Goal: Communication & Community: Answer question/provide support

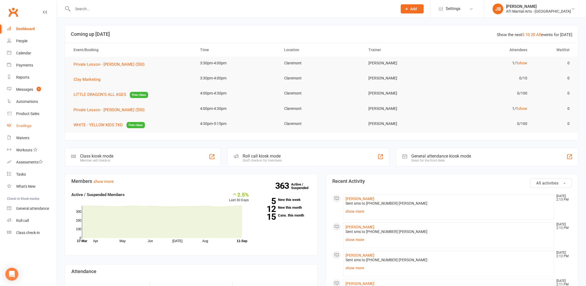
click at [25, 126] on div "Gradings" at bounding box center [23, 126] width 15 height 4
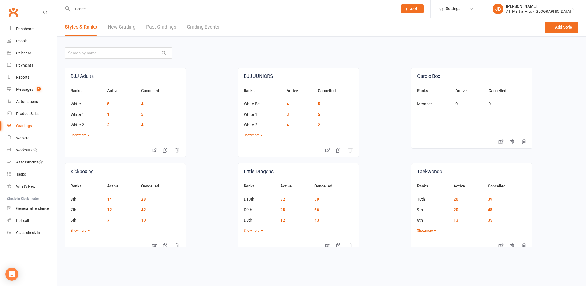
click at [199, 27] on link "Grading Events" at bounding box center [203, 27] width 32 height 19
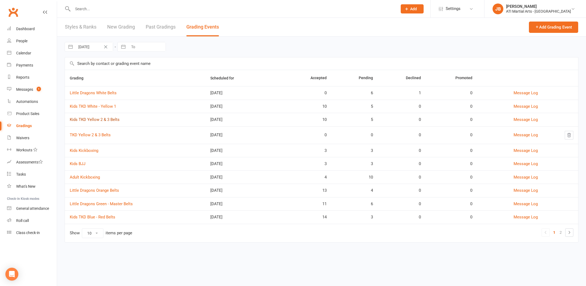
click at [99, 120] on link "Kids TKD Yellow 2 & 3 Belts" at bounding box center [95, 119] width 50 height 5
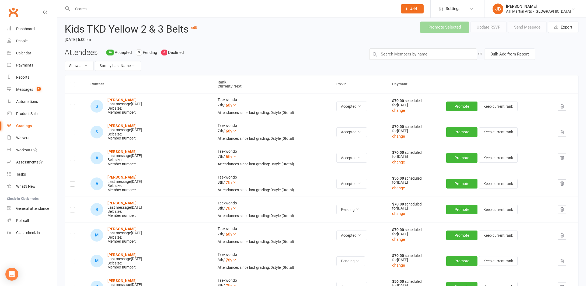
scroll to position [20, 0]
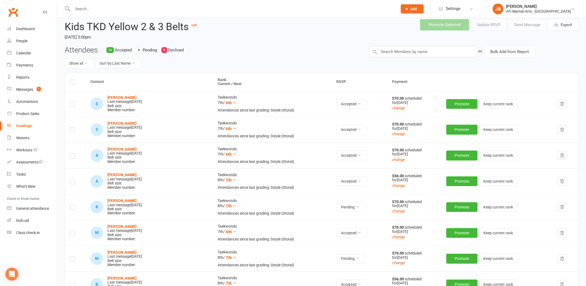
click at [72, 260] on label at bounding box center [72, 260] width 5 height 0
click at [72, 257] on input "checkbox" at bounding box center [72, 257] width 5 height 0
click at [521, 24] on button "Send Message" at bounding box center [527, 24] width 39 height 11
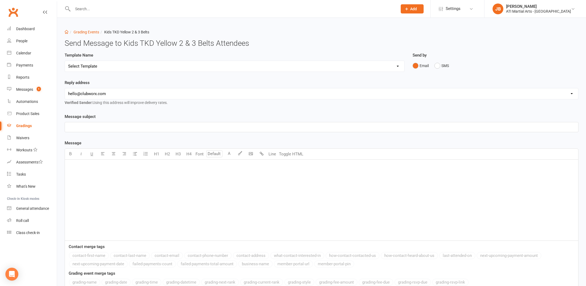
select select "2"
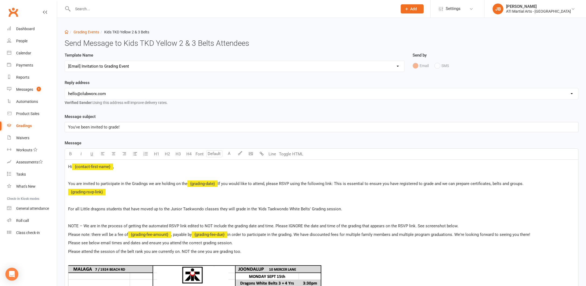
select select "1"
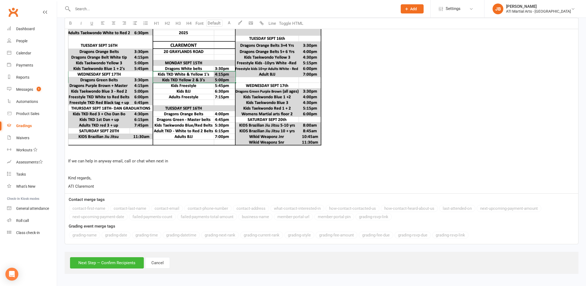
scroll to position [289, 0]
click at [114, 257] on button "Next Step — Confirm Recipients" at bounding box center [107, 262] width 74 height 11
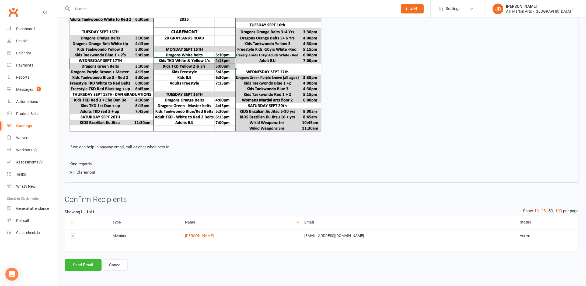
scroll to position [263, 0]
click at [94, 262] on button "Send Email" at bounding box center [83, 264] width 37 height 11
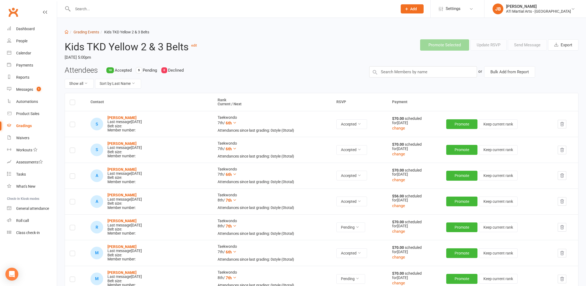
click at [83, 32] on link "Grading Events" at bounding box center [87, 32] width 26 height 4
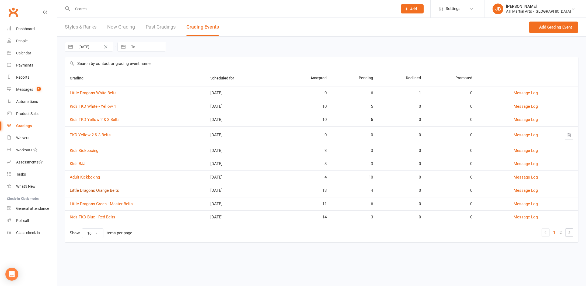
click at [105, 190] on link "Little Dragons Orange Belts" at bounding box center [94, 190] width 49 height 5
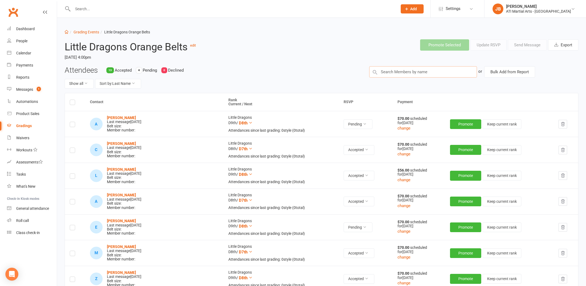
click at [397, 70] on input "text" at bounding box center [423, 71] width 108 height 11
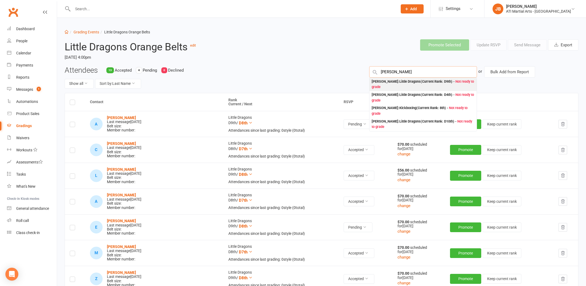
type input "Max Brodi"
click at [381, 81] on div "Max Brodie : Little Dragons (Current Rank: D9th ) - Not ready to grade" at bounding box center [423, 84] width 103 height 11
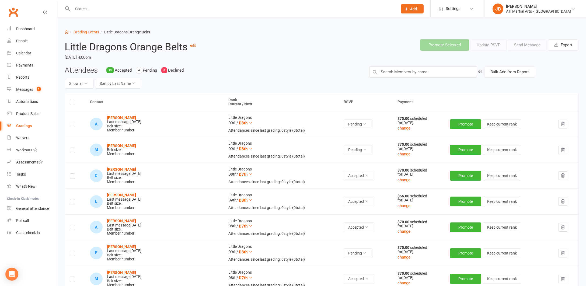
drag, startPoint x: 73, startPoint y: 149, endPoint x: 76, endPoint y: 149, distance: 3.0
click at [74, 151] on label at bounding box center [72, 151] width 5 height 0
click at [74, 148] on input "checkbox" at bounding box center [72, 148] width 5 height 0
click at [528, 44] on button "Send Message" at bounding box center [527, 44] width 39 height 11
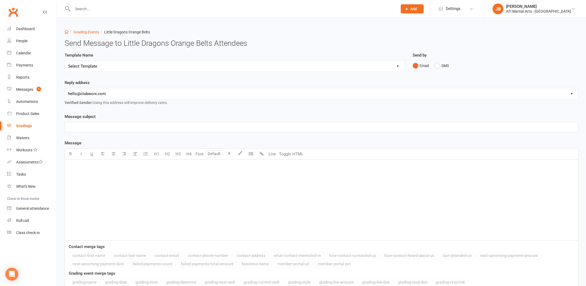
select select "2"
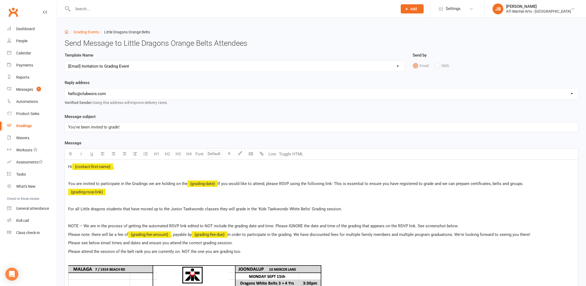
select select "1"
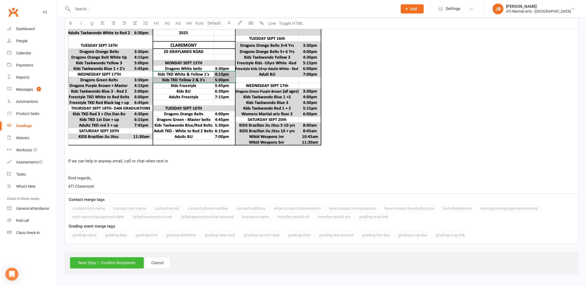
scroll to position [289, 0]
click at [116, 258] on button "Next Step — Confirm Recipients" at bounding box center [107, 262] width 74 height 11
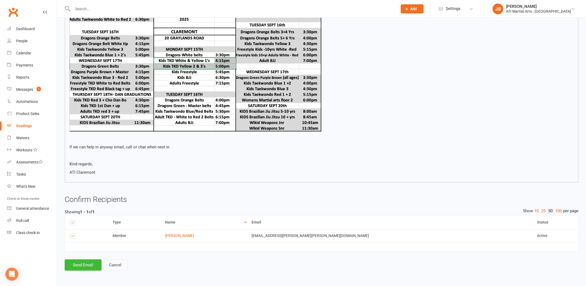
scroll to position [263, 0]
click at [90, 260] on button "Send Email" at bounding box center [83, 264] width 37 height 11
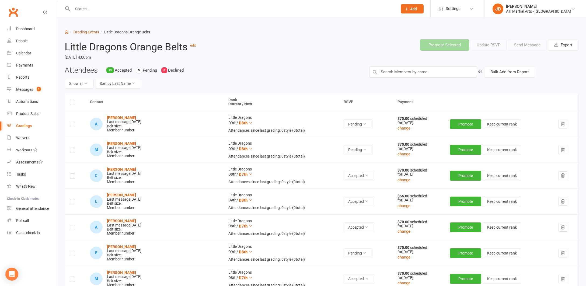
click at [81, 32] on link "Grading Events" at bounding box center [87, 32] width 26 height 4
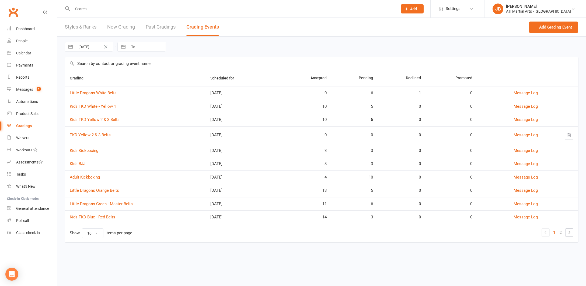
click at [82, 119] on link "Kids TKD Yellow 2 & 3 Belts" at bounding box center [95, 119] width 50 height 5
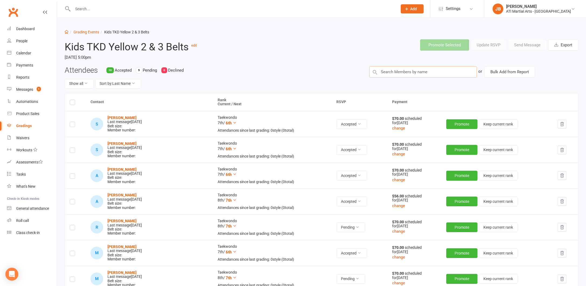
click at [383, 70] on input "text" at bounding box center [423, 71] width 108 height 11
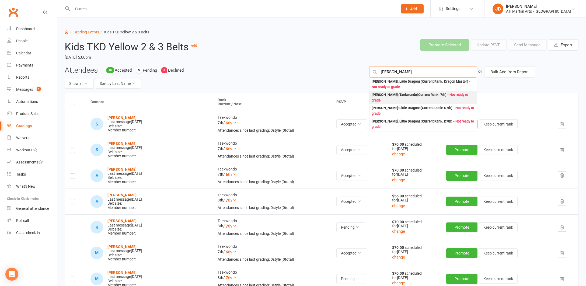
type input "Walter Zimm"
click at [377, 95] on div "Walter Zimmerman : Taekwondo (Current Rank: 7th ) - Not ready to grade" at bounding box center [423, 97] width 103 height 11
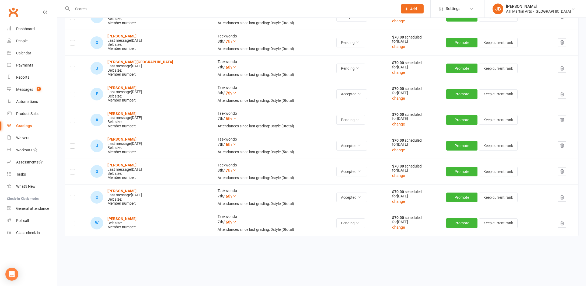
scroll to position [288, 0]
drag, startPoint x: 74, startPoint y: 219, endPoint x: 95, endPoint y: 216, distance: 21.2
click at [74, 224] on label at bounding box center [72, 224] width 5 height 0
click at [74, 221] on input "checkbox" at bounding box center [72, 221] width 5 height 0
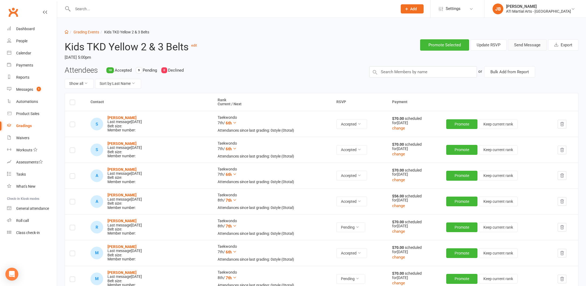
scroll to position [0, 0]
click at [521, 44] on button "Send Message" at bounding box center [527, 44] width 39 height 11
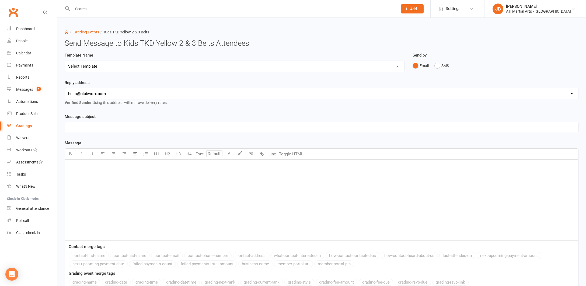
select select "2"
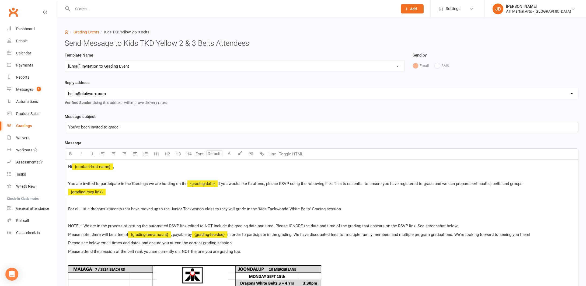
select select "1"
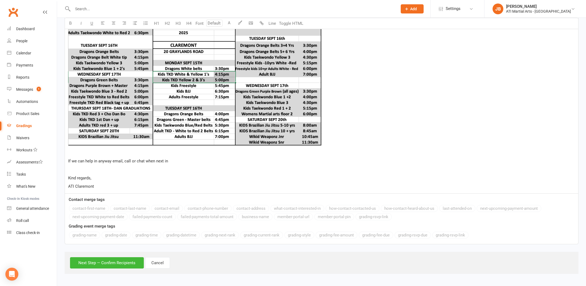
scroll to position [289, 0]
click at [114, 258] on button "Next Step — Confirm Recipients" at bounding box center [107, 262] width 74 height 11
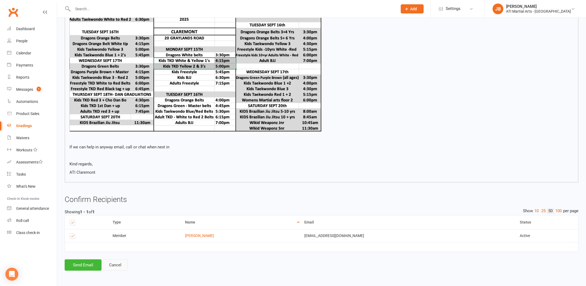
scroll to position [263, 0]
click at [84, 261] on button "Send Email" at bounding box center [83, 264] width 37 height 11
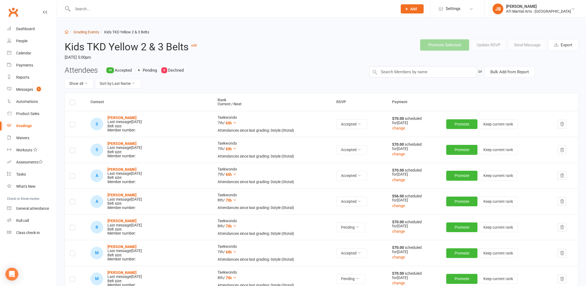
click at [82, 32] on link "Grading Events" at bounding box center [87, 32] width 26 height 4
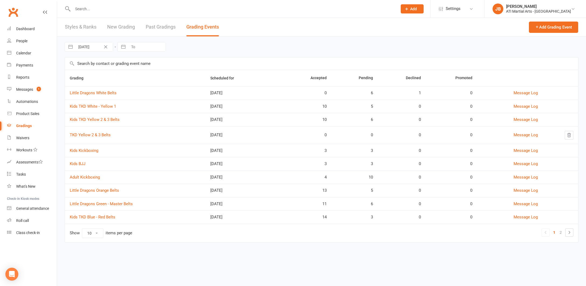
click at [101, 204] on link "Little Dragons Green - Master Belts" at bounding box center [101, 203] width 63 height 5
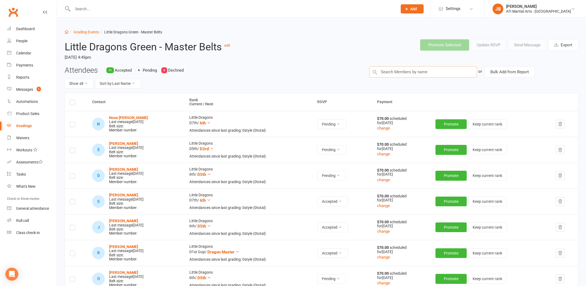
click at [398, 71] on input "text" at bounding box center [423, 71] width 108 height 11
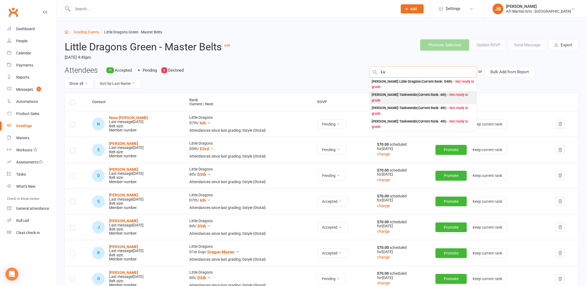
type input "L"
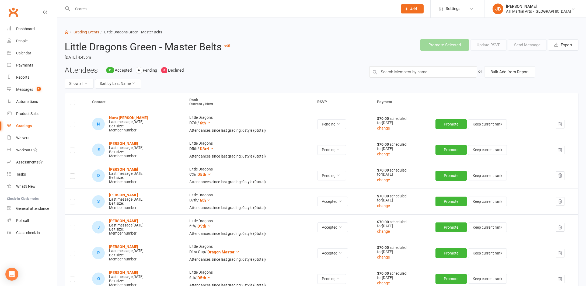
click at [80, 33] on link "Grading Events" at bounding box center [87, 32] width 26 height 4
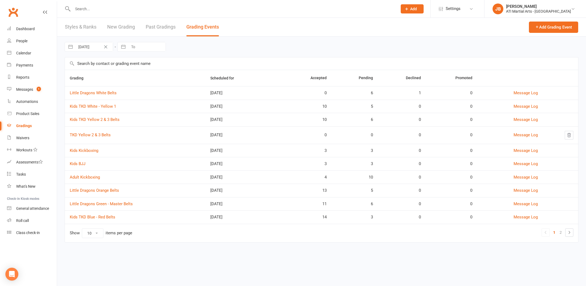
click at [93, 106] on link "Kids TKD White - Yellow 1" at bounding box center [93, 106] width 46 height 5
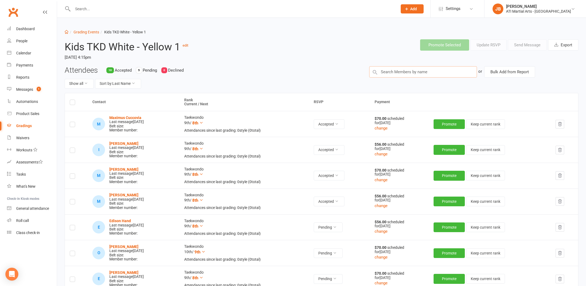
click at [386, 73] on input "text" at bounding box center [423, 71] width 108 height 11
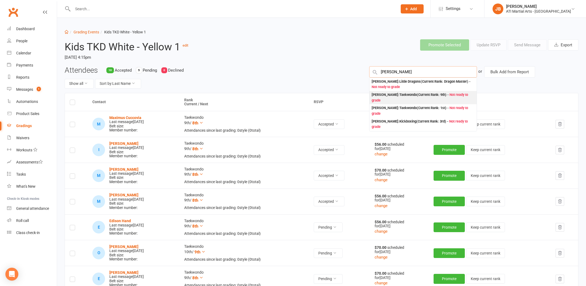
type input "Altaf"
click at [380, 94] on div "Ayaan Altaf : Taekwondo (Current Rank: 9th ) - Not ready to grade" at bounding box center [423, 97] width 103 height 11
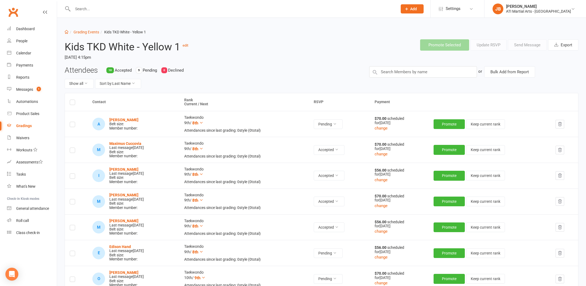
click at [74, 125] on label at bounding box center [72, 125] width 5 height 0
click at [74, 122] on input "checkbox" at bounding box center [72, 122] width 5 height 0
click at [518, 45] on button "Send Message" at bounding box center [527, 44] width 39 height 11
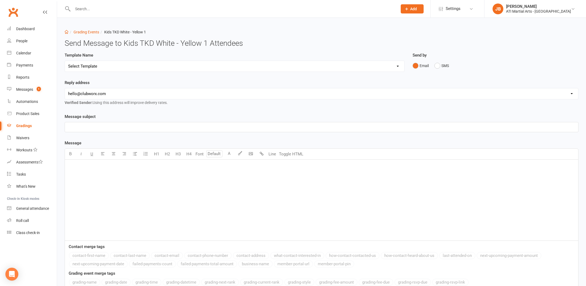
select select "2"
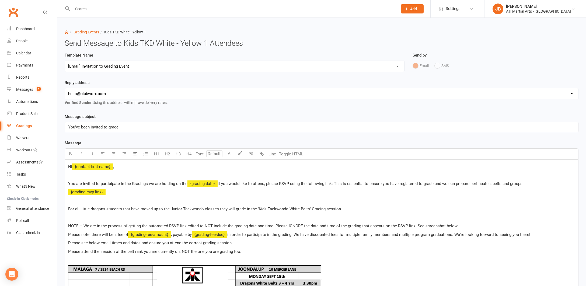
select select "1"
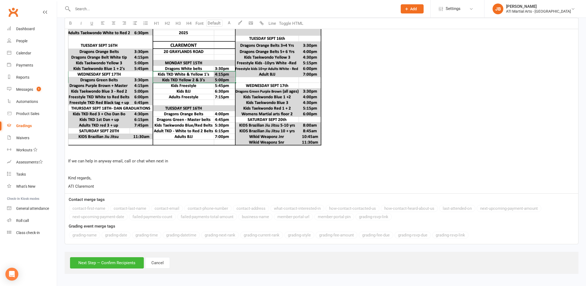
scroll to position [289, 0]
click at [116, 257] on button "Next Step — Confirm Recipients" at bounding box center [107, 262] width 74 height 11
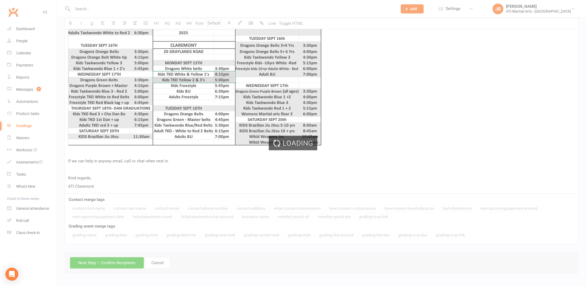
scroll to position [263, 0]
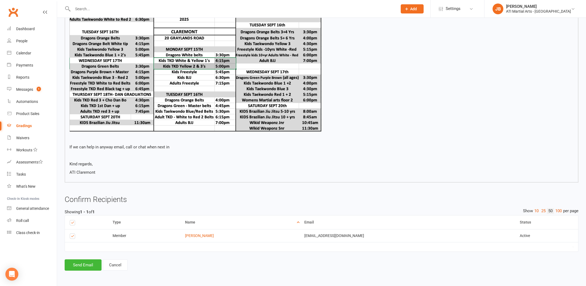
click at [90, 259] on button "Send Email" at bounding box center [83, 264] width 37 height 11
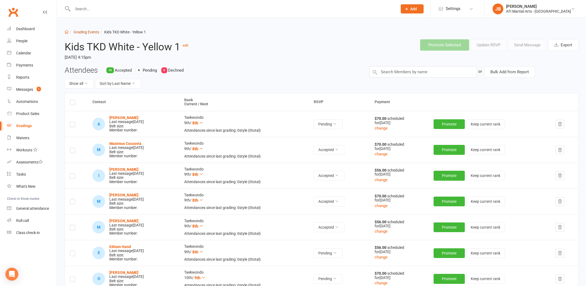
click at [80, 32] on link "Grading Events" at bounding box center [87, 32] width 26 height 4
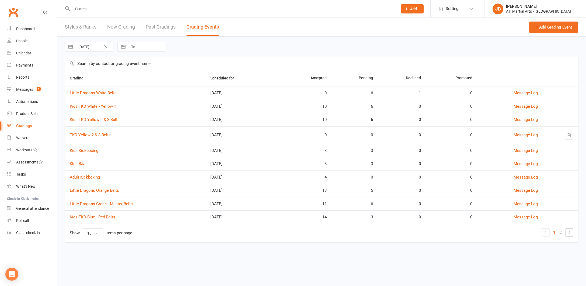
click at [92, 119] on link "Kids TKD Yellow 2 & 3 Belts" at bounding box center [95, 119] width 50 height 5
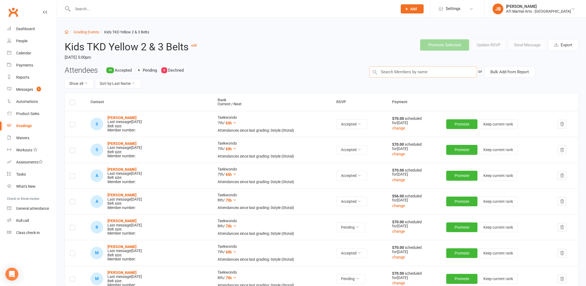
click at [381, 70] on input "text" at bounding box center [423, 71] width 108 height 11
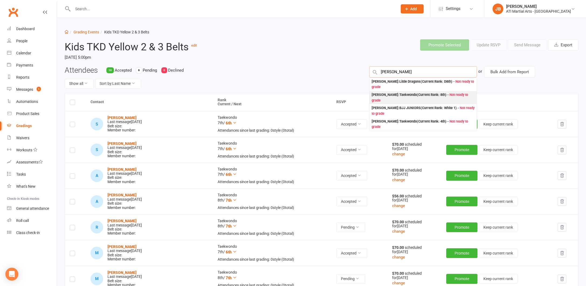
type input "Karthick"
click at [377, 94] on div "Reyansh karthik : Taekwondo (Current Rank: 8th ) - Not ready to grade" at bounding box center [423, 97] width 103 height 11
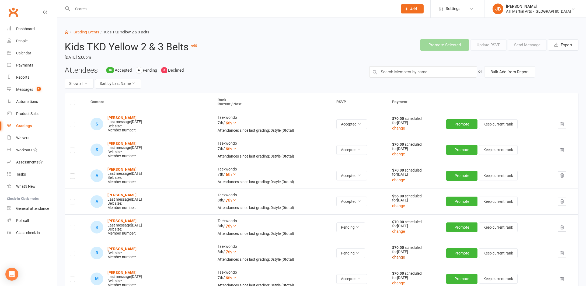
click at [392, 256] on button "change" at bounding box center [398, 257] width 13 height 6
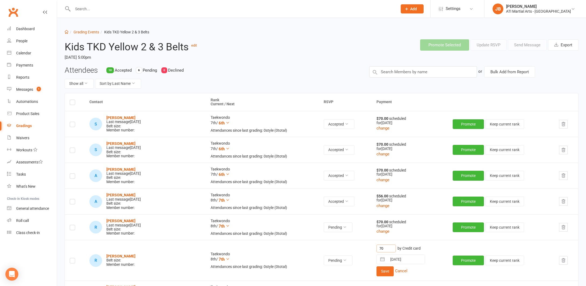
click at [378, 247] on input "70" at bounding box center [386, 249] width 19 height 8
type input "7"
type input "56"
click at [379, 270] on button "Save" at bounding box center [385, 271] width 17 height 10
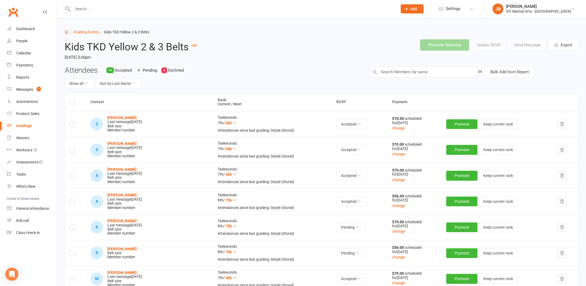
click at [74, 254] on label at bounding box center [72, 254] width 5 height 0
click at [74, 251] on input "checkbox" at bounding box center [72, 251] width 5 height 0
click at [518, 45] on button "Send Message" at bounding box center [527, 44] width 39 height 11
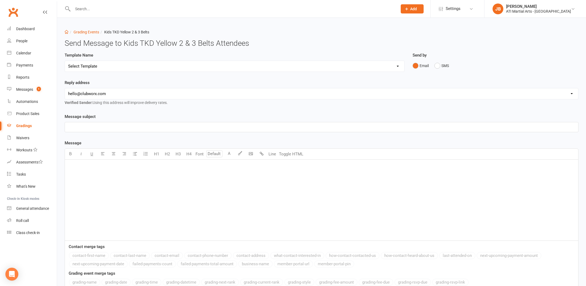
select select "2"
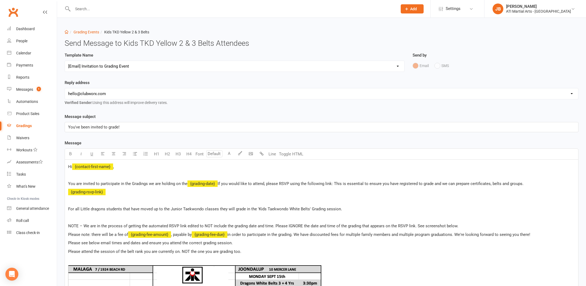
select select "1"
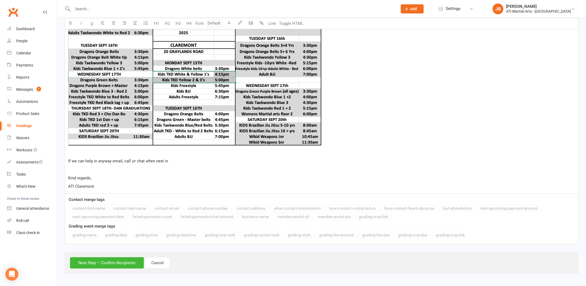
scroll to position [289, 0]
click at [106, 259] on button "Next Step — Confirm Recipients" at bounding box center [107, 262] width 74 height 11
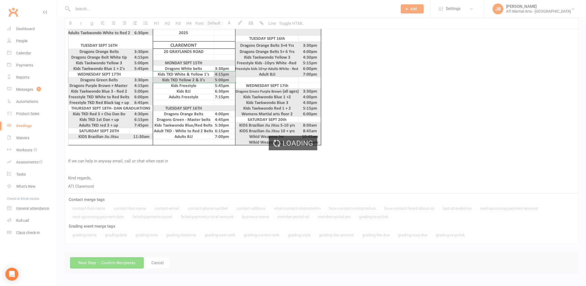
scroll to position [263, 0]
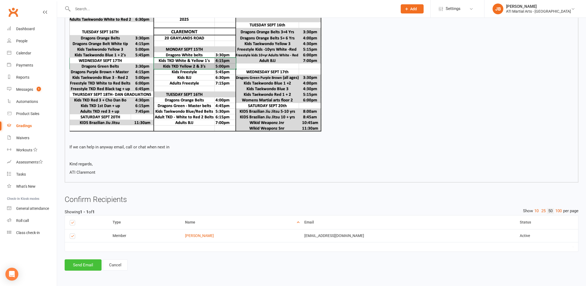
click at [86, 260] on button "Send Email" at bounding box center [83, 264] width 37 height 11
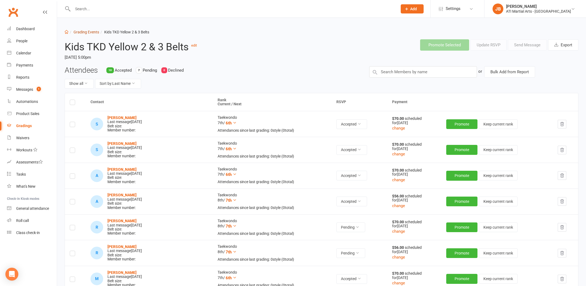
click at [81, 32] on link "Grading Events" at bounding box center [87, 32] width 26 height 4
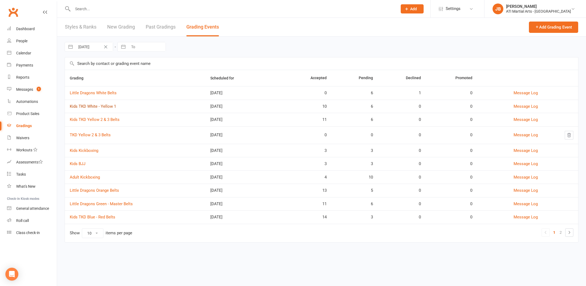
click at [91, 106] on link "Kids TKD White - Yellow 1" at bounding box center [93, 106] width 46 height 5
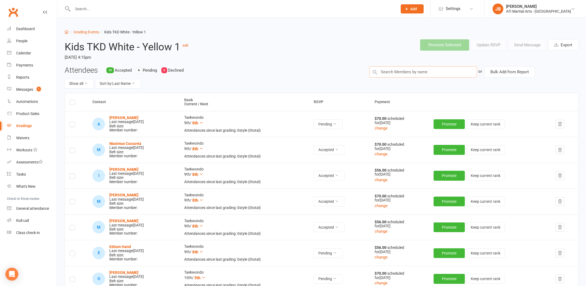
click at [380, 71] on input "text" at bounding box center [423, 71] width 108 height 11
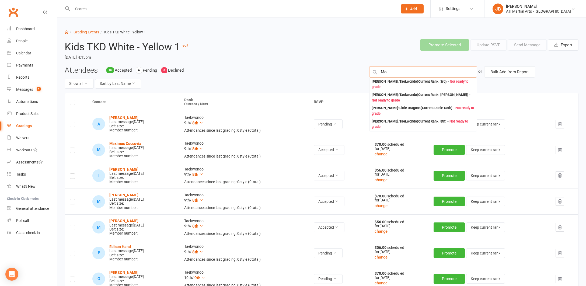
type input "M"
type input "Hassan Moh"
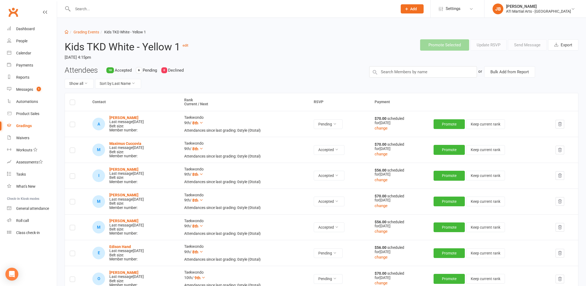
click at [76, 9] on input "text" at bounding box center [232, 9] width 323 height 8
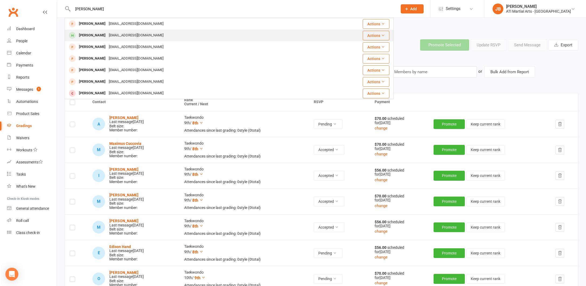
type input "Hassan Moh"
click at [85, 36] on div "Hassan Mohjoob" at bounding box center [92, 36] width 30 height 8
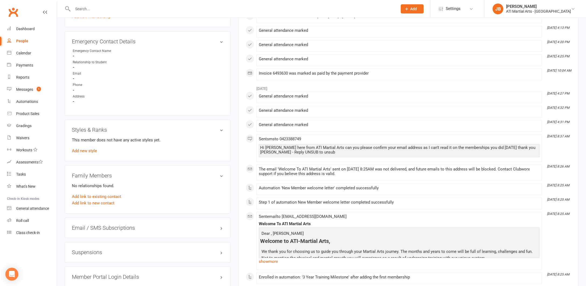
scroll to position [533, 0]
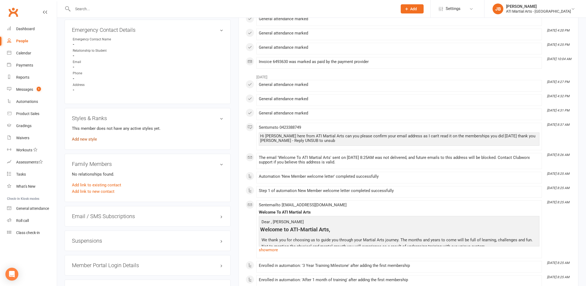
click at [84, 139] on link "Add new style" at bounding box center [84, 139] width 25 height 5
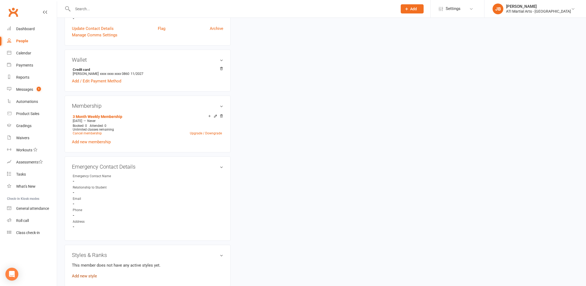
scroll to position [46, 0]
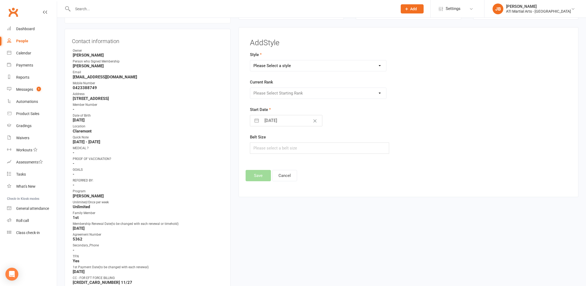
select select "2497"
select select "25222"
select select "7"
select select "2025"
select select "8"
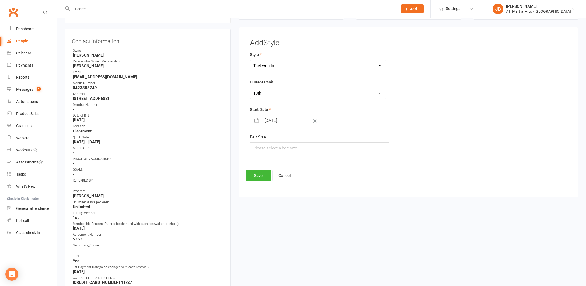
select select "2025"
select select "9"
select select "2025"
click at [270, 120] on input "11 Sep 2025" at bounding box center [292, 120] width 61 height 11
click at [262, 140] on icon "Move backward to switch to the previous month." at bounding box center [261, 142] width 5 height 5
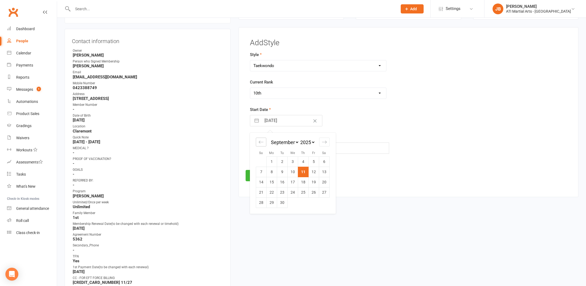
select select "6"
select select "2025"
click at [262, 140] on icon "Move backward to switch to the previous month." at bounding box center [261, 142] width 5 height 5
select select "5"
select select "2025"
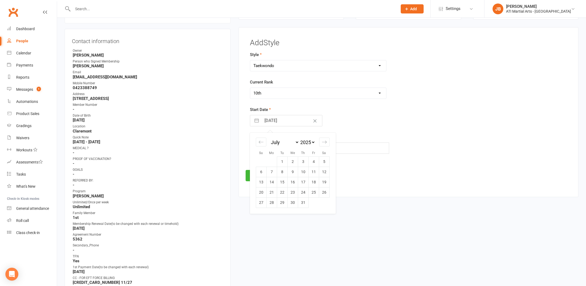
click at [303, 190] on td "24" at bounding box center [303, 192] width 11 height 10
type input "24 Jul 2025"
click at [261, 176] on button "Save" at bounding box center [258, 175] width 25 height 11
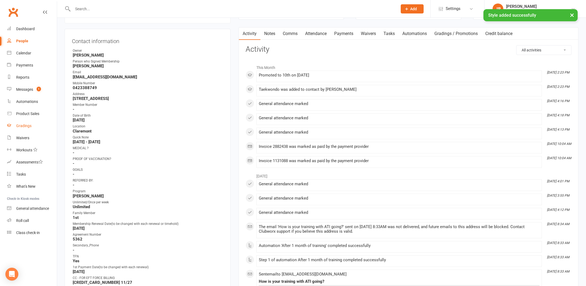
click at [25, 126] on div "Gradings" at bounding box center [23, 126] width 15 height 4
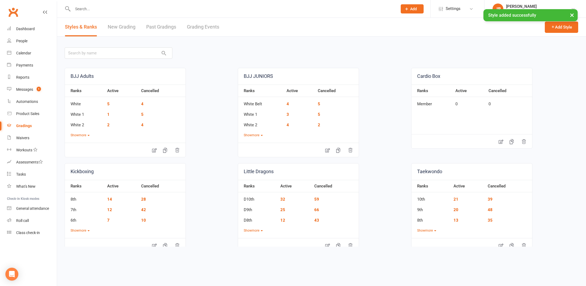
click at [194, 27] on link "Grading Events" at bounding box center [203, 27] width 32 height 19
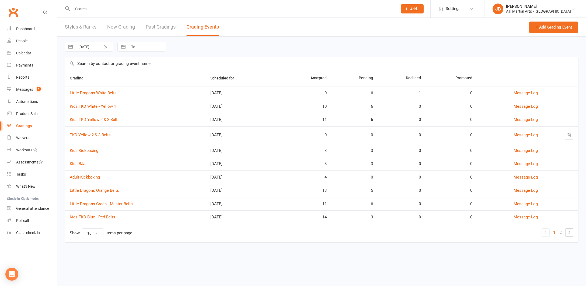
click at [91, 107] on link "Kids TKD White - Yellow 1" at bounding box center [93, 106] width 46 height 5
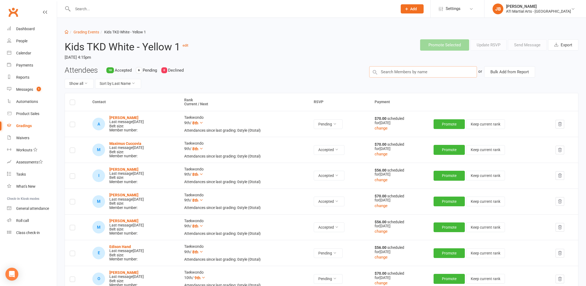
click at [384, 73] on input "text" at bounding box center [423, 71] width 108 height 11
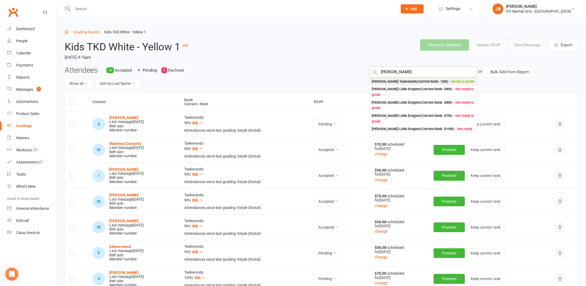
type input "Hassan Mo"
click at [377, 81] on div "Hassan Mohjoob : Taekwondo (Current Rank: 10th ) - Ready to grade" at bounding box center [423, 82] width 103 height 6
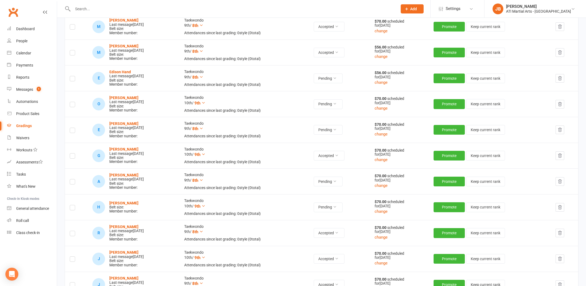
scroll to position [176, 0]
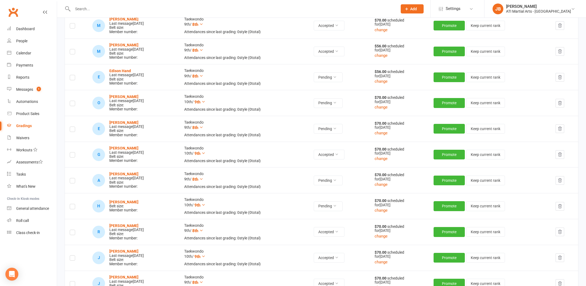
drag, startPoint x: 72, startPoint y: 204, endPoint x: 86, endPoint y: 203, distance: 14.0
click at [81, 204] on td at bounding box center [76, 206] width 23 height 26
click at [149, 201] on div "H Hassan Mohjoob Belt size: Member number:" at bounding box center [133, 206] width 82 height 13
click at [73, 207] on label at bounding box center [72, 207] width 5 height 0
click at [73, 204] on input "checkbox" at bounding box center [72, 204] width 5 height 0
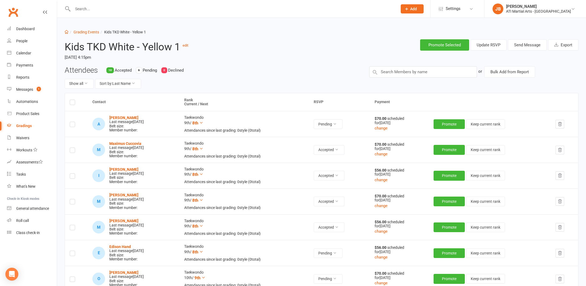
scroll to position [0, 0]
click at [517, 45] on button "Send Message" at bounding box center [527, 44] width 39 height 11
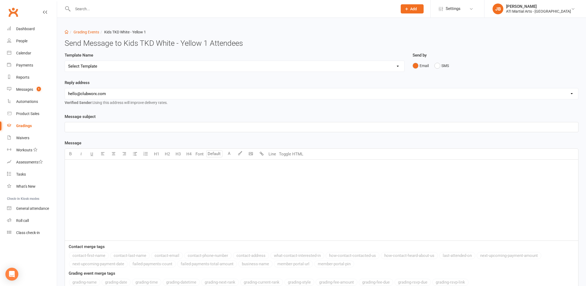
select select "2"
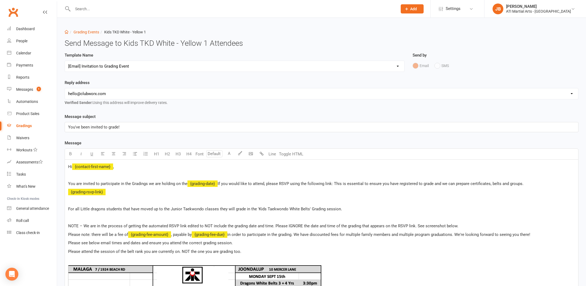
select select "1"
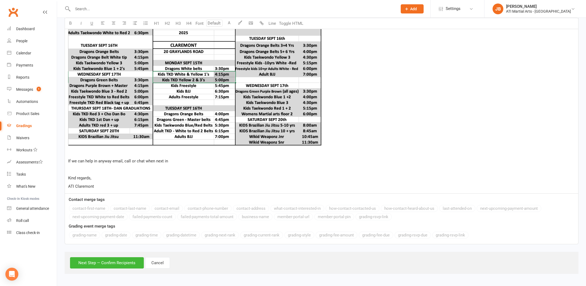
scroll to position [289, 0]
click at [117, 259] on button "Next Step — Confirm Recipients" at bounding box center [107, 262] width 74 height 11
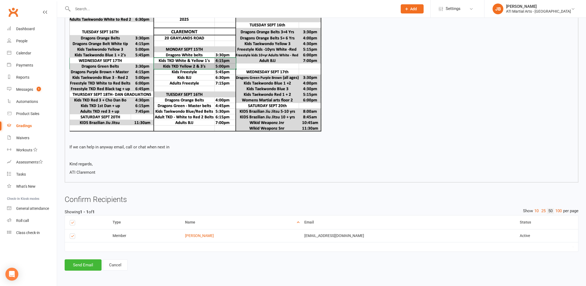
scroll to position [263, 0]
drag, startPoint x: 84, startPoint y: 260, endPoint x: 86, endPoint y: 257, distance: 3.3
click at [84, 260] on button "Send Email" at bounding box center [83, 264] width 37 height 11
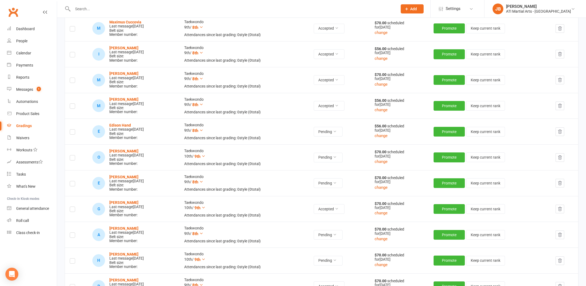
scroll to position [122, 0]
click at [83, 10] on input "text" at bounding box center [232, 9] width 323 height 8
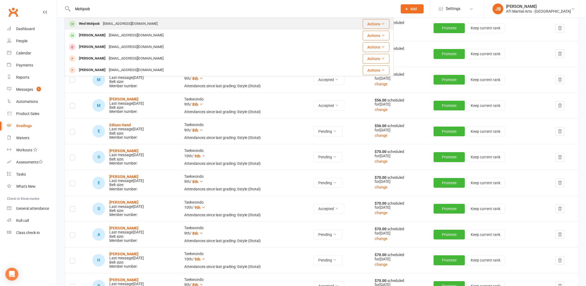
type input "Mohjoob"
click at [89, 25] on div "Wed Mohjoob" at bounding box center [89, 24] width 24 height 8
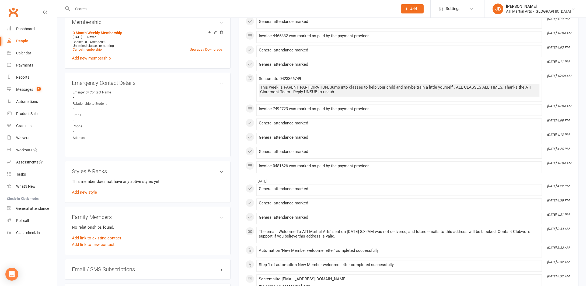
scroll to position [481, 0]
click at [80, 189] on link "Add new style" at bounding box center [84, 191] width 25 height 5
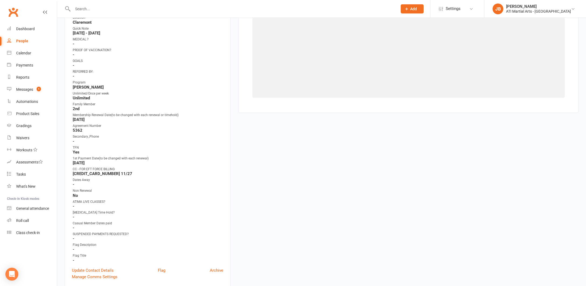
scroll to position [46, 0]
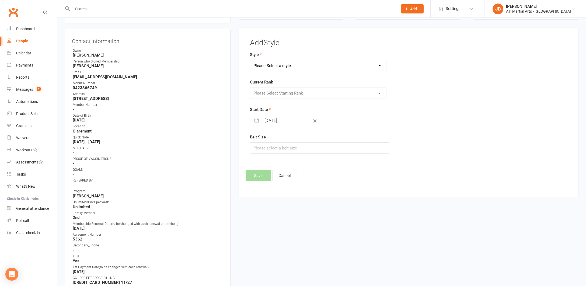
select select "2497"
select select "25222"
click at [266, 121] on input "11 Sep 2025" at bounding box center [292, 120] width 61 height 11
select select "7"
select select "2025"
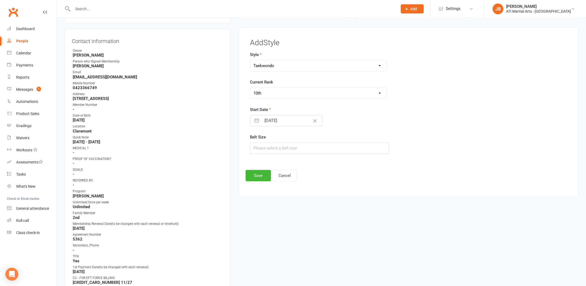
select select "8"
select select "2025"
select select "9"
select select "2025"
click at [260, 142] on icon "Move backward to switch to the previous month." at bounding box center [261, 142] width 5 height 3
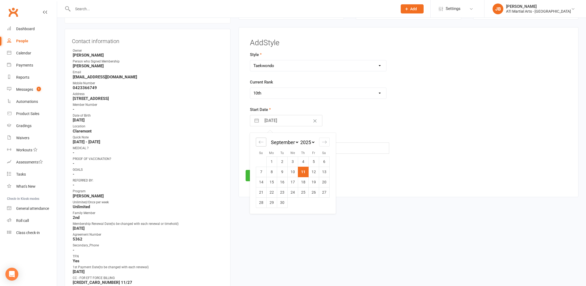
select select "6"
select select "2025"
click at [260, 142] on icon "Move backward to switch to the previous month." at bounding box center [261, 142] width 5 height 3
select select "5"
select select "2025"
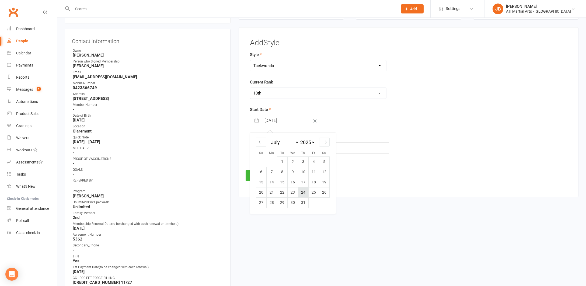
click at [304, 194] on td "24" at bounding box center [303, 192] width 11 height 10
type input "24 Jul 2025"
click at [261, 177] on button "Save" at bounding box center [258, 175] width 25 height 11
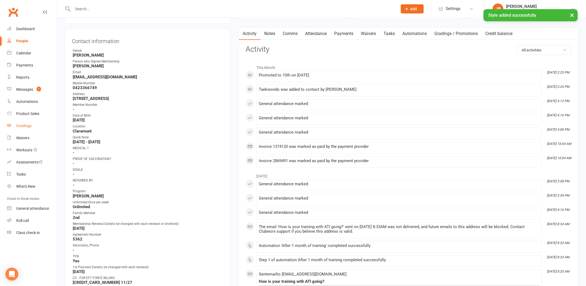
click at [25, 126] on div "Gradings" at bounding box center [23, 126] width 15 height 4
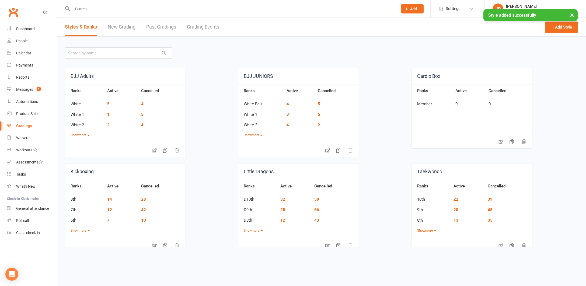
click at [194, 27] on link "Grading Events" at bounding box center [203, 27] width 32 height 19
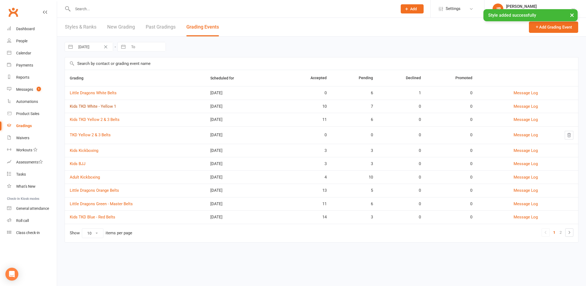
click at [93, 108] on link "Kids TKD White - Yellow 1" at bounding box center [93, 106] width 46 height 5
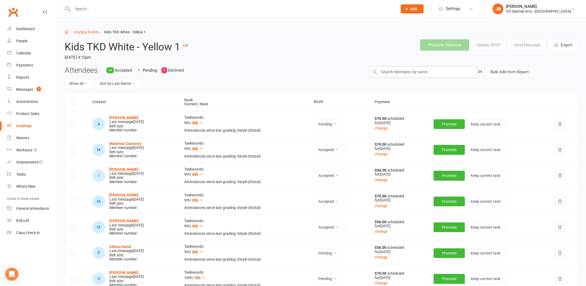
click at [384, 70] on input "text" at bounding box center [423, 71] width 108 height 11
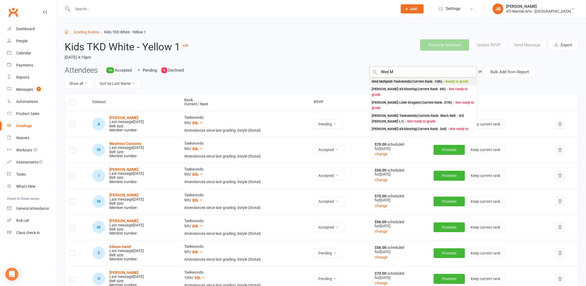
type input "Wed M"
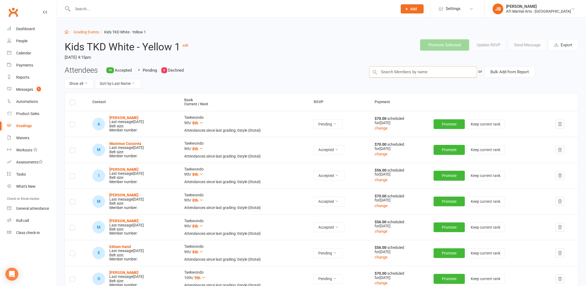
click at [404, 71] on input "text" at bounding box center [423, 71] width 108 height 11
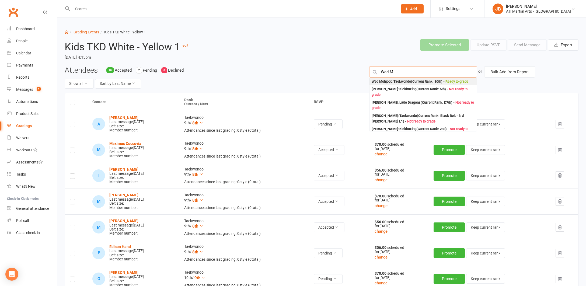
type input "Wed M"
click at [384, 82] on div "Wed Mohjoob : Taekwondo (Current Rank: 10th ) - Ready to grade" at bounding box center [420, 82] width 97 height 6
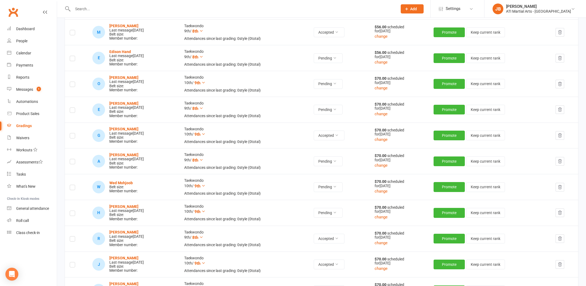
scroll to position [197, 0]
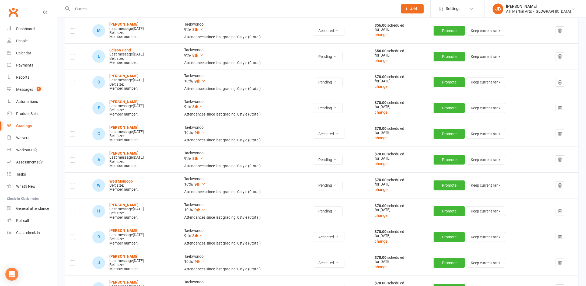
click at [388, 187] on button "change" at bounding box center [381, 189] width 13 height 6
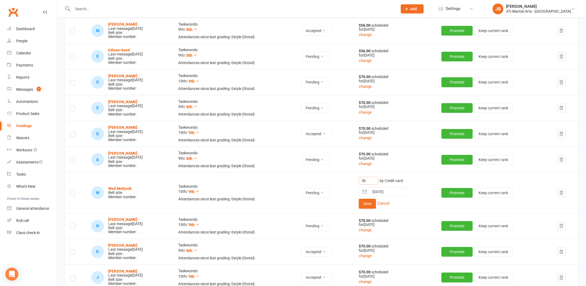
click at [376, 178] on input "70" at bounding box center [368, 181] width 19 height 8
type input "7"
type input "56"
click at [374, 201] on button "Save" at bounding box center [367, 204] width 17 height 10
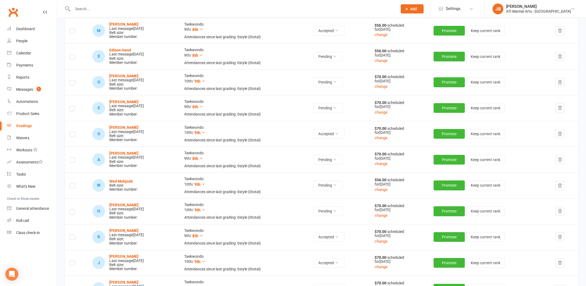
drag, startPoint x: 74, startPoint y: 184, endPoint x: 85, endPoint y: 183, distance: 11.1
click at [74, 187] on label at bounding box center [72, 187] width 5 height 0
click at [74, 183] on input "checkbox" at bounding box center [72, 183] width 5 height 0
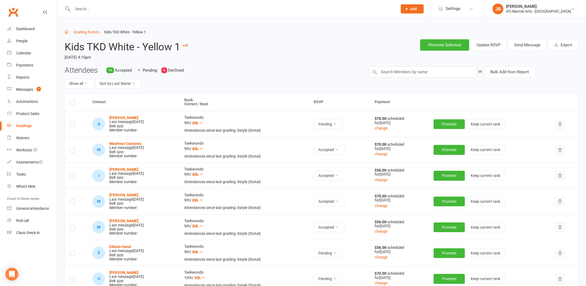
scroll to position [0, 0]
click at [518, 46] on button "Send Message" at bounding box center [527, 44] width 39 height 11
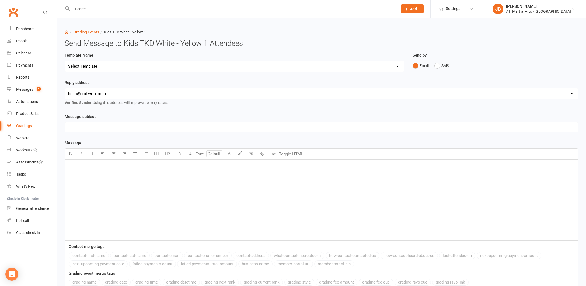
select select "2"
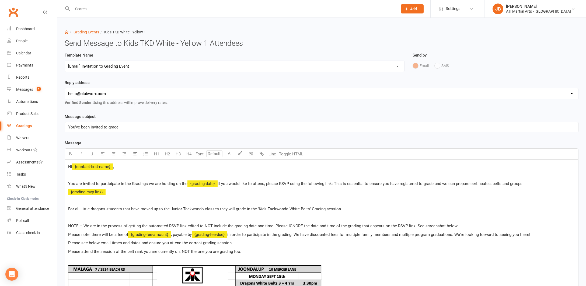
select select "1"
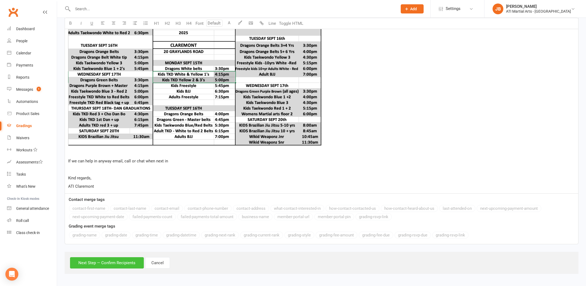
scroll to position [289, 0]
click at [100, 257] on button "Next Step — Confirm Recipients" at bounding box center [107, 262] width 74 height 11
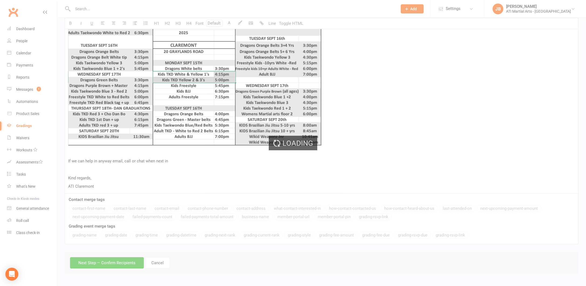
scroll to position [263, 0]
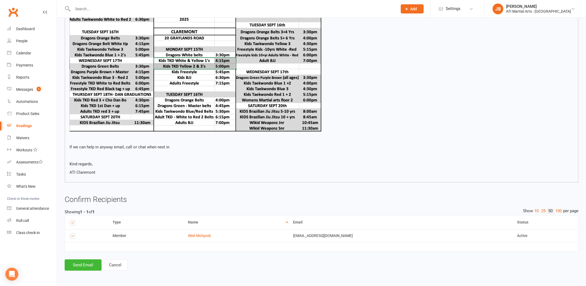
click at [91, 261] on button "Send Email" at bounding box center [83, 264] width 37 height 11
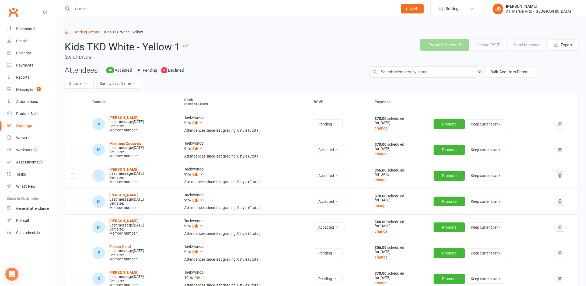
click at [79, 32] on link "Grading Events" at bounding box center [87, 32] width 26 height 4
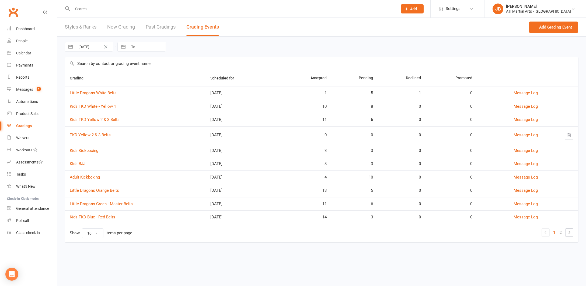
click at [100, 119] on link "Kids TKD Yellow 2 & 3 Belts" at bounding box center [95, 119] width 50 height 5
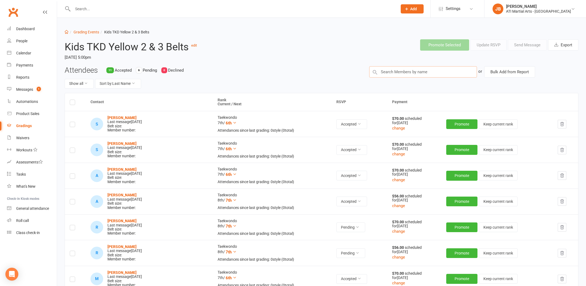
click at [384, 71] on input "text" at bounding box center [423, 71] width 108 height 11
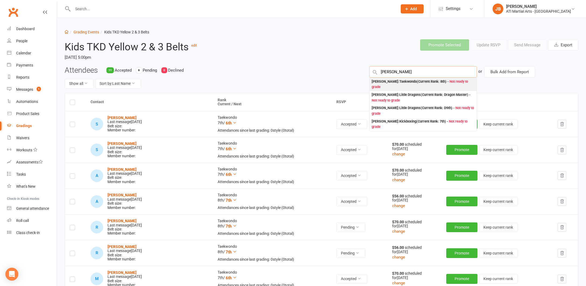
type input "Harrison Doyl"
click at [379, 82] on div "Harrison Doyle : Taekwondo (Current Rank: 8th ) - Not ready to grade" at bounding box center [423, 84] width 103 height 11
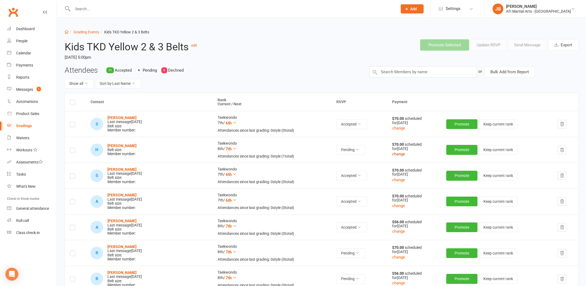
click at [392, 153] on button "change" at bounding box center [398, 154] width 13 height 6
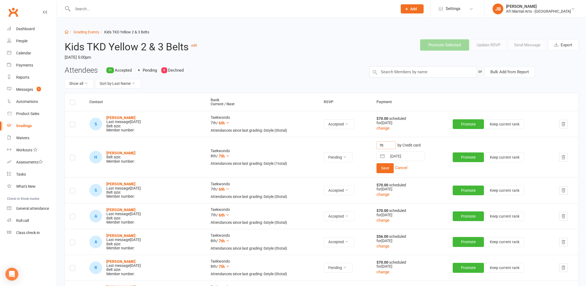
click at [377, 144] on input "70" at bounding box center [386, 145] width 19 height 8
type input "7"
type input "56"
click at [378, 169] on button "Save" at bounding box center [385, 168] width 17 height 10
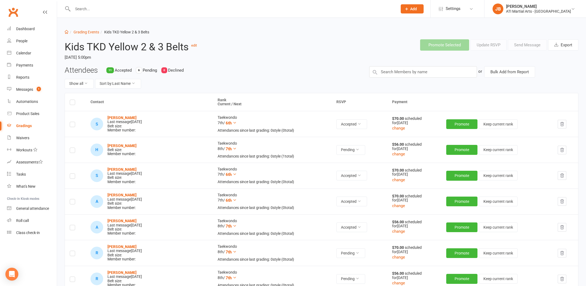
click at [73, 151] on label at bounding box center [72, 151] width 5 height 0
click at [73, 148] on input "checkbox" at bounding box center [72, 148] width 5 height 0
click at [527, 45] on button "Send Message" at bounding box center [527, 44] width 39 height 11
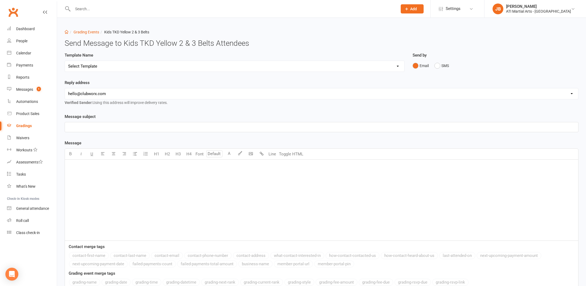
select select "2"
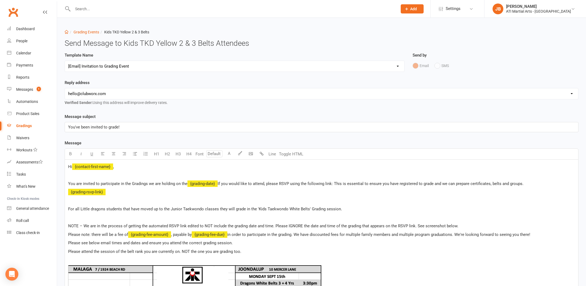
select select "1"
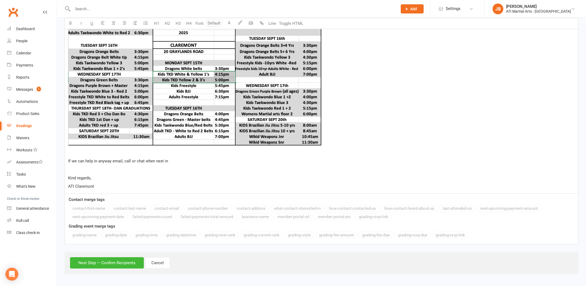
scroll to position [289, 0]
click at [109, 259] on button "Next Step — Confirm Recipients" at bounding box center [107, 262] width 74 height 11
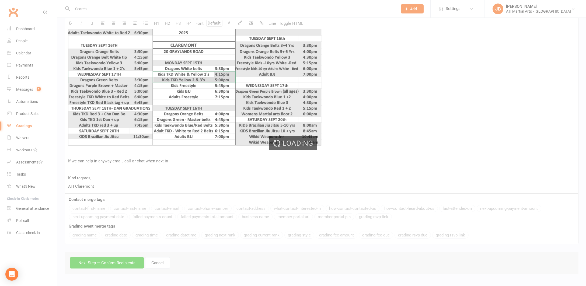
scroll to position [263, 0]
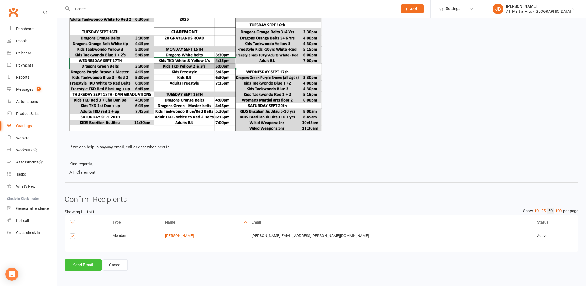
click at [83, 259] on button "Send Email" at bounding box center [83, 264] width 37 height 11
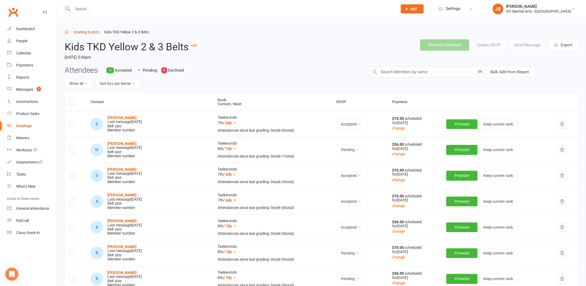
click at [85, 32] on link "Grading Events" at bounding box center [87, 32] width 26 height 4
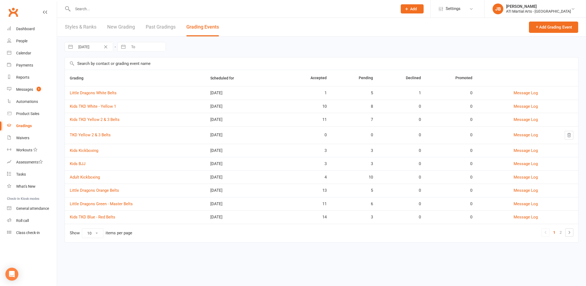
click at [93, 106] on link "Kids TKD White - Yellow 1" at bounding box center [93, 106] width 46 height 5
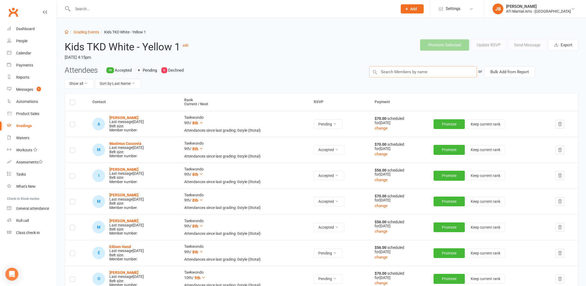
click at [392, 71] on input "text" at bounding box center [423, 71] width 108 height 11
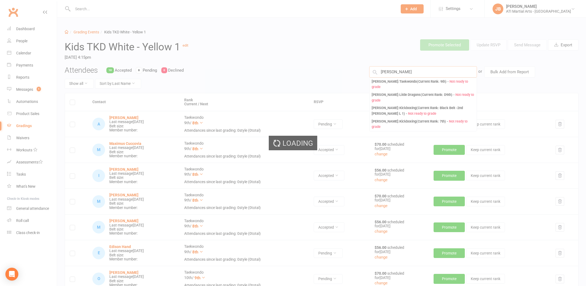
type input "Peter H"
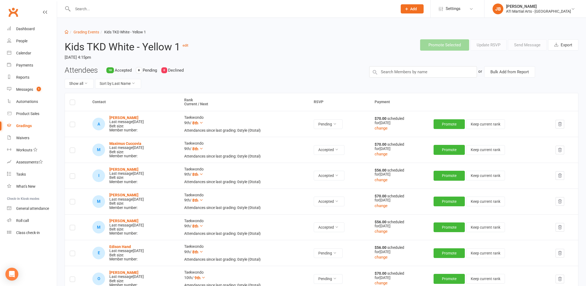
click at [79, 10] on input "text" at bounding box center [232, 9] width 323 height 8
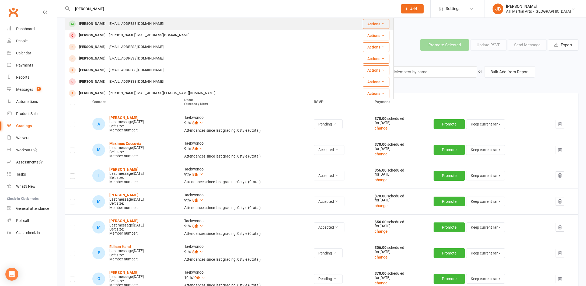
type input "Peter He"
click at [88, 25] on div "Peter Hethorn" at bounding box center [92, 24] width 30 height 8
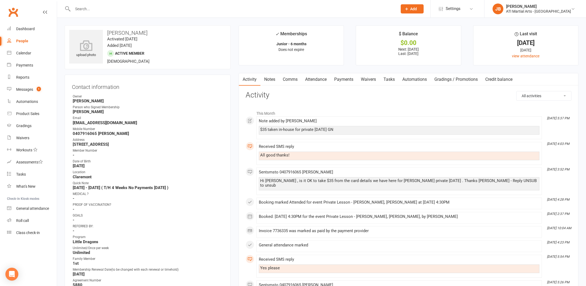
click at [345, 80] on link "Payments" at bounding box center [343, 79] width 27 height 12
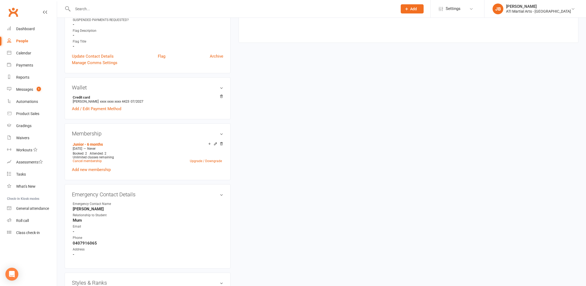
scroll to position [377, 0]
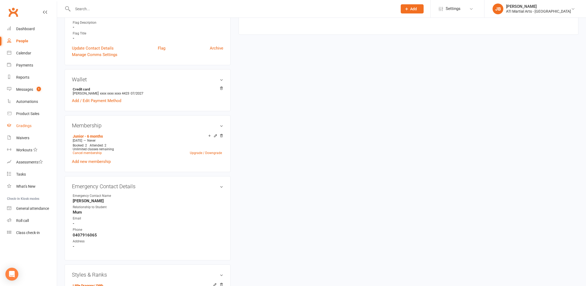
click at [25, 126] on div "Gradings" at bounding box center [23, 126] width 15 height 4
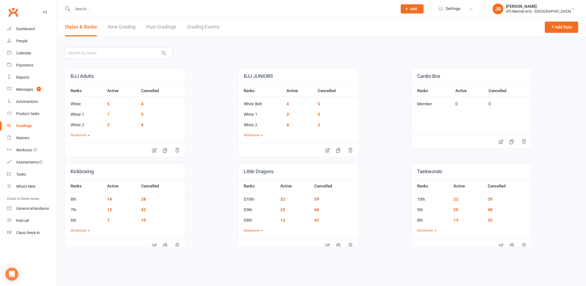
click at [195, 28] on link "Grading Events" at bounding box center [203, 27] width 32 height 19
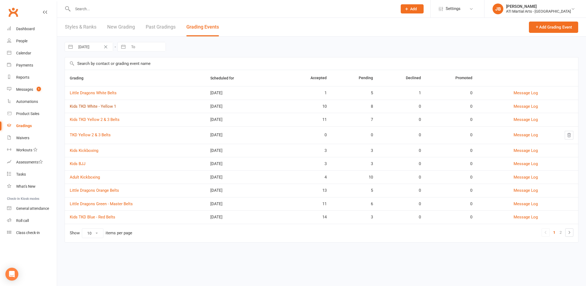
click at [103, 107] on link "Kids TKD White - Yellow 1" at bounding box center [93, 106] width 46 height 5
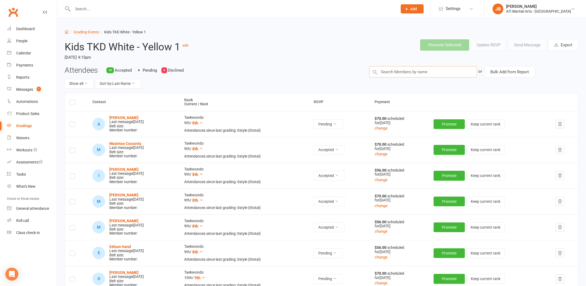
click at [384, 70] on input "text" at bounding box center [423, 71] width 108 height 11
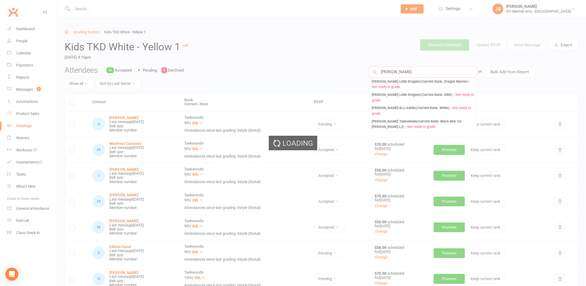
type input "Roger Higgin"
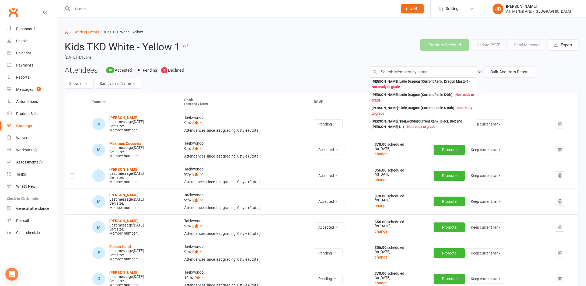
click at [90, 8] on input "text" at bounding box center [232, 9] width 323 height 8
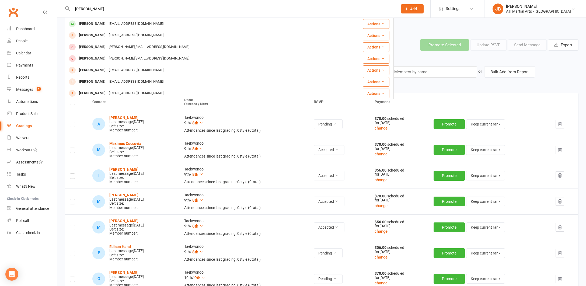
type input "Roger Higgins"
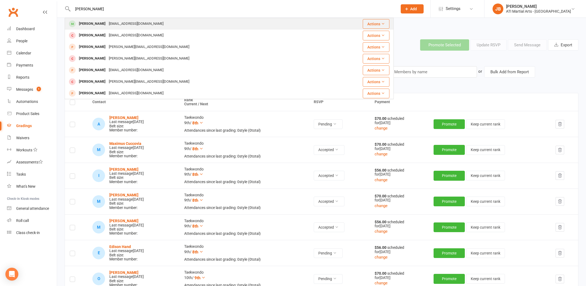
click at [93, 23] on div "Roger Higgins" at bounding box center [92, 24] width 30 height 8
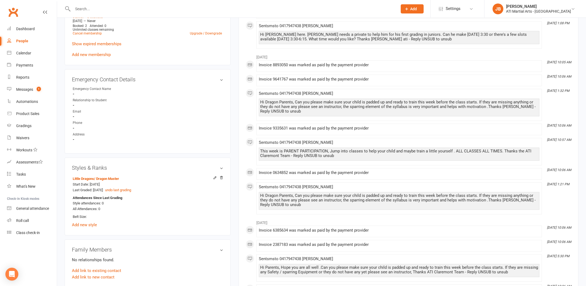
scroll to position [502, 0]
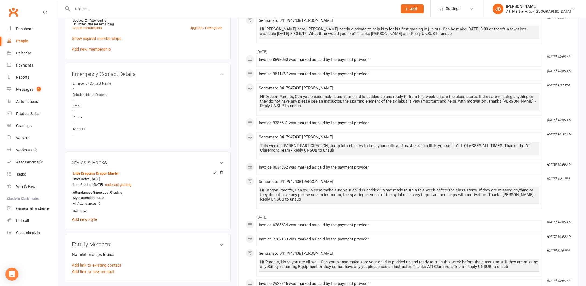
click at [83, 217] on link "Add new style" at bounding box center [84, 219] width 25 height 5
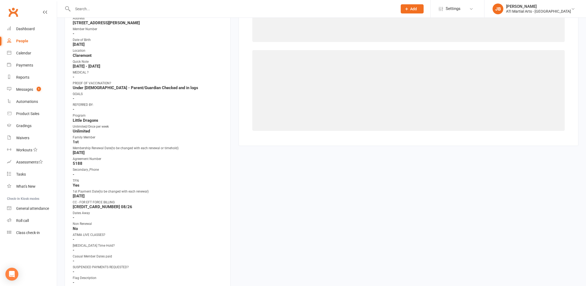
scroll to position [46, 0]
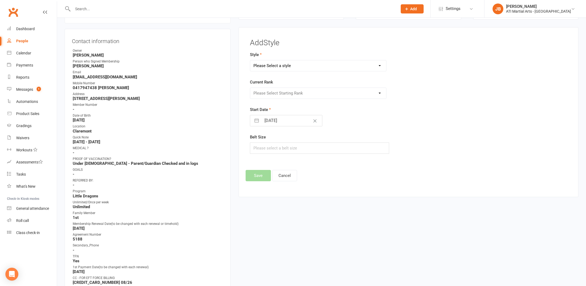
select select "2497"
select select "25223"
select select "7"
select select "2025"
select select "8"
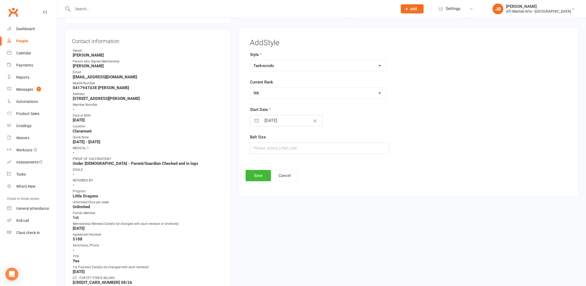
select select "2025"
select select "9"
select select "2025"
click at [266, 120] on input "11 Sep 2025" at bounding box center [292, 120] width 61 height 11
click at [262, 141] on icon "Move backward to switch to the previous month." at bounding box center [261, 142] width 5 height 5
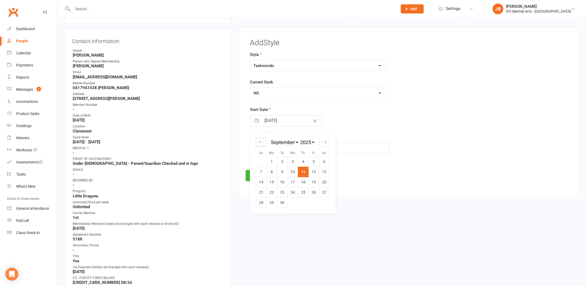
select select "6"
select select "2025"
click at [262, 141] on icon "Move backward to switch to the previous month." at bounding box center [261, 142] width 5 height 5
select select "5"
select select "2025"
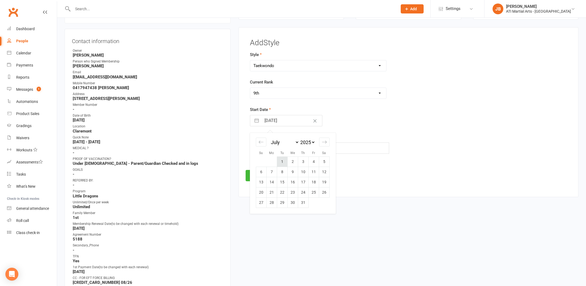
click at [281, 162] on td "1" at bounding box center [282, 161] width 11 height 10
type input "01 Jul 2025"
click at [262, 176] on button "Save" at bounding box center [258, 175] width 25 height 11
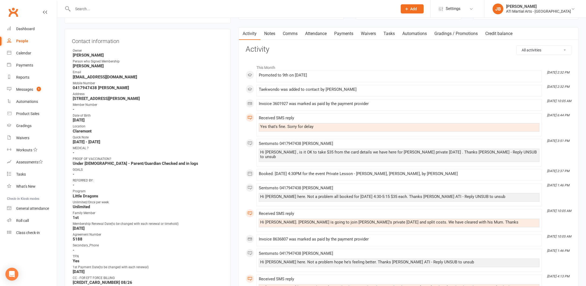
click at [84, 8] on input "text" at bounding box center [232, 9] width 323 height 8
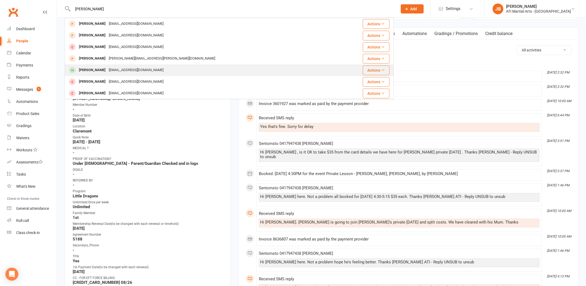
type input "Peter H"
click at [97, 72] on div "Peter Hethorn" at bounding box center [92, 70] width 30 height 8
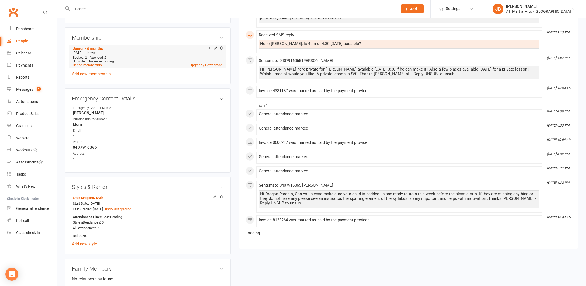
scroll to position [471, 0]
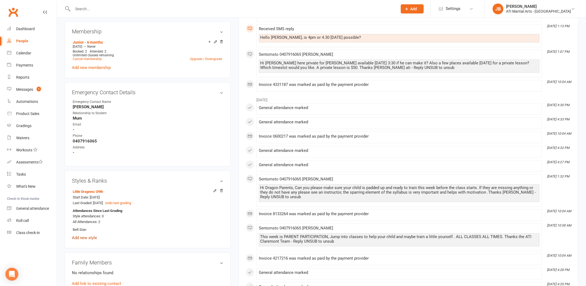
click at [92, 235] on link "Add new style" at bounding box center [84, 237] width 25 height 5
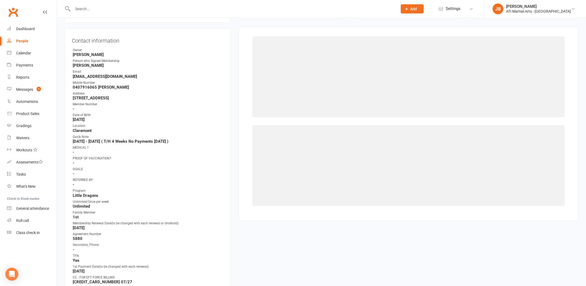
scroll to position [46, 0]
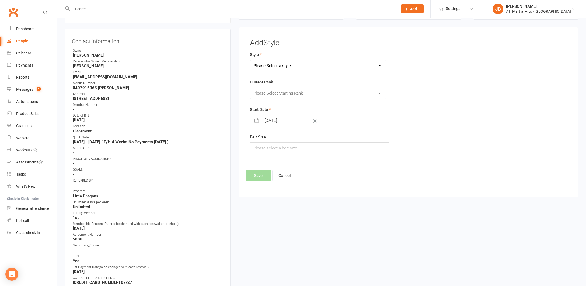
select select "2497"
select select "25222"
click at [264, 121] on input "11 Sep 2025" at bounding box center [292, 120] width 61 height 11
select select "7"
select select "2025"
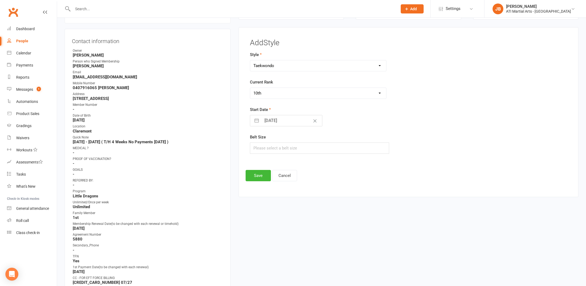
select select "8"
select select "2025"
select select "9"
select select "2025"
click at [260, 141] on icon "Move backward to switch to the previous month." at bounding box center [261, 142] width 5 height 5
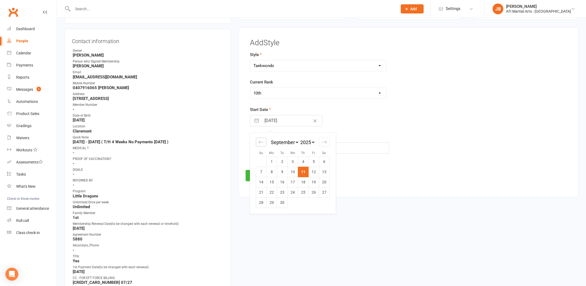
select select "6"
select select "2025"
click at [260, 141] on icon "Move backward to switch to the previous month." at bounding box center [261, 142] width 5 height 5
select select "5"
select select "2025"
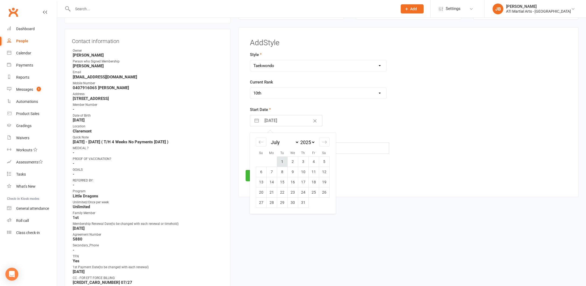
click at [282, 161] on td "1" at bounding box center [282, 161] width 11 height 10
type input "01 Jul 2025"
click at [259, 175] on button "Save" at bounding box center [258, 175] width 25 height 11
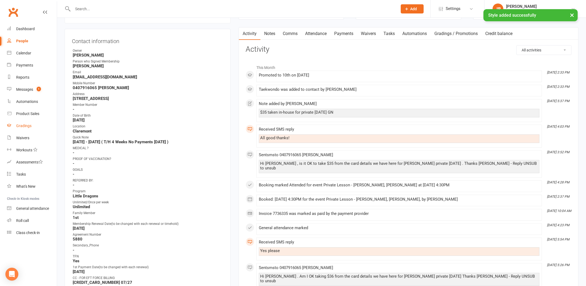
click at [24, 126] on div "Gradings" at bounding box center [23, 126] width 15 height 4
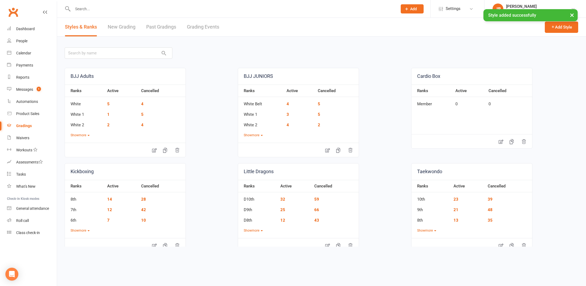
click at [201, 26] on link "Grading Events" at bounding box center [203, 27] width 32 height 19
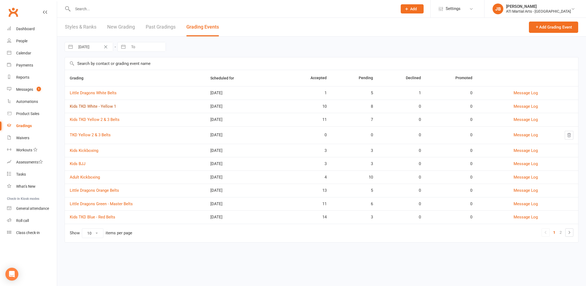
click at [88, 107] on link "Kids TKD White - Yellow 1" at bounding box center [93, 106] width 46 height 5
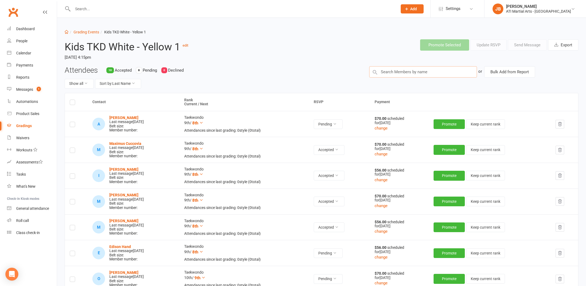
click at [384, 71] on input "text" at bounding box center [423, 71] width 108 height 11
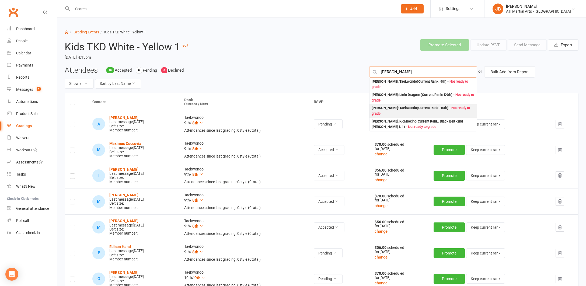
type input "Peter H"
click at [382, 105] on div "Peter Hethorn : Taekwondo (Current Rank: 10th ) - Not ready to grade" at bounding box center [423, 110] width 103 height 11
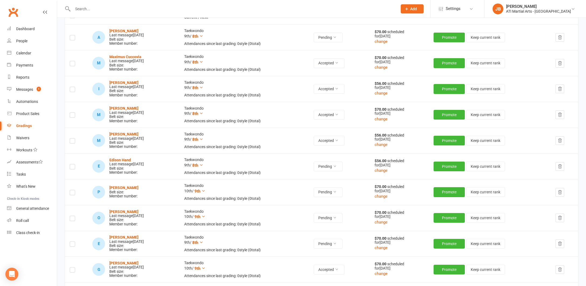
scroll to position [87, 0]
click at [73, 193] on label at bounding box center [72, 193] width 5 height 0
click at [73, 190] on input "checkbox" at bounding box center [72, 190] width 5 height 0
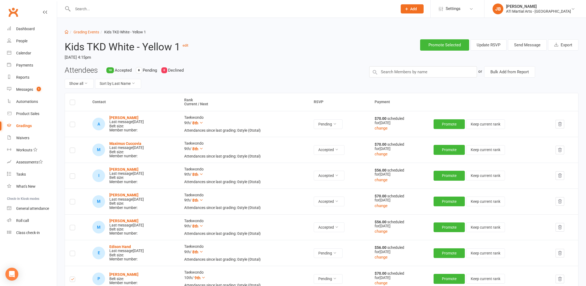
scroll to position [0, 0]
click at [517, 45] on button "Send Message" at bounding box center [527, 44] width 39 height 11
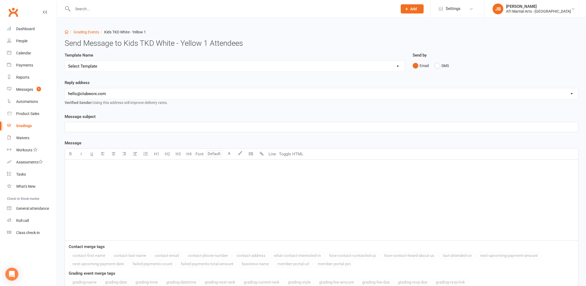
select select "2"
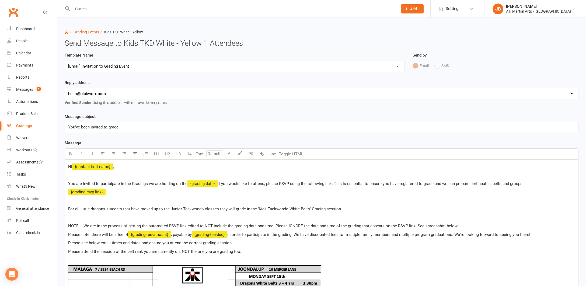
select select "1"
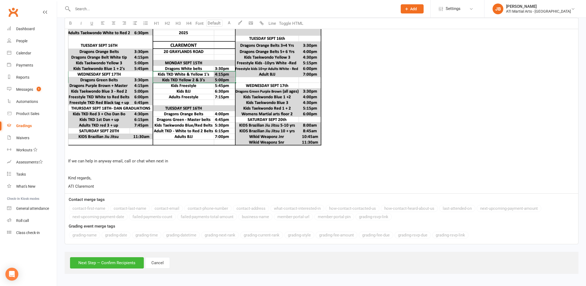
scroll to position [289, 0]
click at [127, 257] on button "Next Step — Confirm Recipients" at bounding box center [107, 262] width 74 height 11
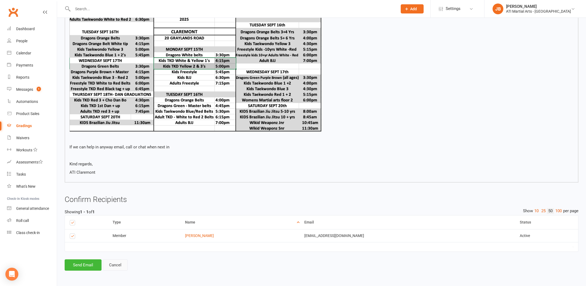
scroll to position [263, 0]
click at [88, 261] on button "Send Email" at bounding box center [83, 264] width 37 height 11
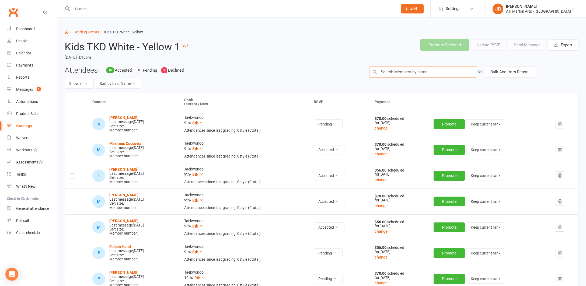
click at [382, 72] on input "text" at bounding box center [423, 71] width 108 height 11
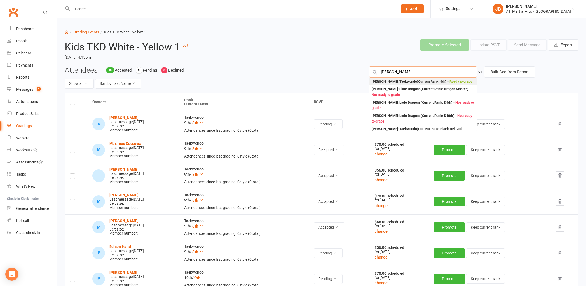
type input "Roger Higgin"
click at [376, 81] on div "Roger Higgins : Taekwondo (Current Rank: 9th ) - Ready to grade" at bounding box center [422, 82] width 101 height 6
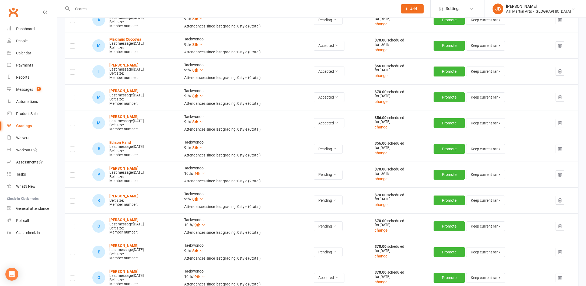
scroll to position [105, 0]
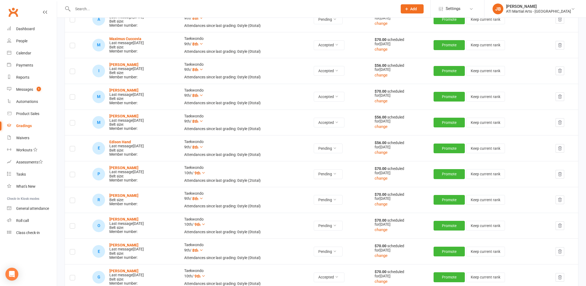
drag, startPoint x: 73, startPoint y: 200, endPoint x: 77, endPoint y: 199, distance: 4.4
click at [73, 201] on label at bounding box center [72, 201] width 5 height 0
click at [73, 198] on input "checkbox" at bounding box center [72, 198] width 5 height 0
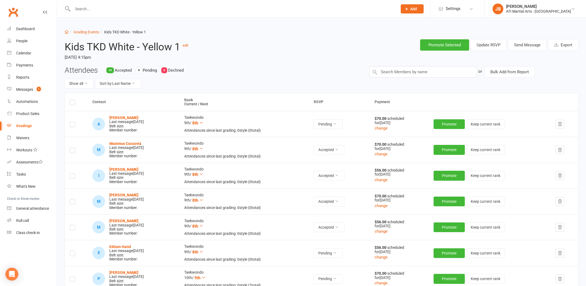
scroll to position [0, 0]
click at [522, 46] on button "Send Message" at bounding box center [527, 44] width 39 height 11
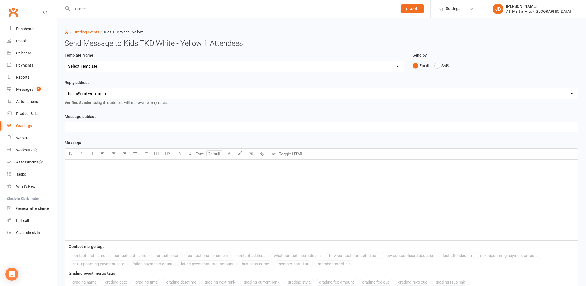
select select "2"
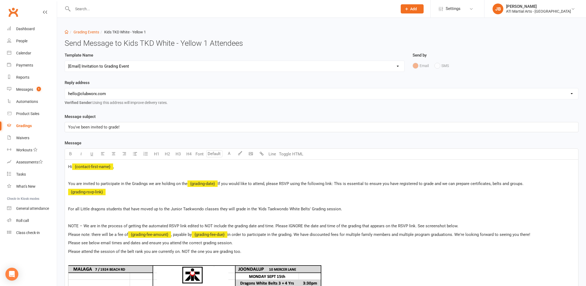
select select "1"
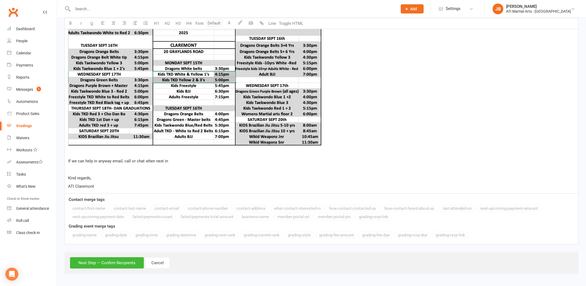
scroll to position [289, 0]
click at [123, 258] on button "Next Step — Confirm Recipients" at bounding box center [107, 262] width 74 height 11
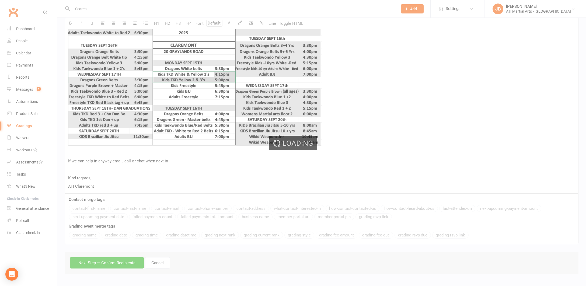
scroll to position [263, 0]
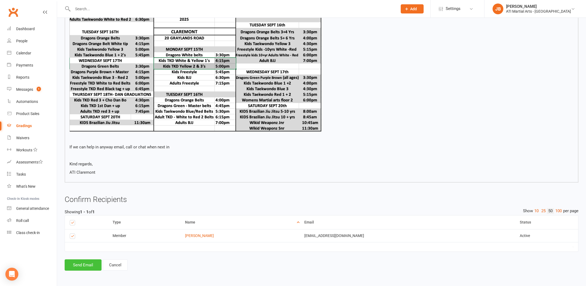
click at [94, 261] on button "Send Email" at bounding box center [83, 264] width 37 height 11
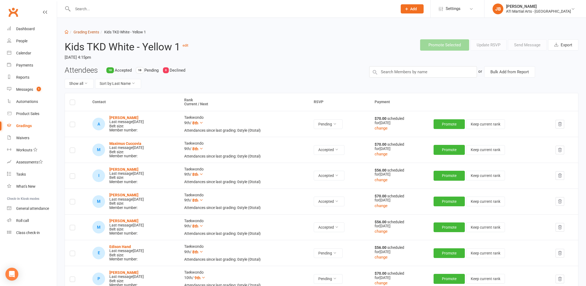
click at [78, 32] on link "Grading Events" at bounding box center [87, 32] width 26 height 4
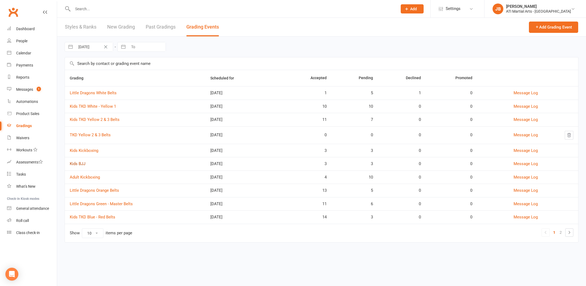
click at [78, 164] on link "Kids BJJ" at bounding box center [78, 163] width 16 height 5
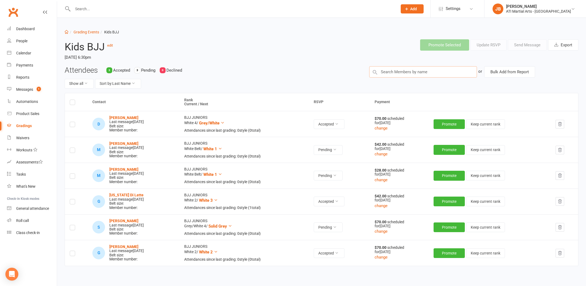
click at [388, 71] on input "text" at bounding box center [423, 71] width 108 height 11
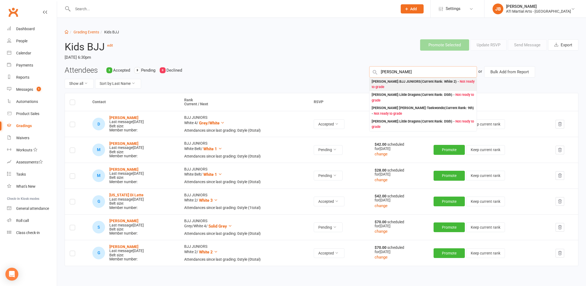
type input "Henry Mac"
click at [377, 81] on div "Henry Mackoski : BJJ JUNIORS (Current Rank: White 2 ) - Not ready to grade" at bounding box center [423, 84] width 103 height 11
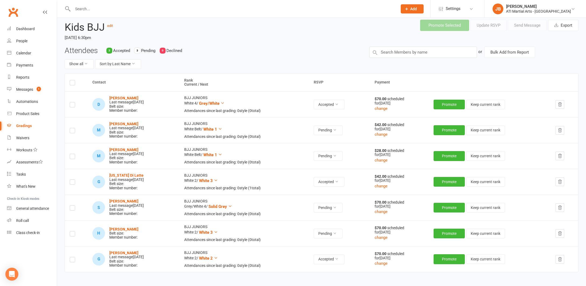
scroll to position [23, 0]
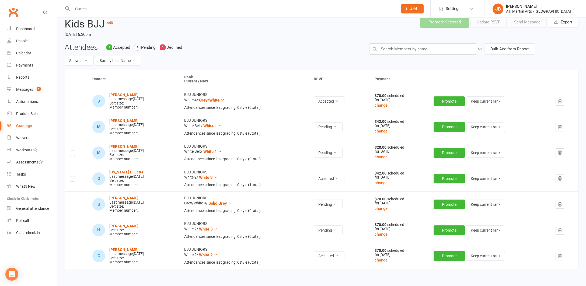
click at [72, 231] on label at bounding box center [72, 231] width 5 height 0
click at [72, 228] on input "checkbox" at bounding box center [72, 228] width 5 height 0
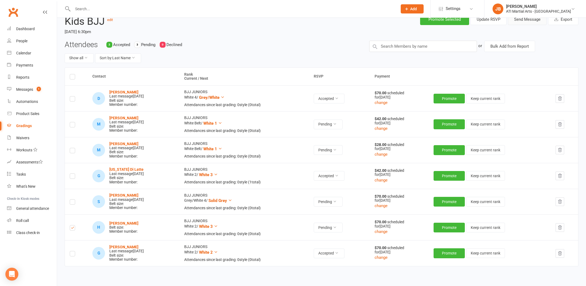
click at [525, 23] on button "Send Message" at bounding box center [527, 19] width 39 height 11
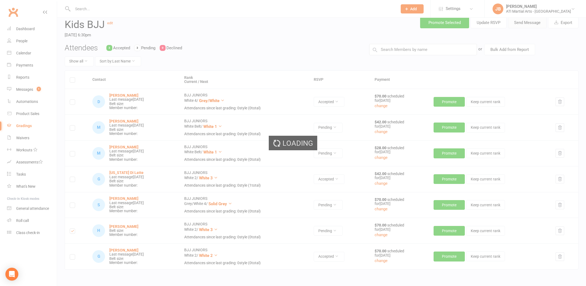
scroll to position [22, 0]
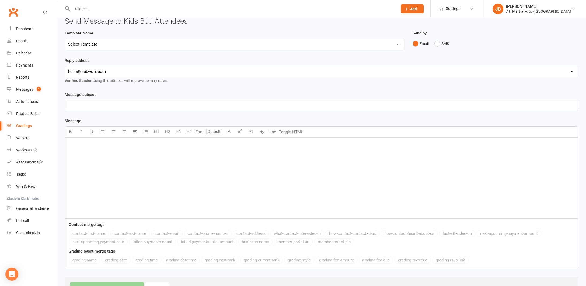
click at [121, 65] on div "Reply address hello@clubworx.com claremont@atimartialarts.com.au tony@atimartia…" at bounding box center [322, 70] width 514 height 26
click at [81, 32] on label "Template Name" at bounding box center [79, 33] width 29 height 6
click at [80, 32] on label "Template Name" at bounding box center [79, 33] width 29 height 6
click at [13, 10] on link "Clubworx" at bounding box center [12, 11] width 13 height 13
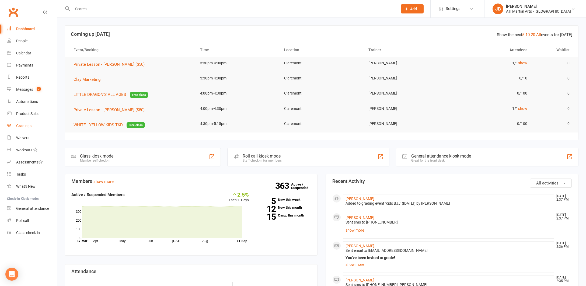
click at [21, 126] on div "Gradings" at bounding box center [23, 126] width 15 height 4
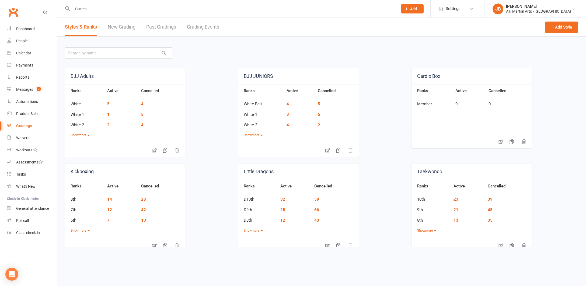
click at [195, 27] on link "Grading Events" at bounding box center [203, 27] width 32 height 19
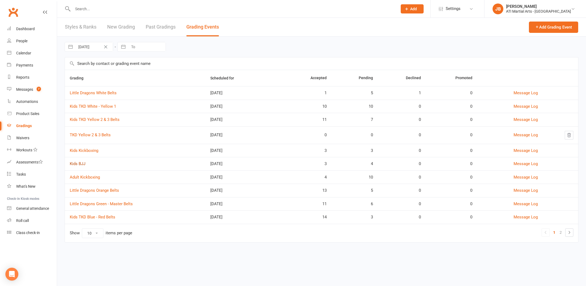
click at [81, 163] on link "Kids BJJ" at bounding box center [78, 163] width 16 height 5
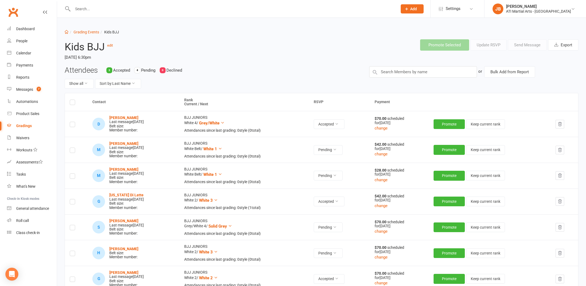
click at [73, 254] on label at bounding box center [72, 254] width 5 height 0
click at [73, 251] on input "checkbox" at bounding box center [72, 251] width 5 height 0
click at [517, 46] on button "Send Message" at bounding box center [527, 44] width 39 height 11
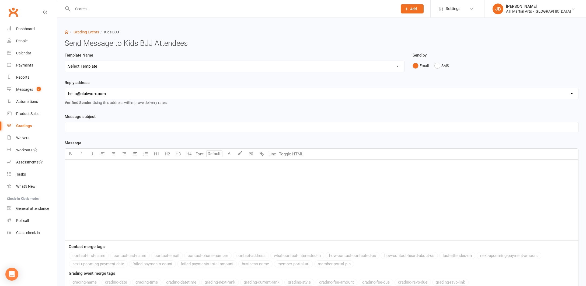
select select "2"
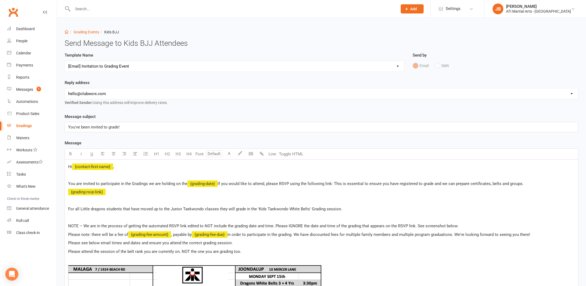
select select "1"
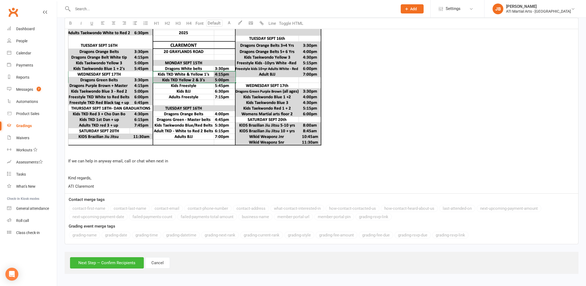
scroll to position [289, 0]
click at [112, 259] on button "Next Step — Confirm Recipients" at bounding box center [107, 262] width 74 height 11
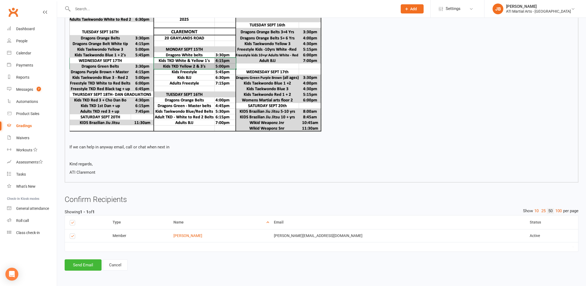
scroll to position [263, 0]
click at [94, 260] on button "Send Email" at bounding box center [83, 264] width 37 height 11
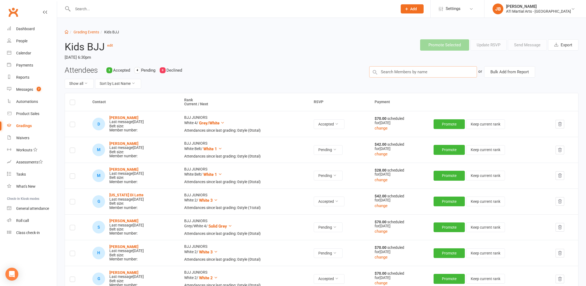
click at [379, 69] on input "text" at bounding box center [423, 71] width 108 height 11
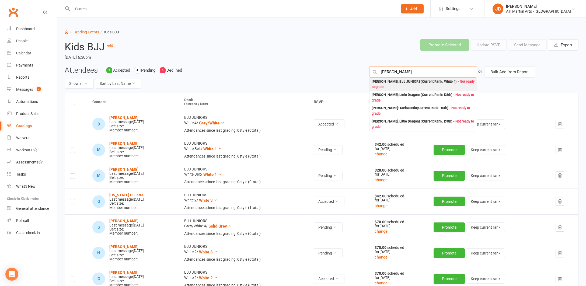
type input "Thomas Yuen"
click at [382, 81] on div "Thomas Yuen : BJJ JUNIORS (Current Rank: White 4 ) - Not ready to grade" at bounding box center [423, 84] width 103 height 11
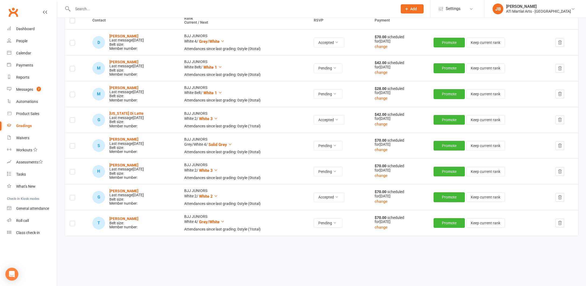
scroll to position [84, 0]
click at [73, 224] on label at bounding box center [72, 224] width 5 height 0
click at [73, 221] on input "checkbox" at bounding box center [72, 221] width 5 height 0
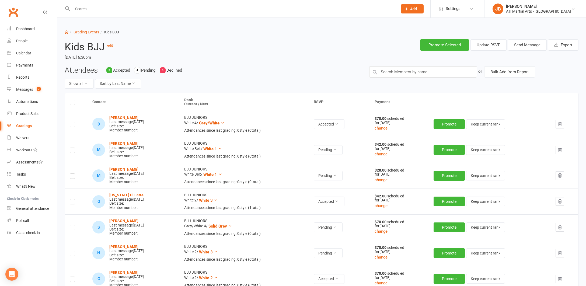
scroll to position [0, 0]
click at [519, 46] on button "Send Message" at bounding box center [527, 44] width 39 height 11
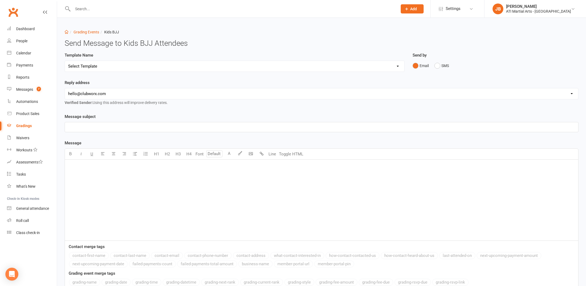
select select "2"
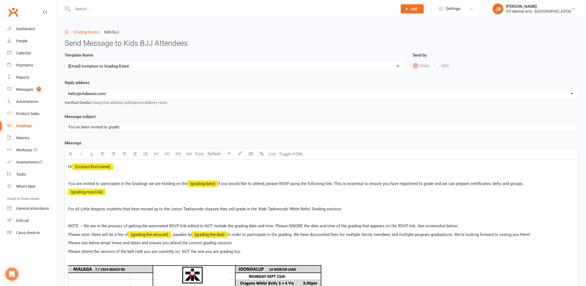
select select "1"
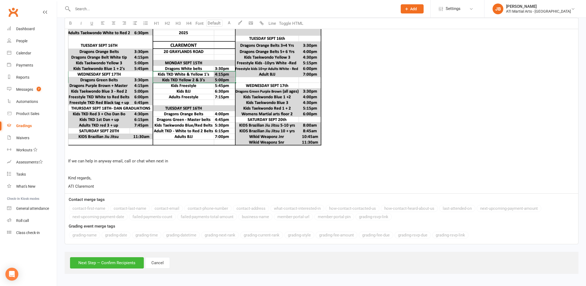
scroll to position [289, 0]
click at [98, 258] on button "Next Step — Confirm Recipients" at bounding box center [107, 262] width 74 height 11
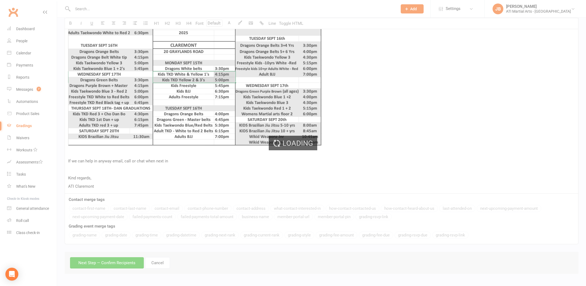
scroll to position [263, 0]
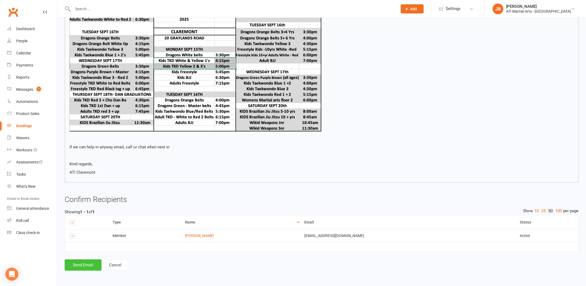
click at [86, 259] on button "Send Email" at bounding box center [83, 264] width 37 height 11
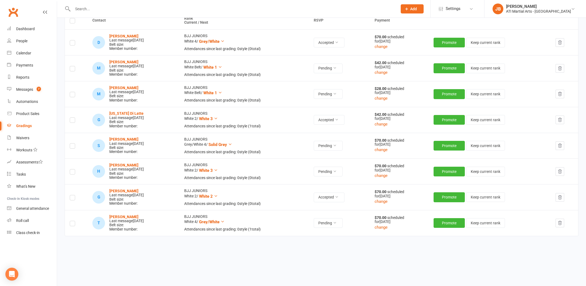
scroll to position [84, 0]
click at [80, 9] on input "text" at bounding box center [232, 9] width 323 height 8
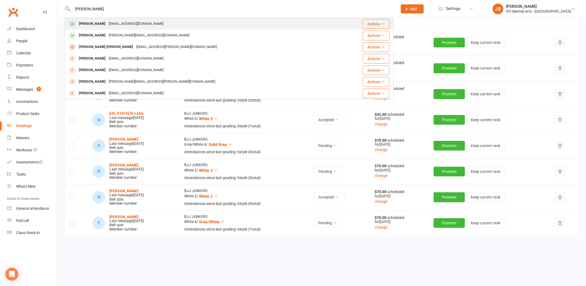
type input "Henry McNamarra"
click at [95, 24] on div "Henry McNamara" at bounding box center [92, 24] width 30 height 8
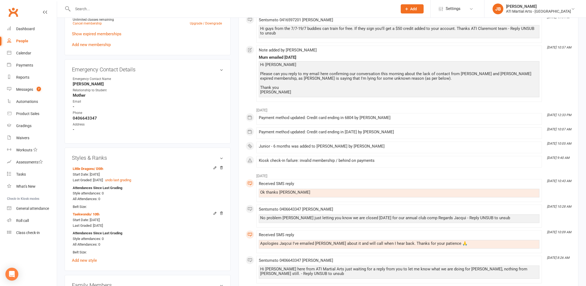
scroll to position [511, 0]
click at [92, 258] on link "Add new style" at bounding box center [84, 260] width 25 height 5
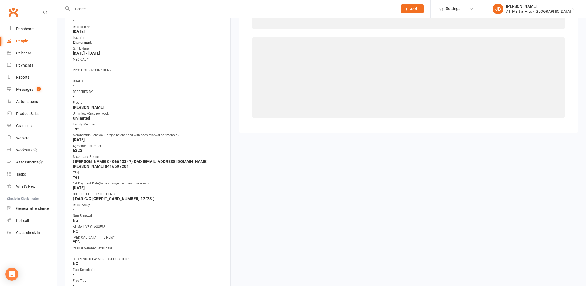
scroll to position [46, 0]
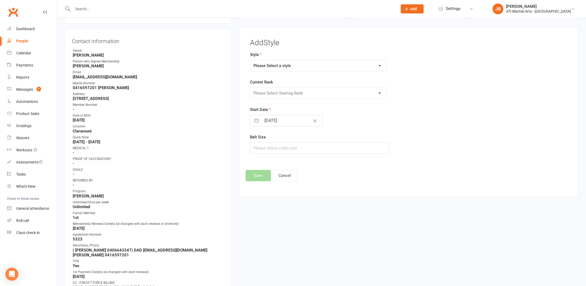
select select "2501"
click at [287, 176] on button "Cancel" at bounding box center [284, 175] width 25 height 11
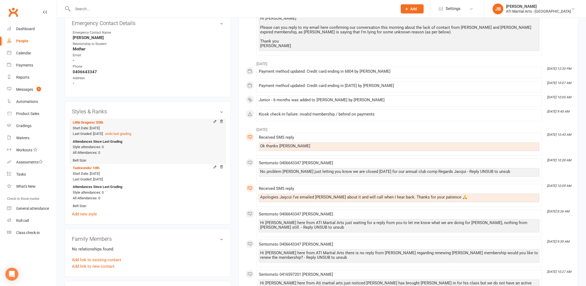
scroll to position [558, 0]
click at [84, 211] on link "Add new style" at bounding box center [84, 213] width 25 height 5
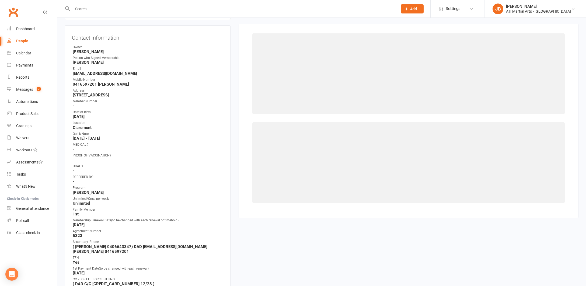
scroll to position [46, 0]
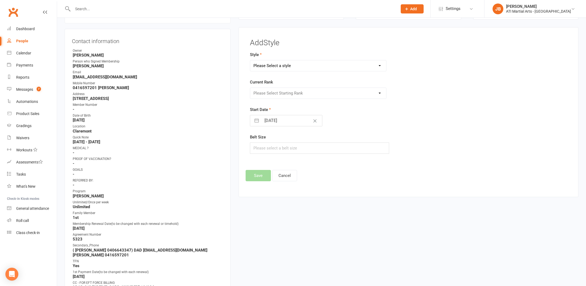
select select "2493"
select select "25139"
select select "7"
select select "2025"
select select "8"
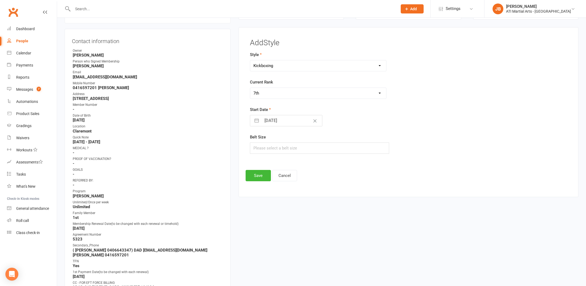
select select "2025"
select select "9"
select select "2025"
click at [262, 120] on input "11 Sep 2025" at bounding box center [292, 120] width 61 height 11
click at [260, 141] on icon "Move backward to switch to the previous month." at bounding box center [261, 142] width 5 height 5
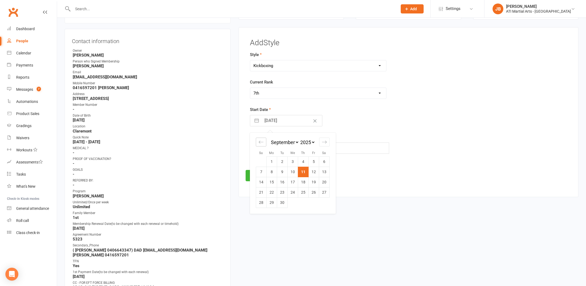
select select "6"
select select "2025"
click at [260, 141] on icon "Move backward to switch to the previous month." at bounding box center [261, 142] width 5 height 5
select select "5"
select select "2025"
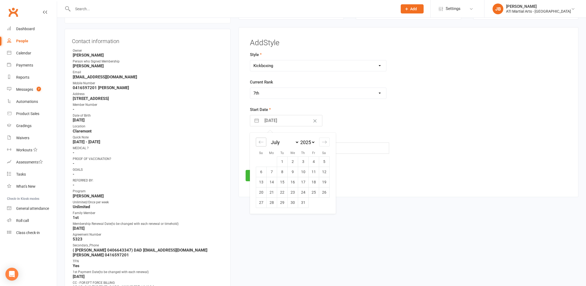
click at [260, 142] on icon "Move backward to switch to the previous month." at bounding box center [261, 142] width 5 height 3
select select "4"
select select "2025"
click at [322, 193] on td "28" at bounding box center [324, 192] width 11 height 10
type input "28 Jun 2025"
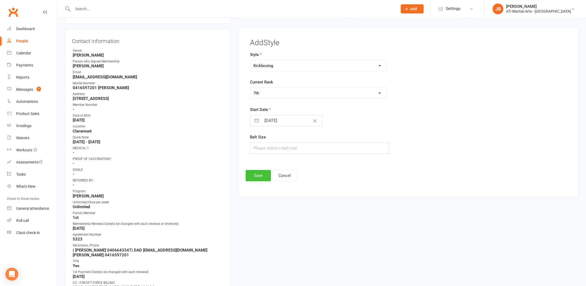
click at [259, 176] on button "Save" at bounding box center [258, 175] width 25 height 11
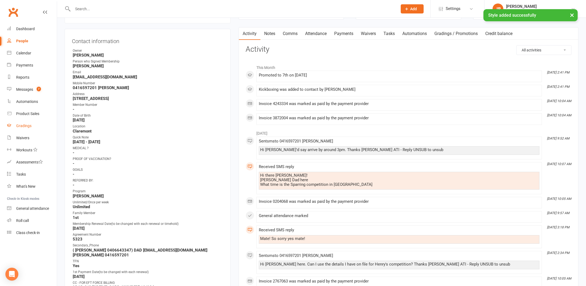
click at [21, 127] on div "Gradings" at bounding box center [23, 126] width 15 height 4
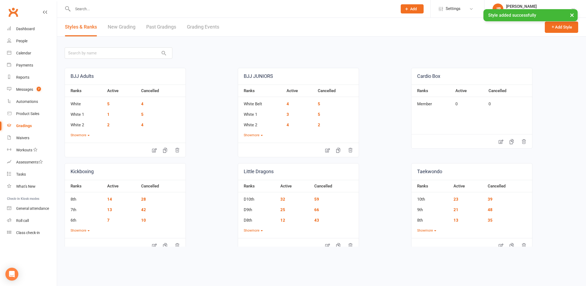
click at [198, 27] on link "Grading Events" at bounding box center [203, 27] width 32 height 19
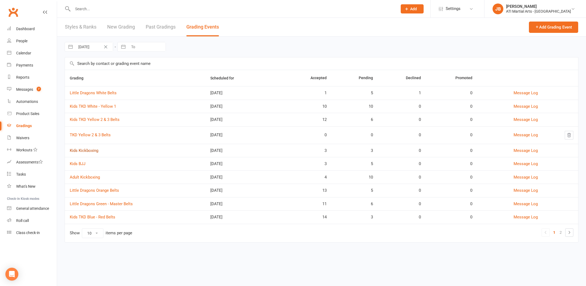
click at [85, 151] on link "Kids Kickboxing" at bounding box center [84, 150] width 29 height 5
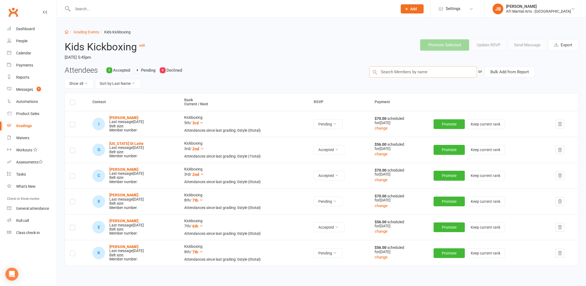
click at [382, 71] on input "text" at bounding box center [423, 71] width 108 height 11
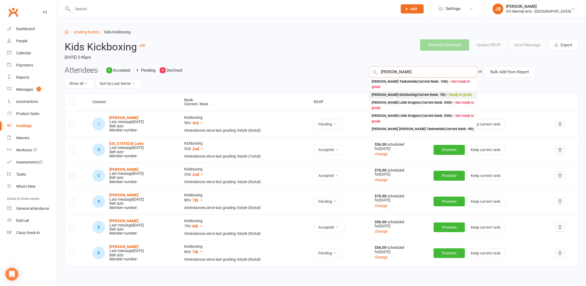
type input "Henry McNamar"
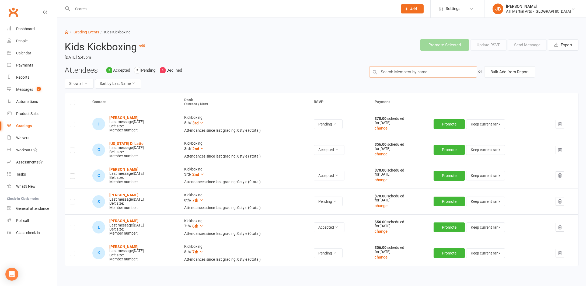
click at [415, 69] on input "text" at bounding box center [423, 71] width 108 height 11
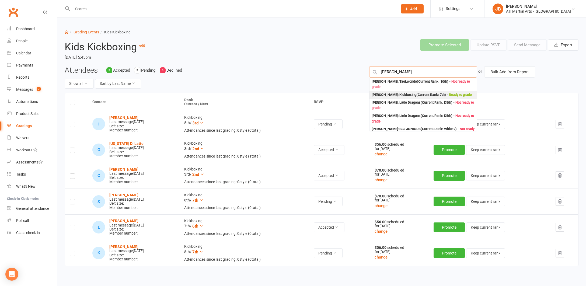
type input "Henry McNam"
click at [385, 94] on div "Henry McNamara : Kickboxing (Current Rank: 7th ) - Ready to grade" at bounding box center [422, 95] width 100 height 6
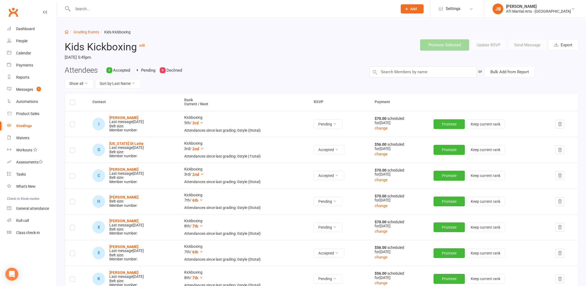
click at [73, 203] on label at bounding box center [72, 203] width 5 height 0
click at [73, 199] on input "checkbox" at bounding box center [72, 199] width 5 height 0
click at [517, 44] on button "Send Message" at bounding box center [527, 44] width 39 height 11
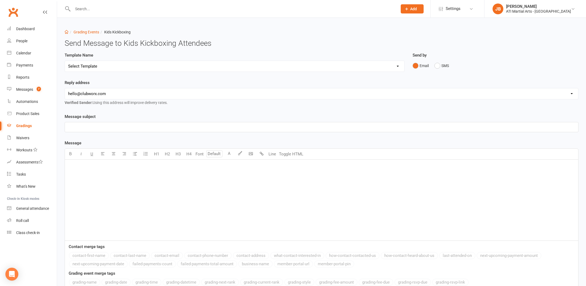
select select "2"
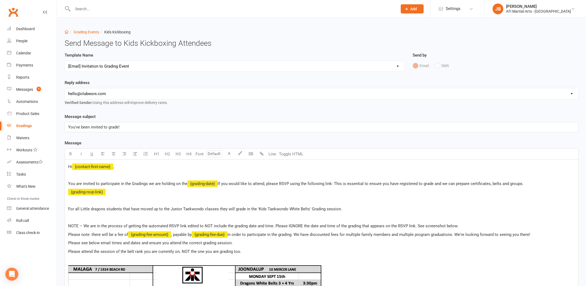
select select "1"
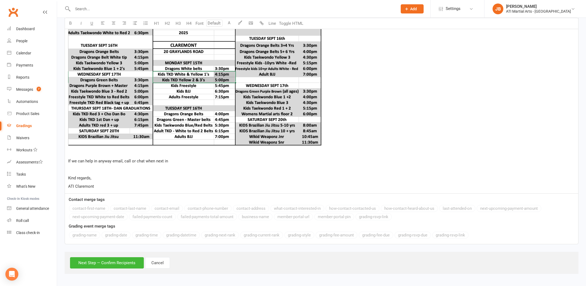
scroll to position [289, 0]
click at [125, 258] on button "Next Step — Confirm Recipients" at bounding box center [107, 262] width 74 height 11
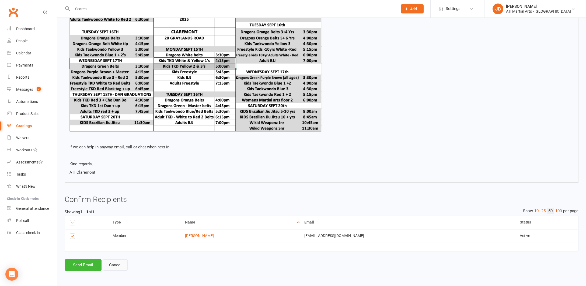
scroll to position [263, 0]
click at [79, 261] on button "Send Email" at bounding box center [83, 264] width 37 height 11
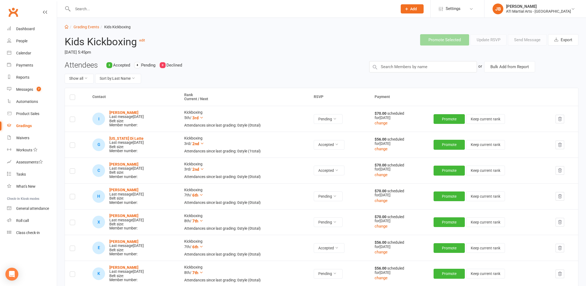
scroll to position [5, 0]
click at [80, 26] on link "Grading Events" at bounding box center [87, 27] width 26 height 4
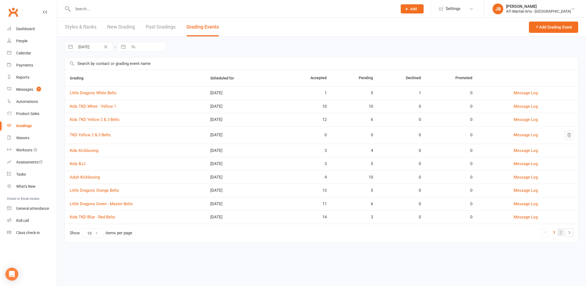
click at [561, 233] on link "2" at bounding box center [561, 233] width 6 height 8
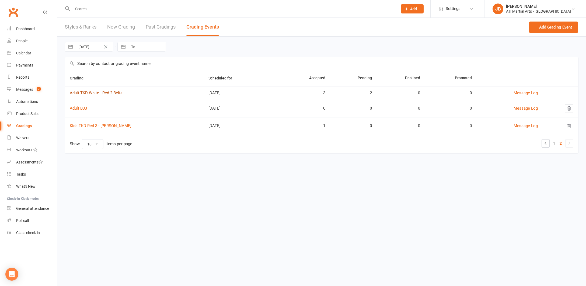
click at [78, 93] on link "Adult TKD White - Red 2 Belts" at bounding box center [96, 92] width 53 height 5
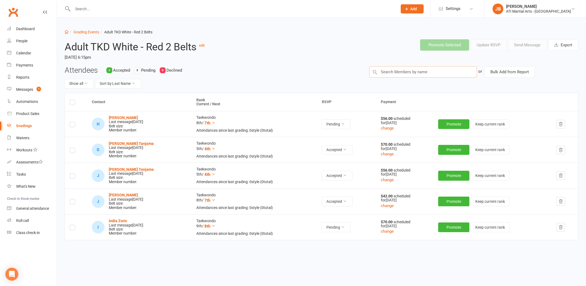
click at [384, 70] on input "text" at bounding box center [423, 71] width 108 height 11
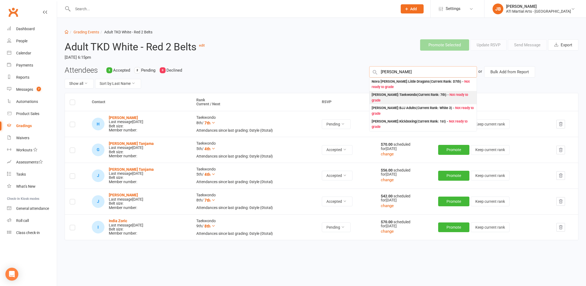
type input "Barnett"
click at [379, 94] on div "Samuel Barnett : Taekwondo (Current Rank: 7th ) - Not ready to grade" at bounding box center [423, 97] width 103 height 11
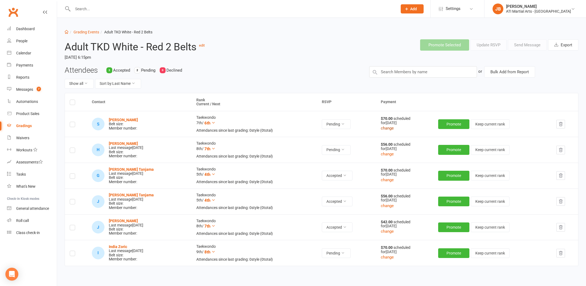
click at [390, 128] on button "change" at bounding box center [387, 128] width 13 height 6
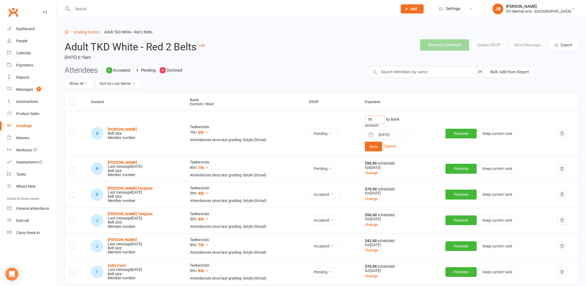
click at [375, 117] on input "70" at bounding box center [374, 120] width 19 height 8
type input "7"
type input "42"
click at [377, 147] on button "Save" at bounding box center [373, 147] width 17 height 10
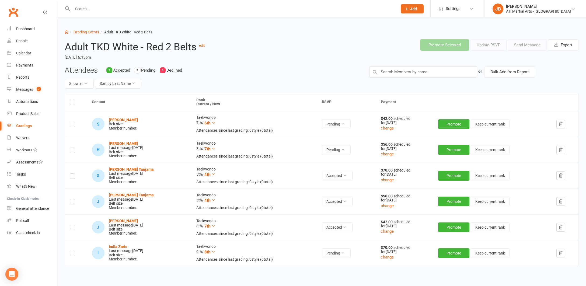
click at [74, 125] on label at bounding box center [72, 125] width 5 height 0
click at [74, 122] on input "checkbox" at bounding box center [72, 122] width 5 height 0
click at [520, 45] on button "Send Message" at bounding box center [527, 44] width 39 height 11
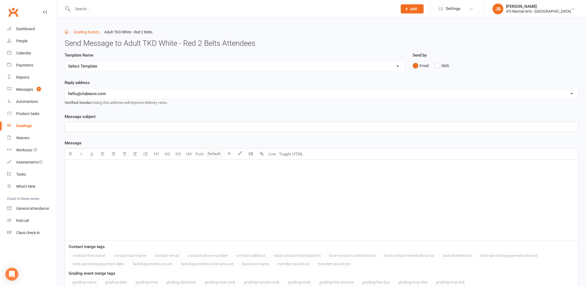
select select "2"
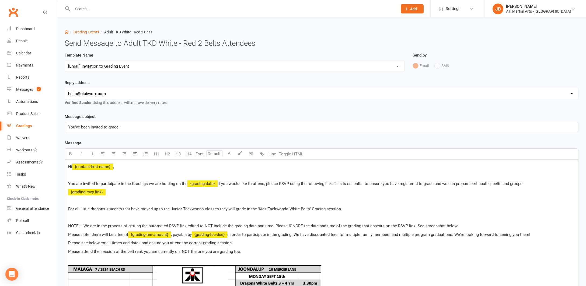
select select "1"
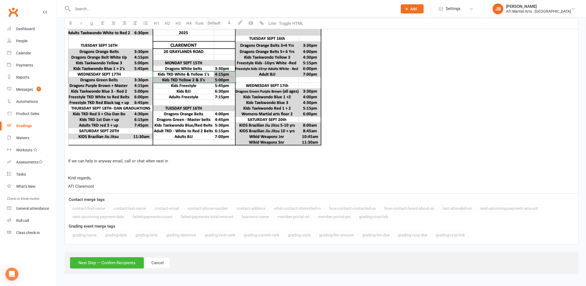
scroll to position [289, 0]
click at [119, 257] on button "Next Step — Confirm Recipients" at bounding box center [107, 262] width 74 height 11
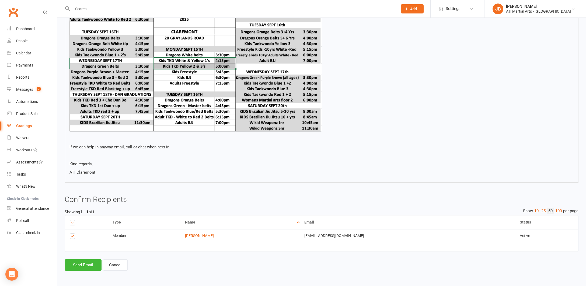
scroll to position [263, 0]
click at [88, 260] on button "Send Email" at bounding box center [83, 264] width 37 height 11
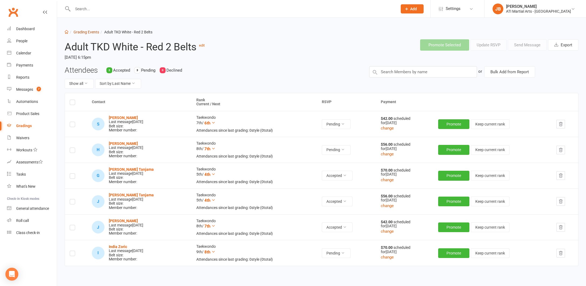
click at [79, 32] on link "Grading Events" at bounding box center [87, 32] width 26 height 4
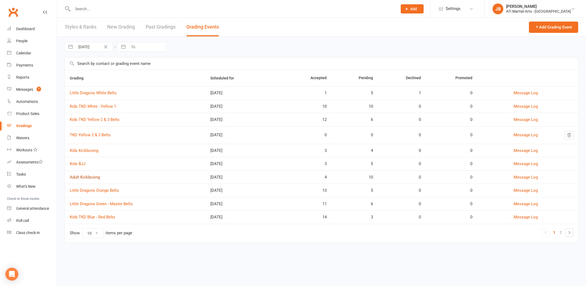
click at [84, 177] on link "Adult Kickboxing" at bounding box center [85, 177] width 30 height 5
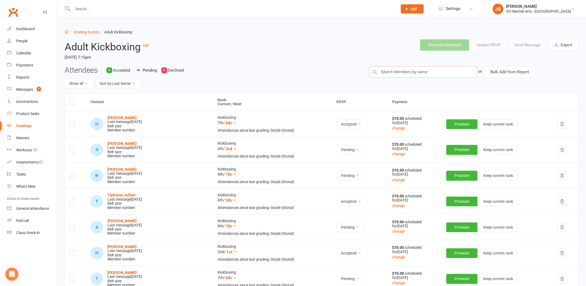
click at [381, 71] on input "text" at bounding box center [423, 71] width 108 height 11
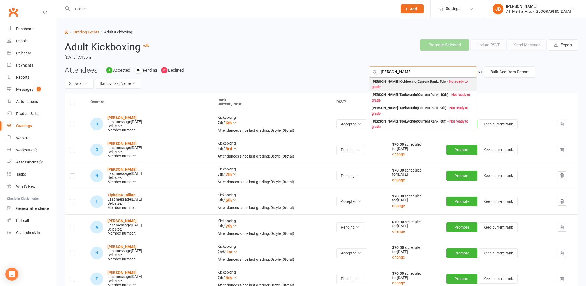
type input "Burke Carrington"
click at [375, 81] on div "Burke Carrington : Kickboxing (Current Rank: 5th ) - Not ready to grade" at bounding box center [423, 84] width 103 height 11
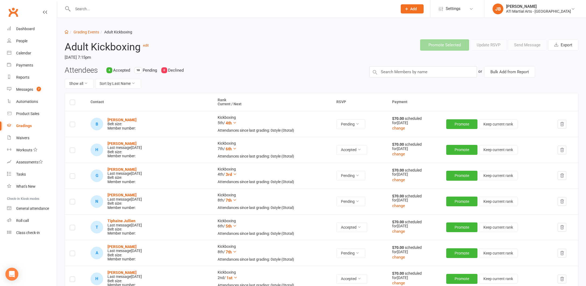
click at [73, 125] on label at bounding box center [72, 125] width 5 height 0
click at [73, 122] on input "checkbox" at bounding box center [72, 122] width 5 height 0
click at [529, 45] on button "Send Message" at bounding box center [527, 44] width 39 height 11
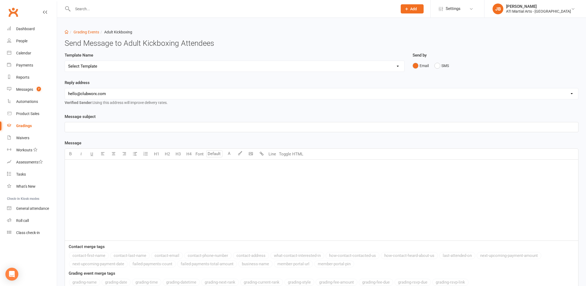
select select "2"
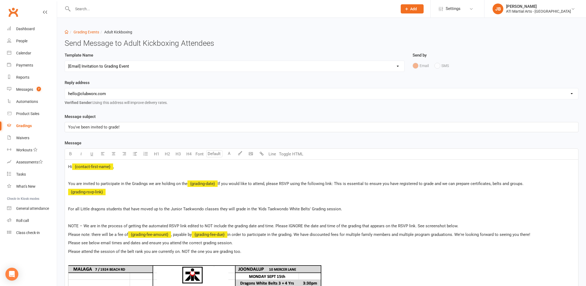
select select "1"
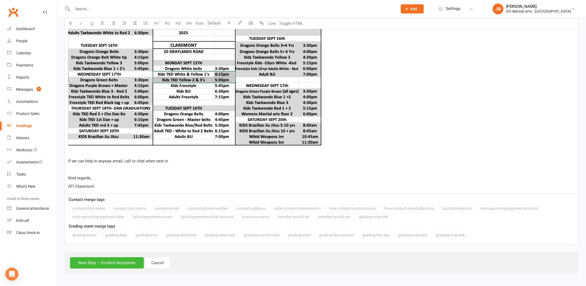
click at [106, 259] on button "Next Step — Confirm Recipients" at bounding box center [107, 262] width 74 height 11
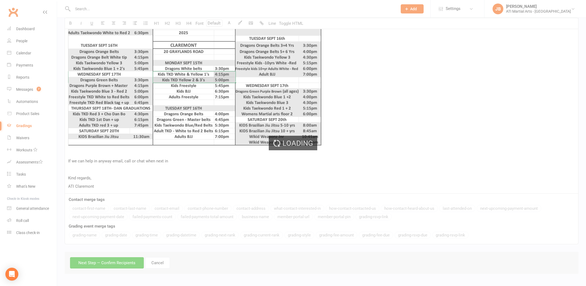
scroll to position [263, 0]
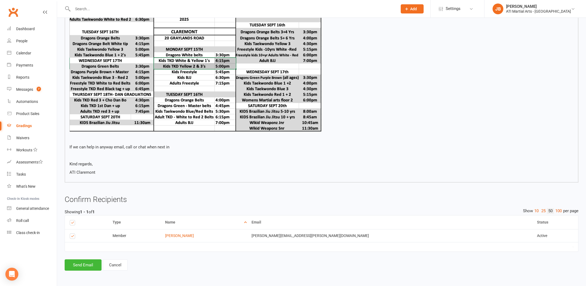
click at [87, 259] on button "Send Email" at bounding box center [83, 264] width 37 height 11
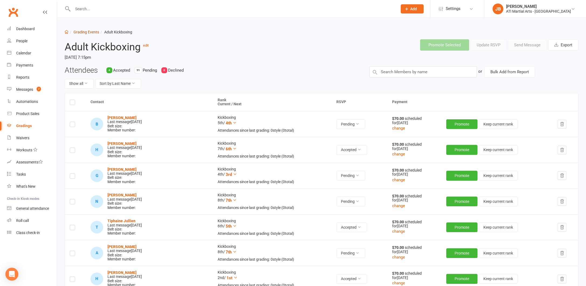
click at [78, 32] on link "Grading Events" at bounding box center [87, 32] width 26 height 4
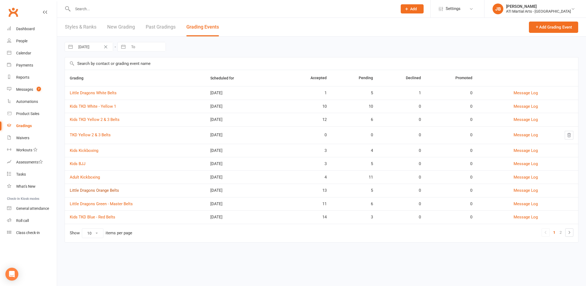
click at [96, 190] on link "Little Dragons Orange Belts" at bounding box center [94, 190] width 49 height 5
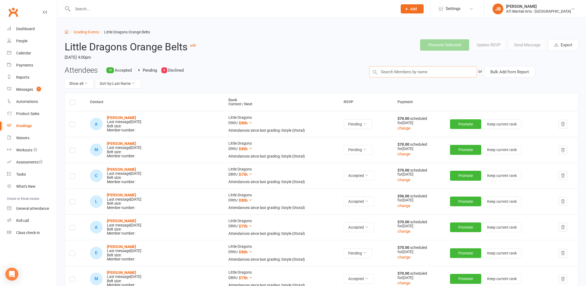
click at [382, 70] on input "text" at bounding box center [423, 71] width 108 height 11
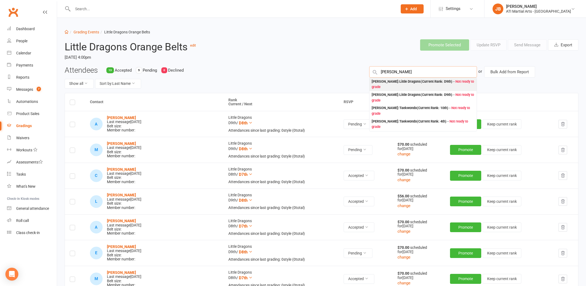
type input "Bara Toro"
click at [381, 81] on div "Rafael Barra Toro : Little Dragons (Current Rank: D9th ) - Not ready to grade" at bounding box center [423, 84] width 103 height 11
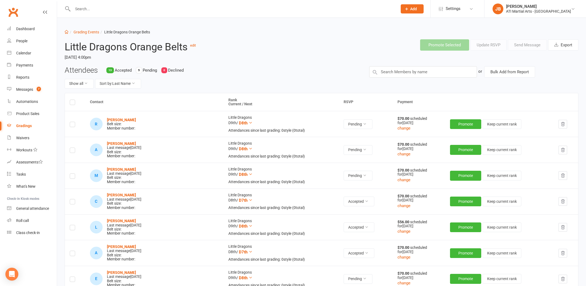
click at [72, 125] on label at bounding box center [72, 125] width 5 height 0
click at [72, 122] on input "checkbox" at bounding box center [72, 122] width 5 height 0
click at [521, 46] on button "Send Message" at bounding box center [527, 44] width 39 height 11
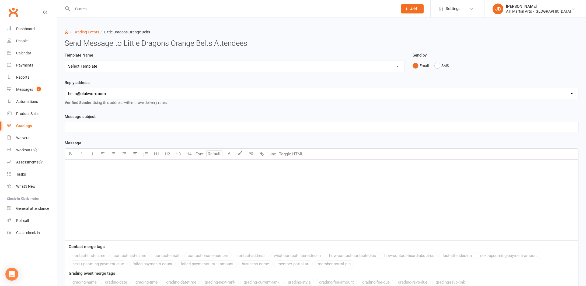
select select "2"
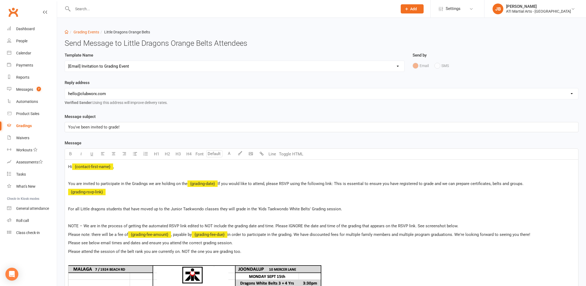
select select "1"
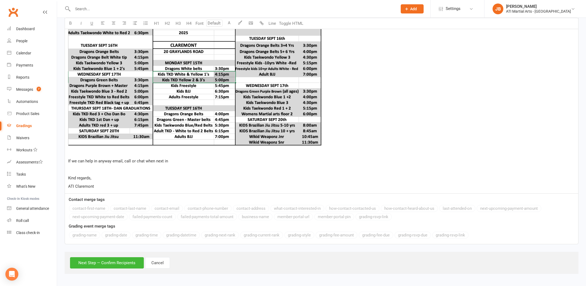
scroll to position [289, 0]
click at [125, 258] on button "Next Step — Confirm Recipients" at bounding box center [107, 262] width 74 height 11
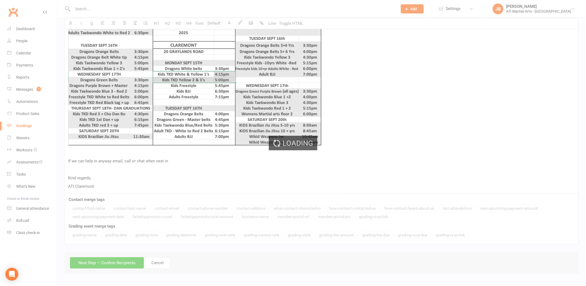
scroll to position [263, 0]
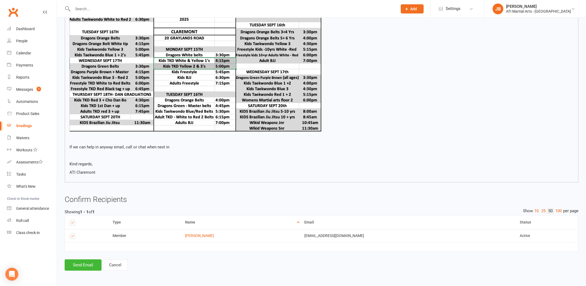
click at [88, 260] on button "Send Email" at bounding box center [83, 264] width 37 height 11
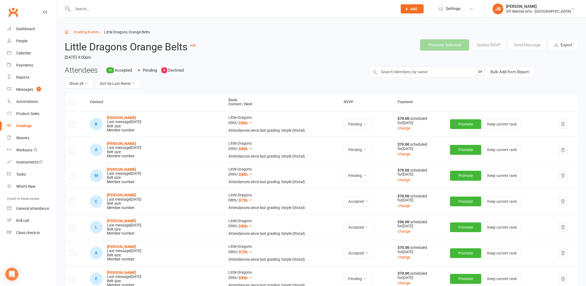
click at [77, 10] on input "text" at bounding box center [232, 9] width 323 height 8
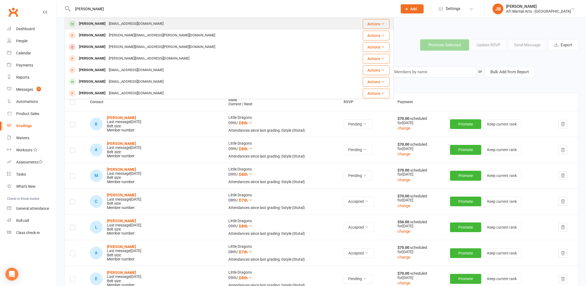
type input "Anthony Lo"
click at [83, 23] on div "Anthony Lo" at bounding box center [92, 24] width 30 height 8
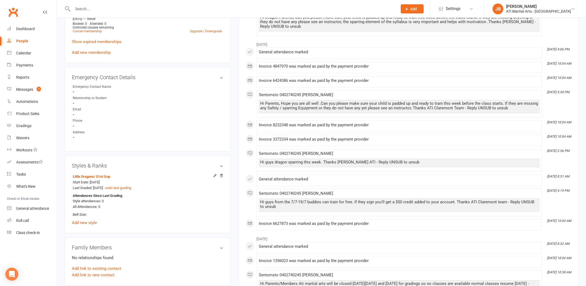
scroll to position [501, 0]
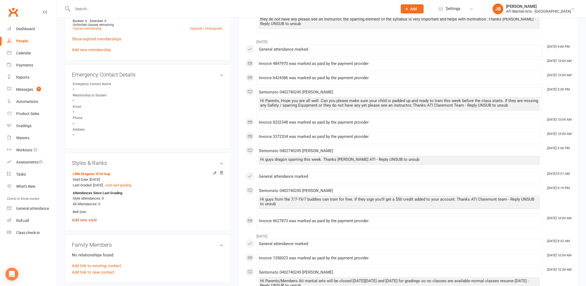
click at [91, 218] on link "Add new style" at bounding box center [84, 220] width 25 height 5
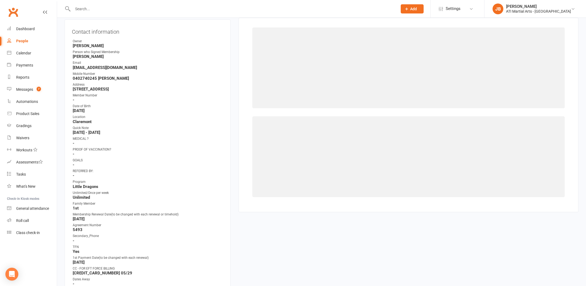
scroll to position [46, 0]
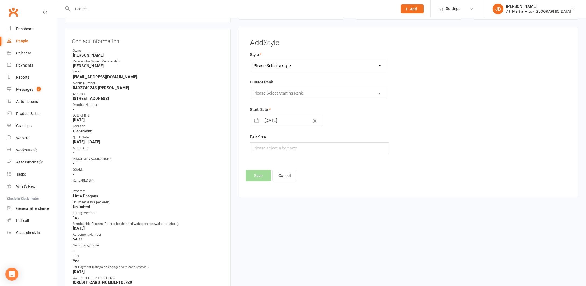
select select "2497"
select select "25222"
select select "7"
select select "2025"
select select "8"
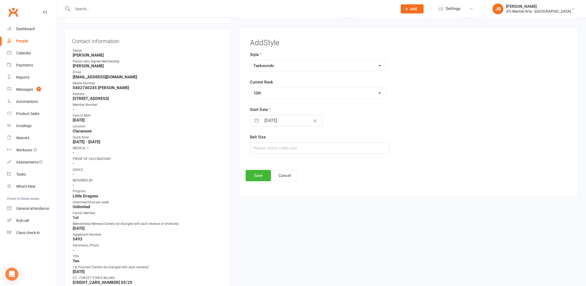
select select "2025"
select select "9"
select select "2025"
click at [263, 119] on input "11 Sep 2025" at bounding box center [292, 120] width 61 height 11
click at [260, 141] on icon "Move backward to switch to the previous month." at bounding box center [261, 142] width 5 height 5
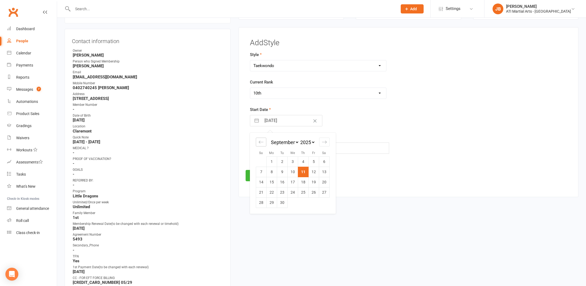
select select "6"
select select "2025"
click at [260, 141] on icon "Move backward to switch to the previous month." at bounding box center [261, 142] width 5 height 5
select select "5"
select select "2025"
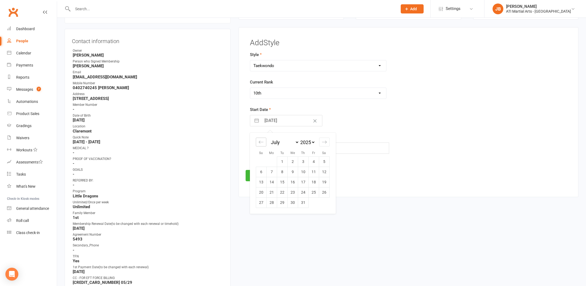
click at [260, 141] on icon "Move backward to switch to the previous month." at bounding box center [261, 142] width 5 height 5
select select "4"
select select "2025"
click at [273, 201] on td "30" at bounding box center [271, 202] width 11 height 10
type input "30 Jun 2025"
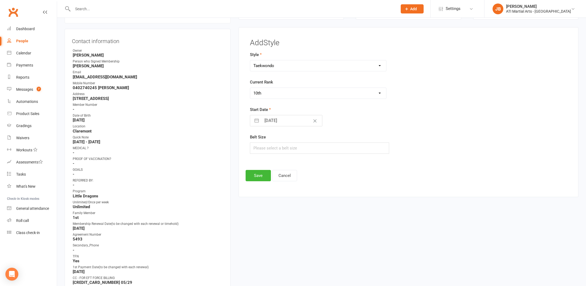
click at [259, 176] on button "Save" at bounding box center [258, 175] width 25 height 11
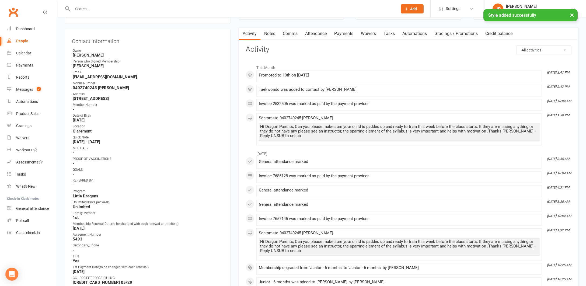
click at [23, 126] on div "Gradings" at bounding box center [23, 126] width 15 height 4
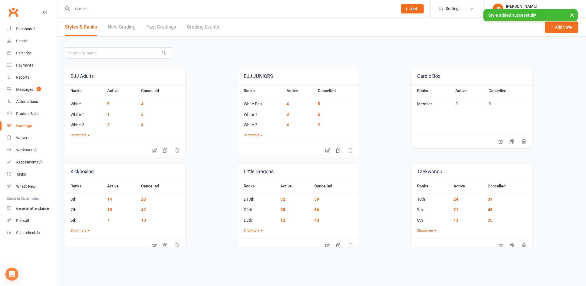
click at [195, 28] on link "Grading Events" at bounding box center [203, 27] width 32 height 19
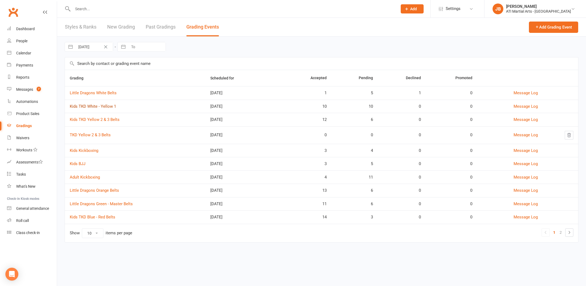
click at [89, 108] on link "Kids TKD White - Yellow 1" at bounding box center [93, 106] width 46 height 5
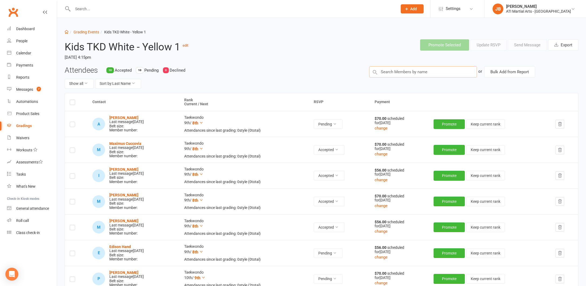
click at [381, 71] on input "text" at bounding box center [423, 71] width 108 height 11
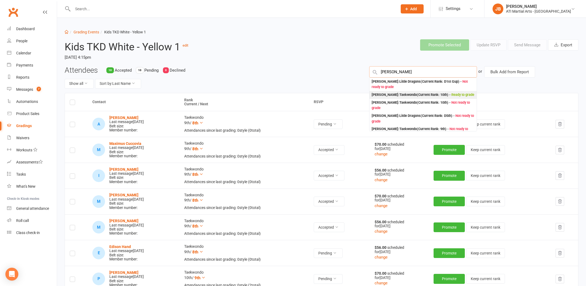
type input "Anthony Lo"
click at [379, 94] on div "Anthony Lo : Taekwondo (Current Rank: 10th ) - Ready to grade" at bounding box center [423, 95] width 103 height 6
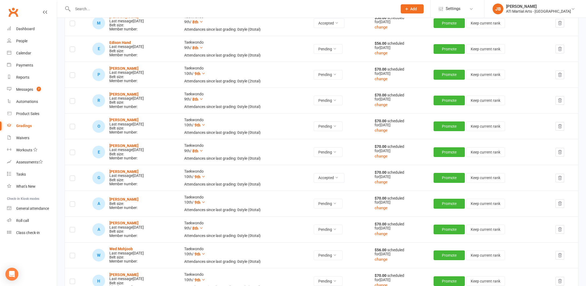
scroll to position [205, 0]
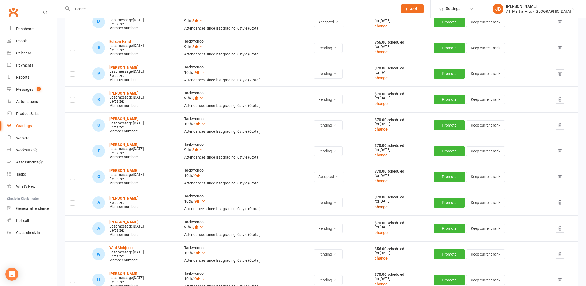
click at [386, 204] on button "change" at bounding box center [381, 207] width 13 height 6
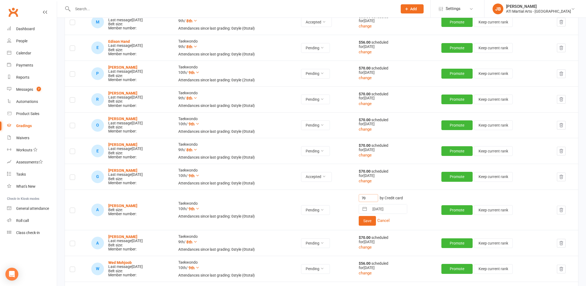
click at [377, 195] on input "70" at bounding box center [368, 198] width 19 height 8
type input "7"
type input "0"
click at [376, 218] on button "Save" at bounding box center [367, 221] width 17 height 10
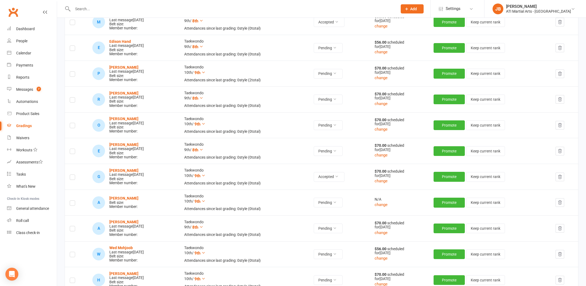
click at [73, 204] on label at bounding box center [72, 204] width 5 height 0
click at [73, 201] on input "checkbox" at bounding box center [72, 201] width 5 height 0
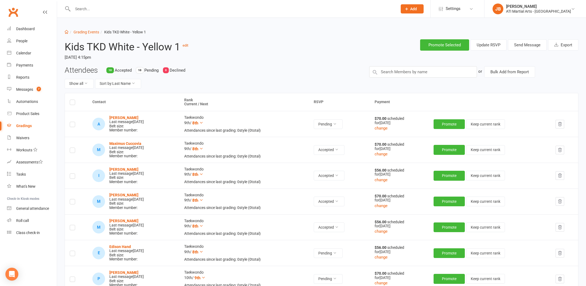
scroll to position [0, 0]
click at [524, 45] on button "Send Message" at bounding box center [527, 44] width 39 height 11
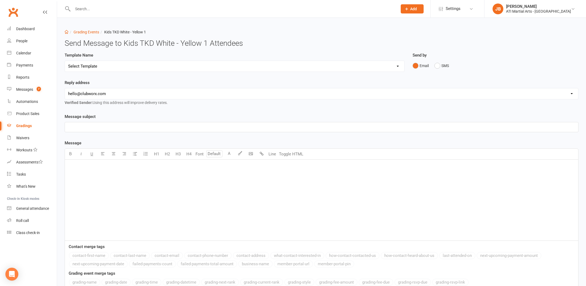
select select "2"
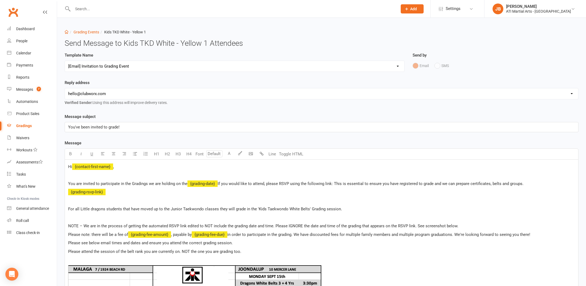
select select "1"
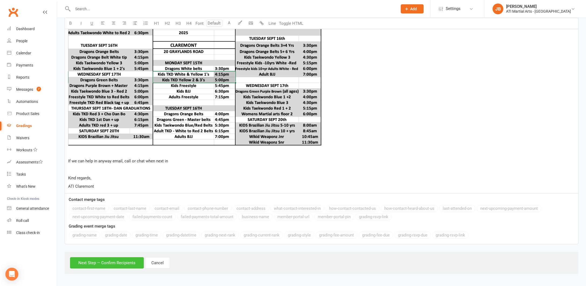
scroll to position [289, 0]
click at [105, 259] on button "Next Step — Confirm Recipients" at bounding box center [107, 262] width 74 height 11
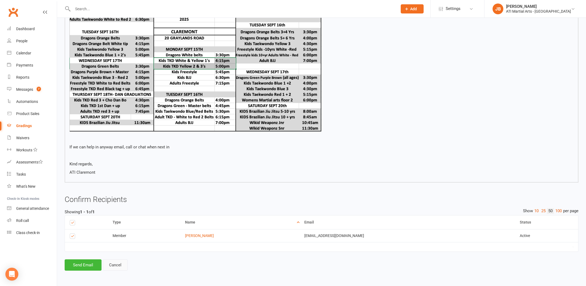
scroll to position [263, 0]
click at [82, 259] on button "Send Email" at bounding box center [83, 264] width 37 height 11
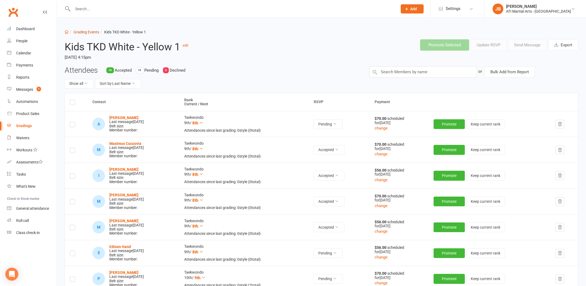
click at [83, 33] on link "Grading Events" at bounding box center [87, 32] width 26 height 4
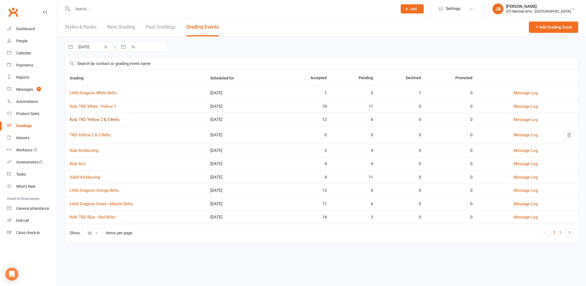
click at [103, 120] on link "Kids TKD Yellow 2 & 3 Belts" at bounding box center [95, 119] width 50 height 5
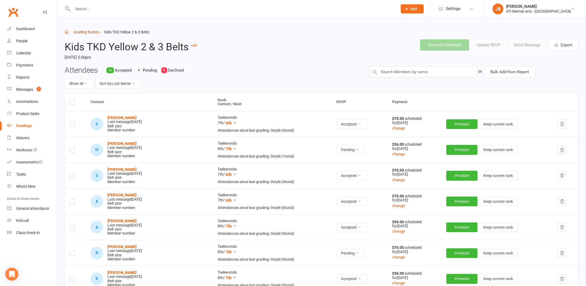
click at [78, 33] on link "Grading Events" at bounding box center [87, 32] width 26 height 4
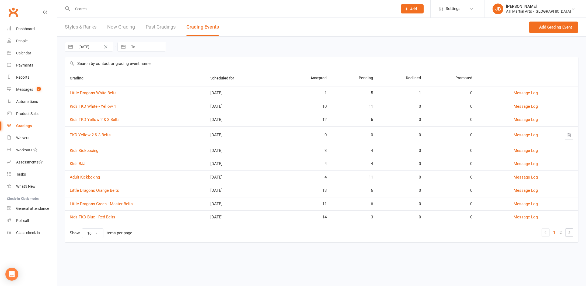
click at [89, 217] on link "Kids TKD Blue - Red Belts" at bounding box center [93, 217] width 46 height 5
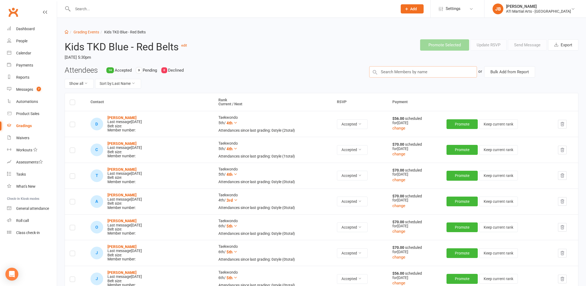
click at [381, 72] on input "text" at bounding box center [423, 71] width 108 height 11
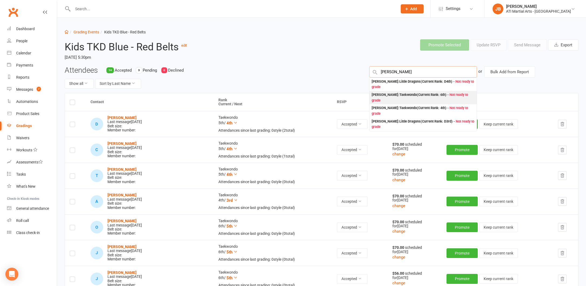
type input "Jack Thornt"
click at [379, 94] on div "Jack Thornton : Taekwondo (Current Rank: 6th ) - Not ready to grade" at bounding box center [423, 97] width 103 height 11
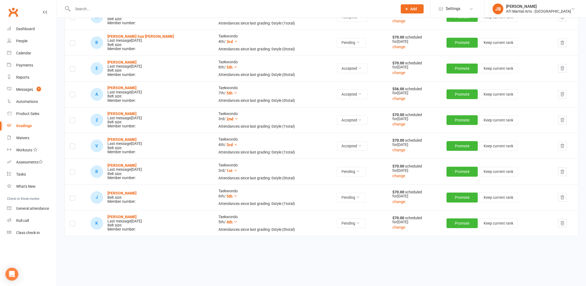
scroll to position [340, 0]
click at [392, 199] on button "change" at bounding box center [398, 202] width 13 height 6
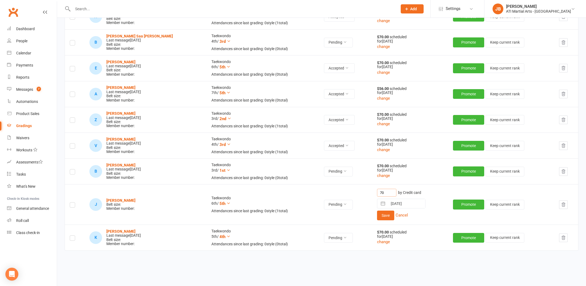
click at [377, 189] on input "70" at bounding box center [386, 193] width 19 height 8
type input "7"
type input "56"
click at [378, 211] on button "Save" at bounding box center [385, 216] width 17 height 10
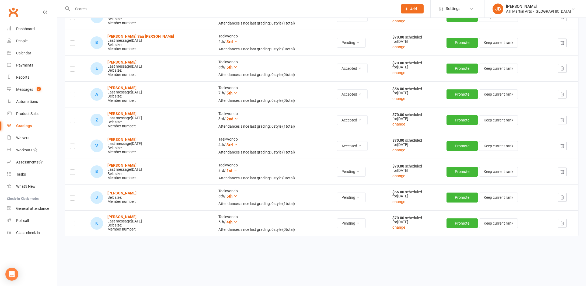
click at [73, 199] on label at bounding box center [72, 199] width 5 height 0
click at [73, 196] on input "checkbox" at bounding box center [72, 196] width 5 height 0
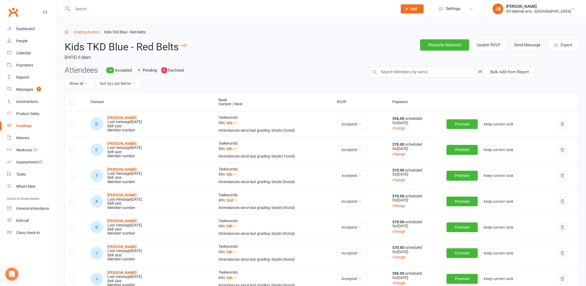
scroll to position [0, 0]
click at [521, 44] on button "Send Message" at bounding box center [527, 44] width 39 height 11
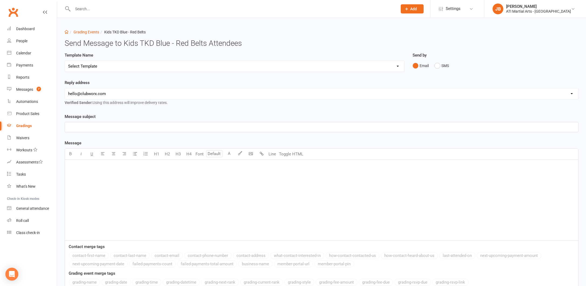
select select "2"
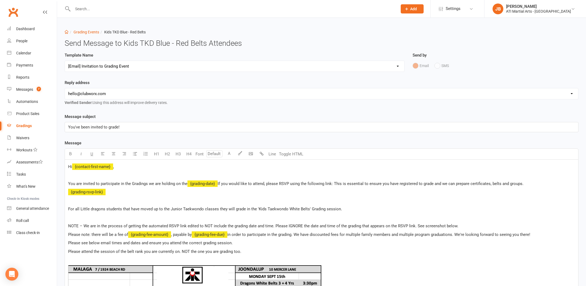
select select "1"
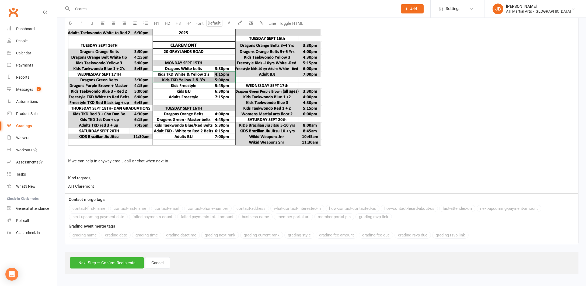
scroll to position [289, 0]
click at [129, 259] on button "Next Step — Confirm Recipients" at bounding box center [107, 262] width 74 height 11
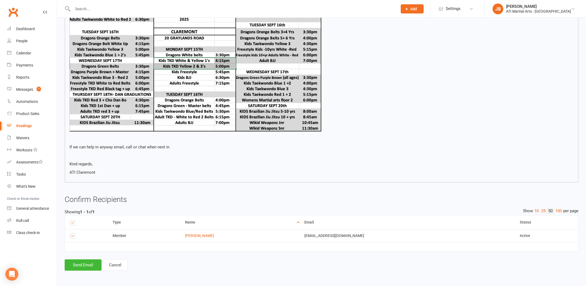
scroll to position [263, 0]
click at [89, 260] on button "Send Email" at bounding box center [83, 264] width 37 height 11
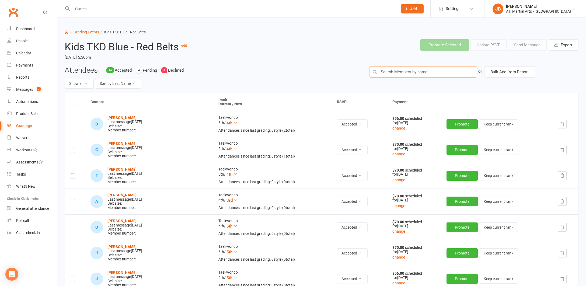
click at [395, 71] on input "text" at bounding box center [423, 71] width 108 height 11
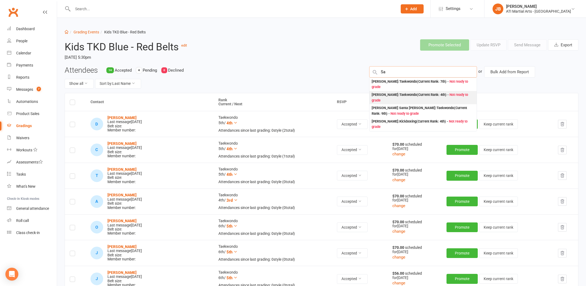
type input "S"
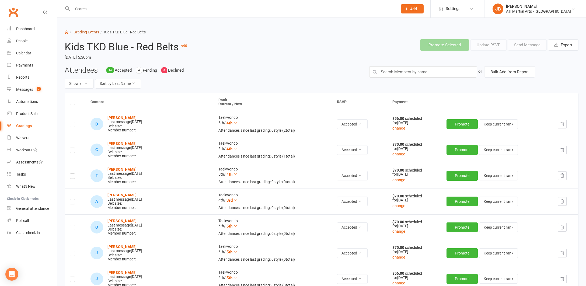
click at [80, 33] on link "Grading Events" at bounding box center [87, 32] width 26 height 4
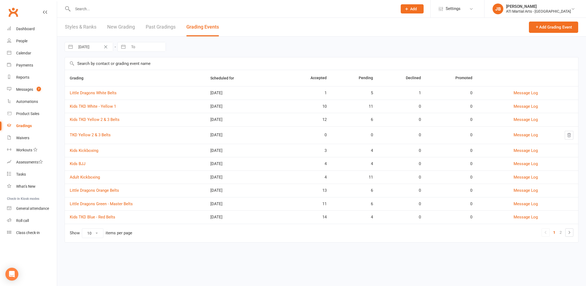
click at [155, 28] on link "Past Gradings" at bounding box center [161, 27] width 30 height 19
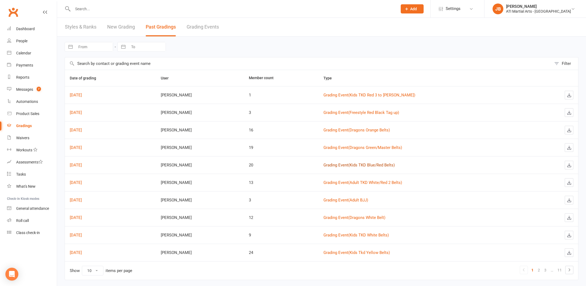
click at [345, 166] on link "Grading Event ( Kids TKD Blue/Red Belts )" at bounding box center [358, 165] width 71 height 5
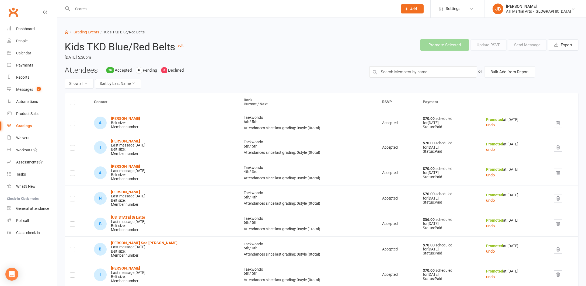
click at [79, 9] on input "text" at bounding box center [232, 9] width 323 height 8
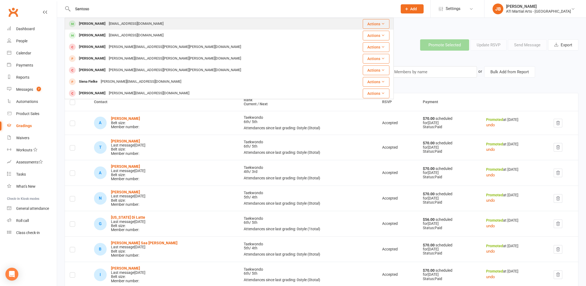
type input "Santoso"
click at [89, 23] on div "Akiko Santoso" at bounding box center [92, 24] width 30 height 8
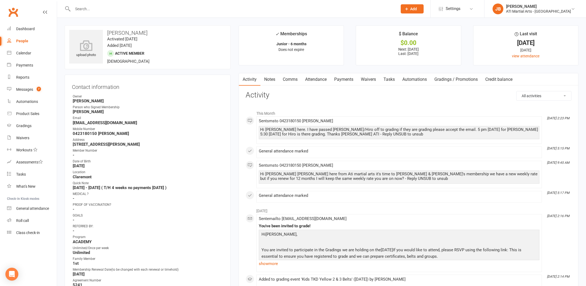
click at [86, 10] on input "text" at bounding box center [232, 9] width 323 height 8
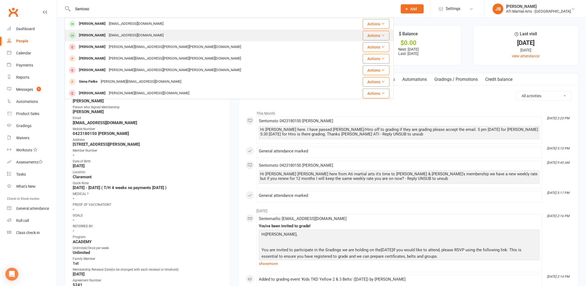
type input "Santoso"
click at [93, 36] on div "[PERSON_NAME]" at bounding box center [92, 36] width 30 height 8
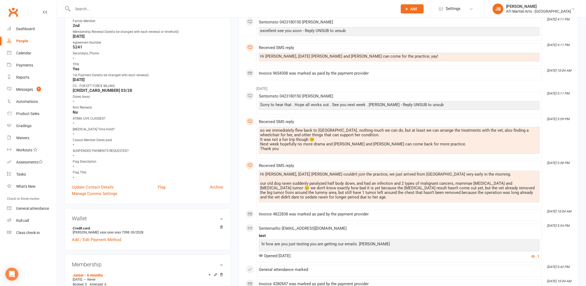
scroll to position [238, 0]
click at [24, 90] on div "Messages" at bounding box center [24, 89] width 17 height 4
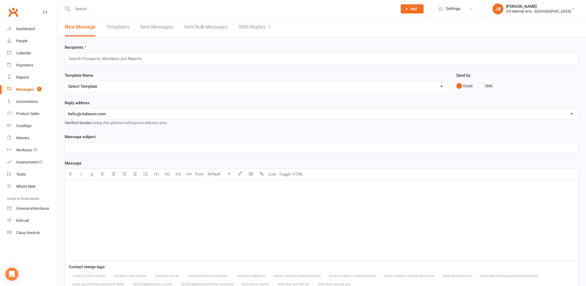
click at [244, 26] on link "SMS Replies 7" at bounding box center [255, 27] width 32 height 19
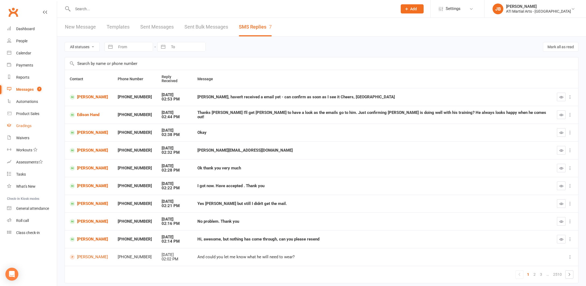
click at [25, 126] on div "Gradings" at bounding box center [23, 126] width 15 height 4
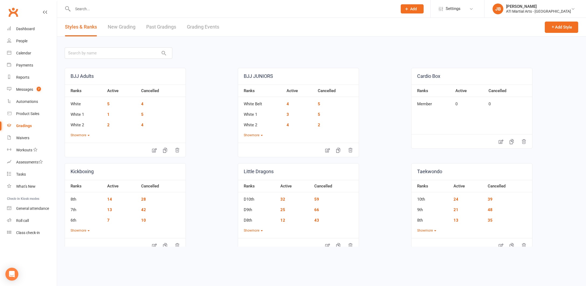
click at [194, 29] on link "Grading Events" at bounding box center [203, 27] width 32 height 19
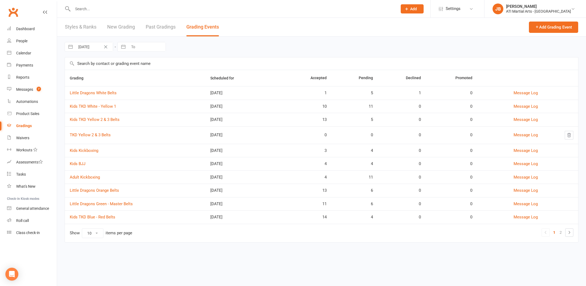
click at [92, 216] on link "Kids TKD Blue - Red Belts" at bounding box center [93, 217] width 46 height 5
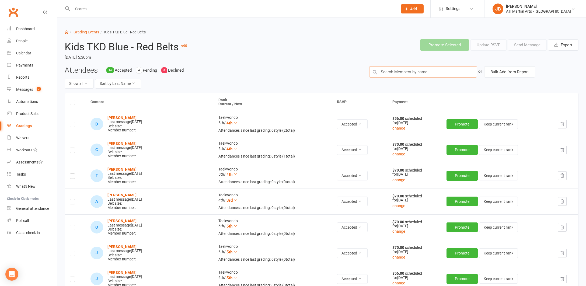
click at [382, 71] on input "text" at bounding box center [423, 71] width 108 height 11
click at [80, 33] on link "Grading Events" at bounding box center [87, 32] width 26 height 4
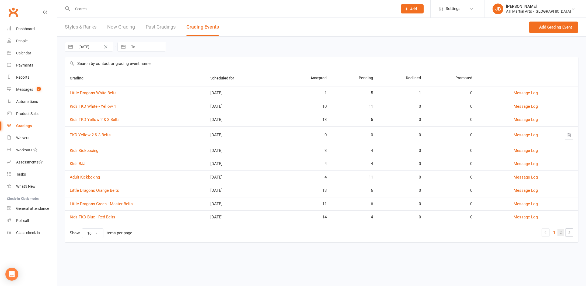
click at [561, 232] on link "2" at bounding box center [561, 233] width 6 height 8
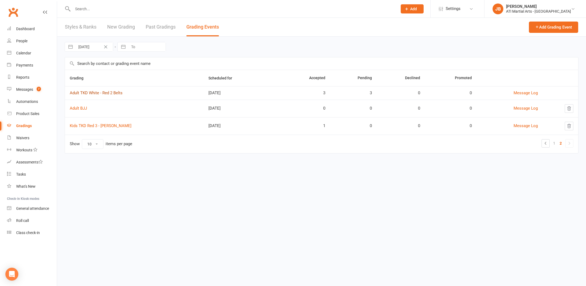
click at [92, 93] on link "Adult TKD White - Red 2 Belts" at bounding box center [96, 92] width 53 height 5
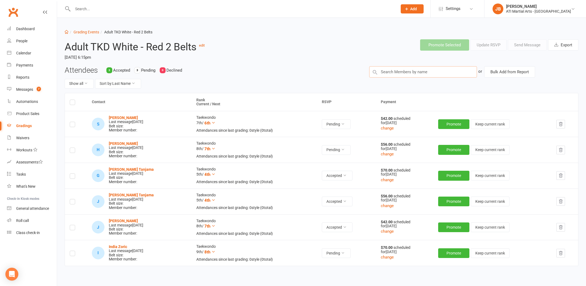
click at [387, 71] on input "text" at bounding box center [423, 71] width 108 height 11
type input "Musa"
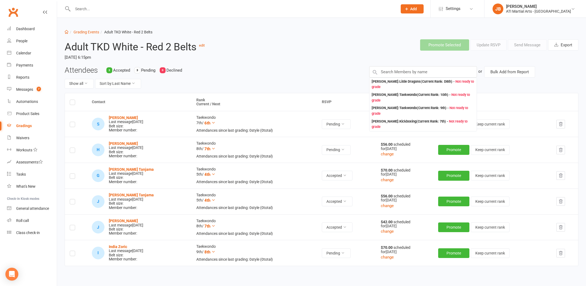
click at [82, 8] on input "text" at bounding box center [232, 9] width 323 height 8
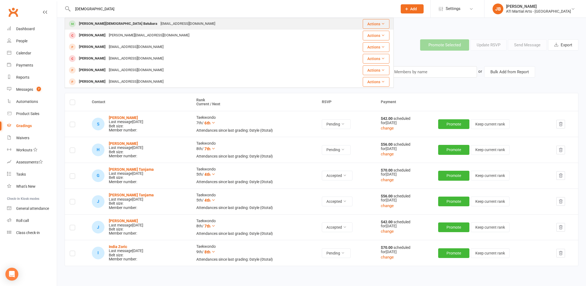
type input "Musa"
click at [87, 25] on div "Musa Brahma Batubara" at bounding box center [118, 24] width 82 height 8
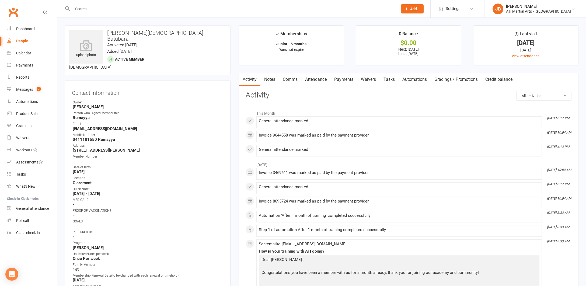
scroll to position [1, 0]
click at [343, 79] on link "Payments" at bounding box center [343, 79] width 27 height 12
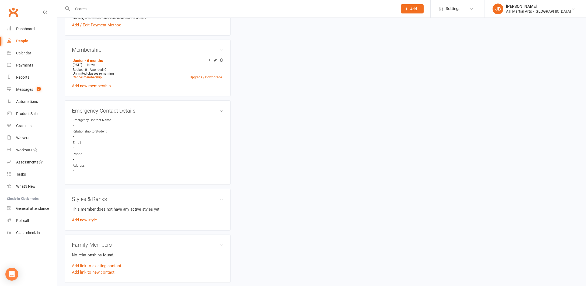
scroll to position [459, 0]
click at [91, 217] on link "Add new style" at bounding box center [84, 219] width 25 height 5
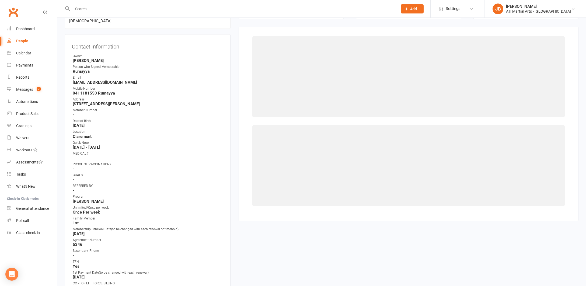
scroll to position [46, 0]
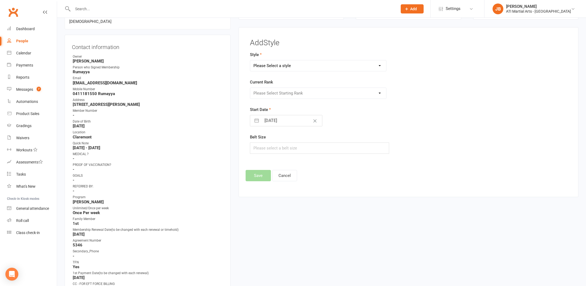
select select "2497"
select select "25228"
click at [264, 120] on input "11 Sep 2025" at bounding box center [292, 120] width 61 height 11
select select "7"
select select "2025"
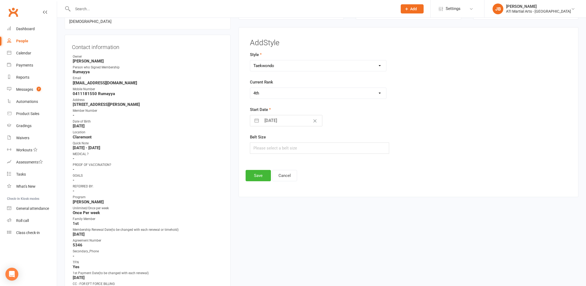
select select "8"
select select "2025"
select select "9"
select select "2025"
click at [263, 140] on icon "Move backward to switch to the previous month." at bounding box center [261, 142] width 5 height 5
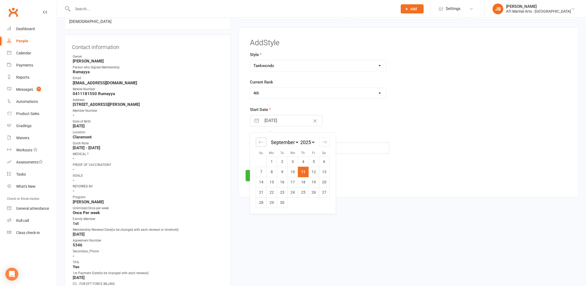
select select "6"
select select "2025"
click at [262, 140] on icon "Move backward to switch to the previous month." at bounding box center [261, 142] width 5 height 5
select select "5"
select select "2025"
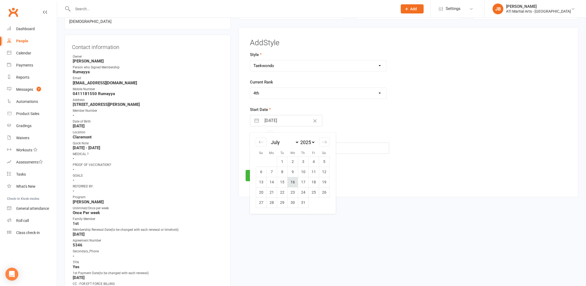
click at [292, 182] on td "16" at bounding box center [292, 182] width 11 height 10
type input "16 Jul 2025"
click at [259, 174] on button "Save" at bounding box center [258, 175] width 25 height 11
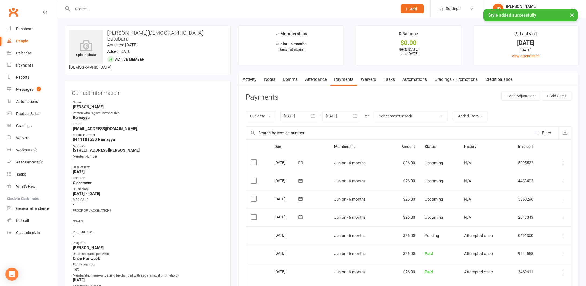
scroll to position [0, 0]
click at [26, 126] on div "Gradings" at bounding box center [23, 126] width 15 height 4
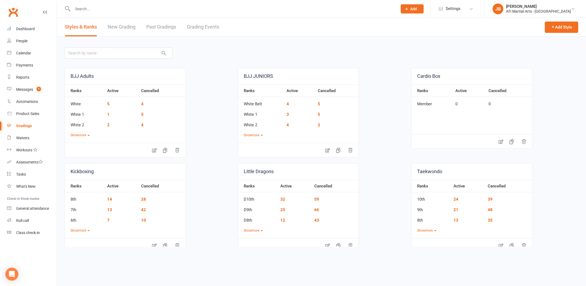
click at [196, 26] on link "Grading Events" at bounding box center [203, 27] width 32 height 19
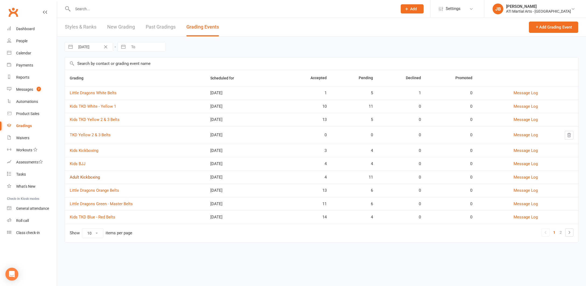
click at [89, 178] on link "Adult Kickboxing" at bounding box center [85, 177] width 30 height 5
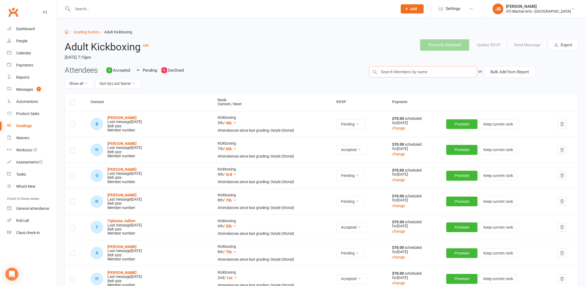
click at [385, 72] on input "text" at bounding box center [423, 71] width 108 height 11
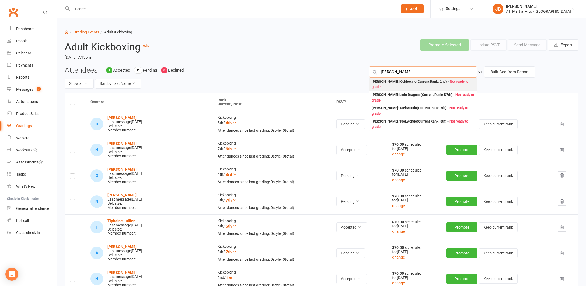
type input "[PERSON_NAME]"
click at [384, 81] on div "Lucas Yapp : Kickboxing (Current Rank: 2nd ) - Not ready to grade" at bounding box center [423, 84] width 103 height 11
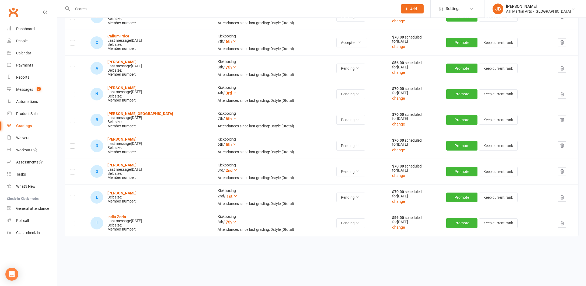
scroll to position [288, 0]
click at [74, 199] on label at bounding box center [72, 199] width 5 height 0
click at [74, 195] on input "checkbox" at bounding box center [72, 195] width 5 height 0
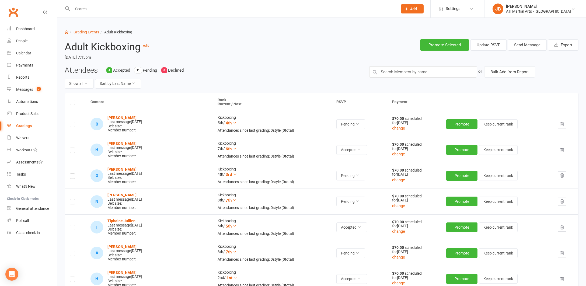
scroll to position [0, 0]
click at [519, 46] on button "Send Message" at bounding box center [527, 44] width 39 height 11
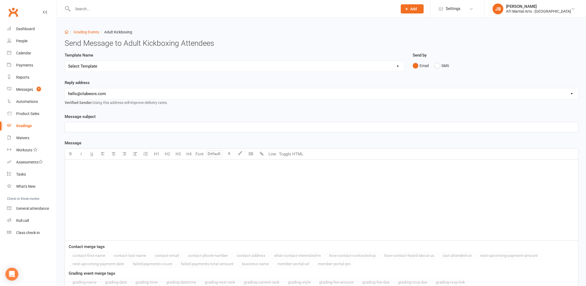
select select "2"
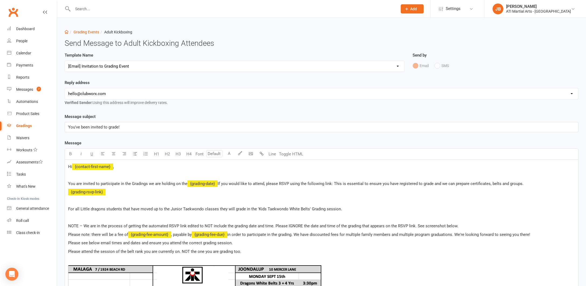
select select "1"
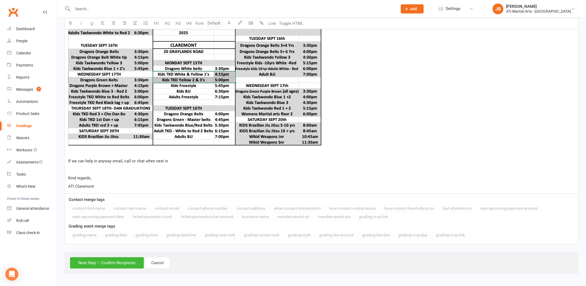
scroll to position [289, 0]
click at [125, 258] on button "Next Step — Confirm Recipients" at bounding box center [107, 262] width 74 height 11
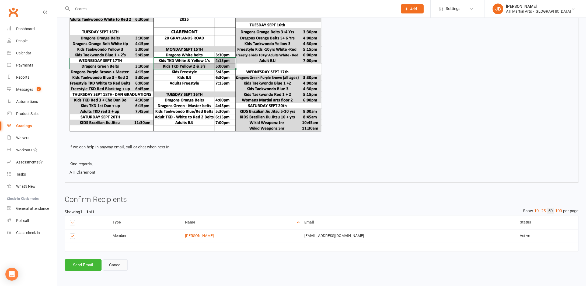
scroll to position [263, 0]
click at [92, 259] on button "Send Email" at bounding box center [83, 264] width 37 height 11
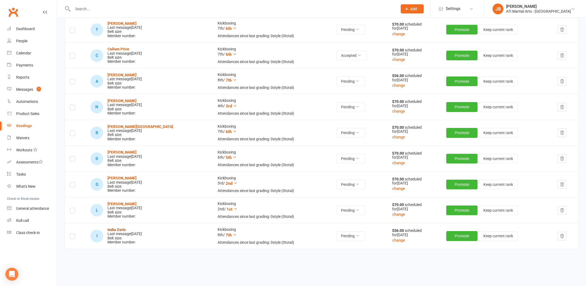
scroll to position [276, 0]
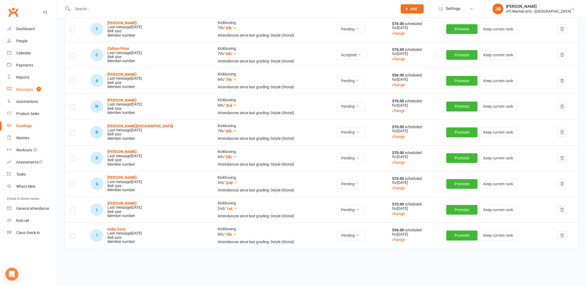
click at [22, 89] on div "Messages" at bounding box center [24, 89] width 17 height 4
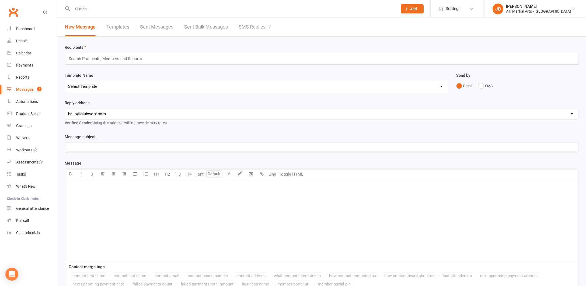
click at [253, 26] on link "SMS Replies 7" at bounding box center [255, 27] width 32 height 19
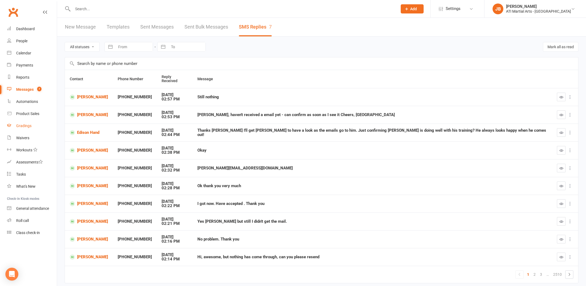
click at [27, 126] on div "Gradings" at bounding box center [23, 126] width 15 height 4
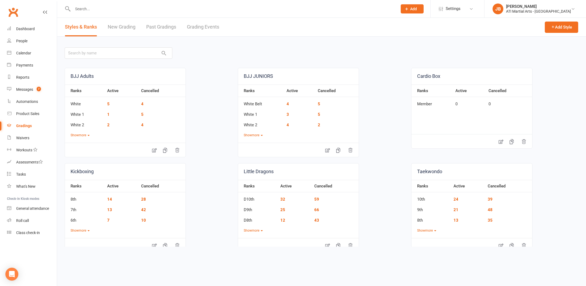
click at [206, 28] on link "Grading Events" at bounding box center [203, 27] width 32 height 19
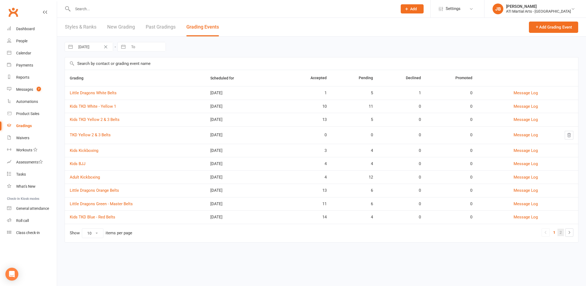
click at [561, 232] on link "2" at bounding box center [561, 233] width 6 height 8
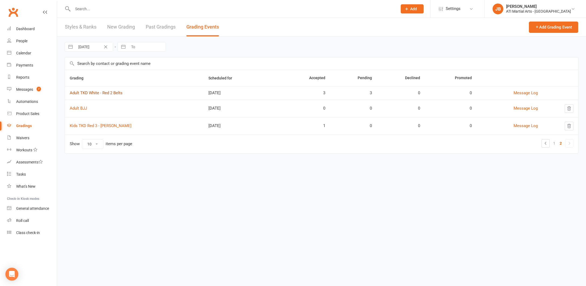
click at [93, 93] on link "Adult TKD White - Red 2 Belts" at bounding box center [96, 92] width 53 height 5
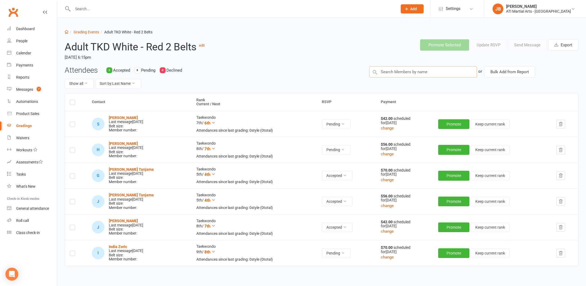
click at [393, 71] on input "text" at bounding box center [423, 71] width 108 height 11
type input "Muso"
click at [86, 8] on input "text" at bounding box center [232, 9] width 323 height 8
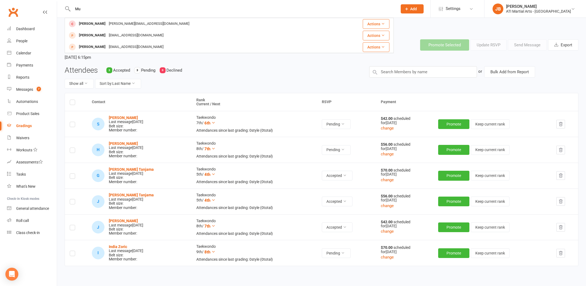
type input "M"
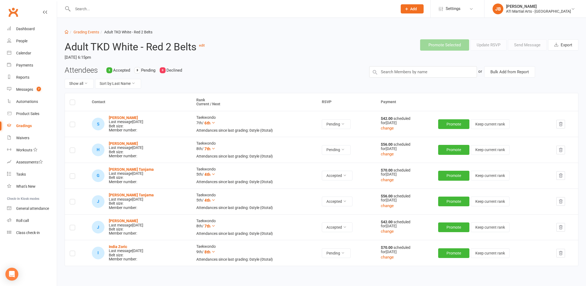
click at [12, 11] on link "Clubworx" at bounding box center [12, 11] width 13 height 13
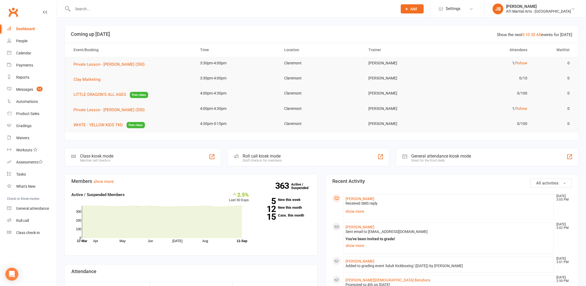
click at [86, 10] on input "text" at bounding box center [232, 9] width 323 height 8
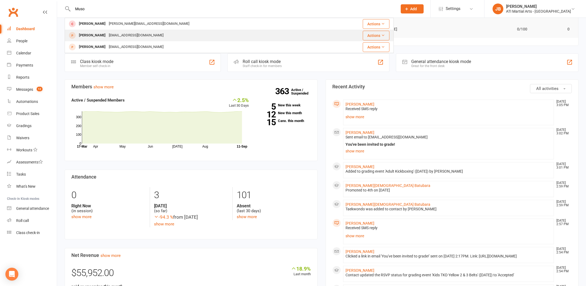
scroll to position [95, 0]
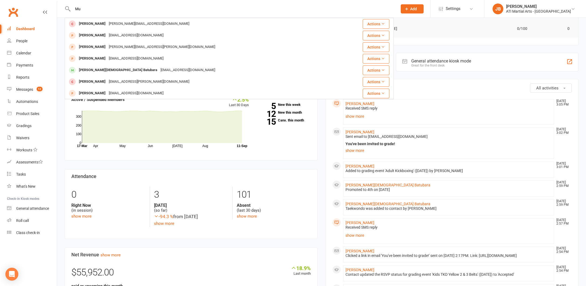
type input "M"
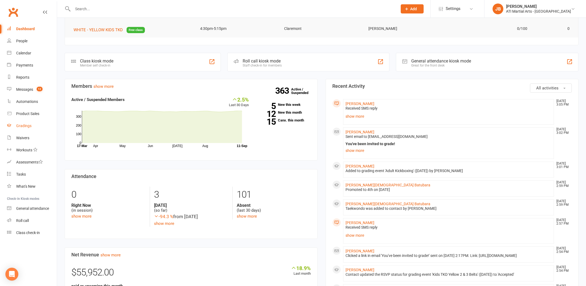
click at [25, 126] on div "Gradings" at bounding box center [23, 126] width 15 height 4
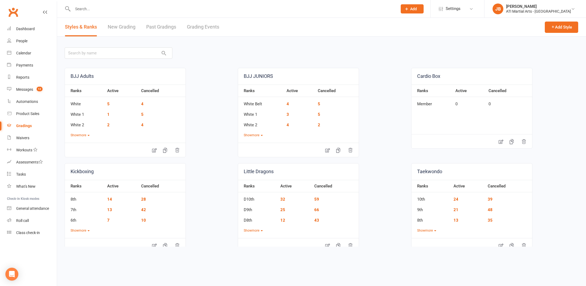
click at [196, 28] on link "Grading Events" at bounding box center [203, 27] width 32 height 19
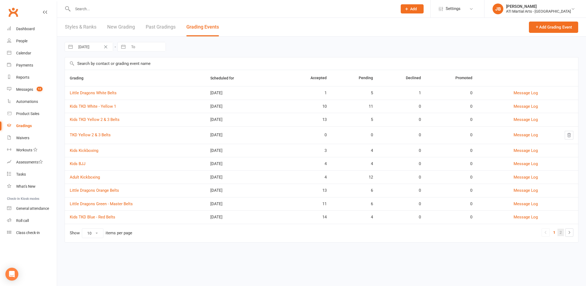
click at [562, 231] on link "2" at bounding box center [561, 233] width 6 height 8
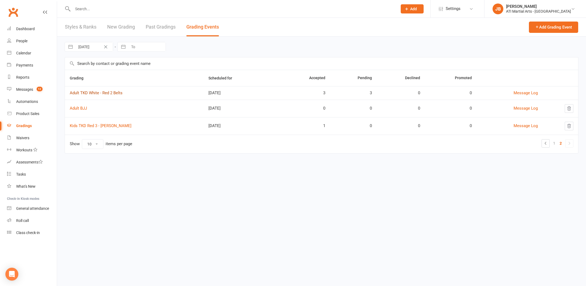
click at [93, 93] on link "Adult TKD White - Red 2 Belts" at bounding box center [96, 92] width 53 height 5
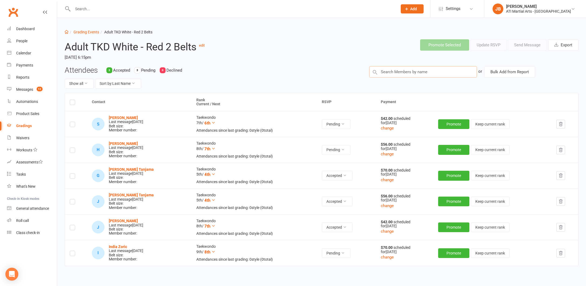
click at [382, 71] on input "text" at bounding box center [423, 71] width 108 height 11
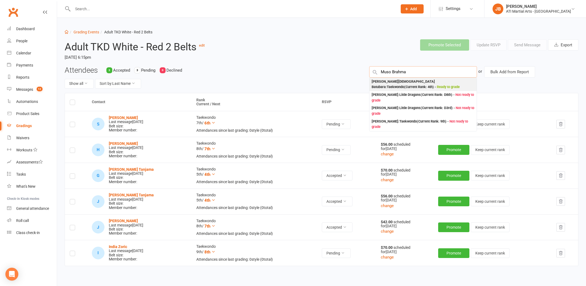
type input "Muso Brahma"
click at [375, 81] on div "Musa Brahma Batubara : Taekwondo (Current Rank: 4th ) - Ready to grade" at bounding box center [423, 84] width 103 height 11
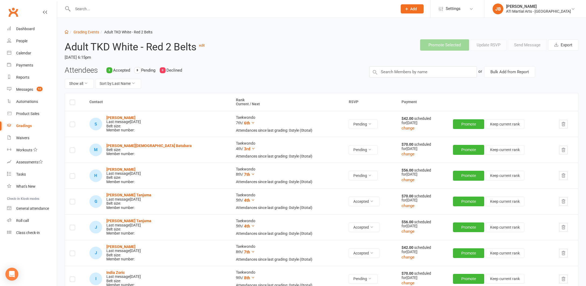
scroll to position [0, 0]
drag, startPoint x: 72, startPoint y: 149, endPoint x: 77, endPoint y: 149, distance: 4.8
click at [72, 151] on label at bounding box center [72, 151] width 5 height 0
click at [72, 148] on input "checkbox" at bounding box center [72, 148] width 5 height 0
click at [517, 45] on button "Send Message" at bounding box center [527, 44] width 39 height 11
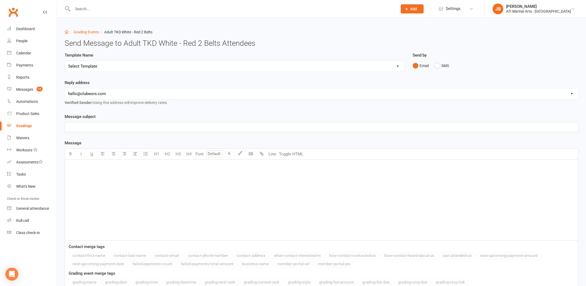
select select "2"
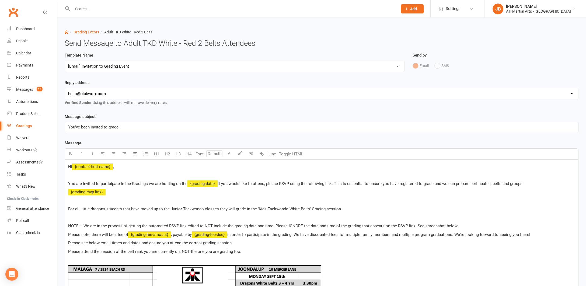
select select "1"
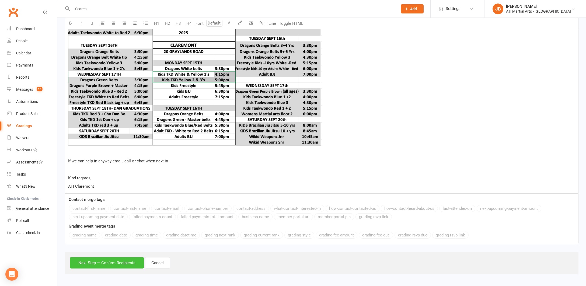
scroll to position [289, 0]
click at [113, 257] on button "Next Step — Confirm Recipients" at bounding box center [107, 262] width 74 height 11
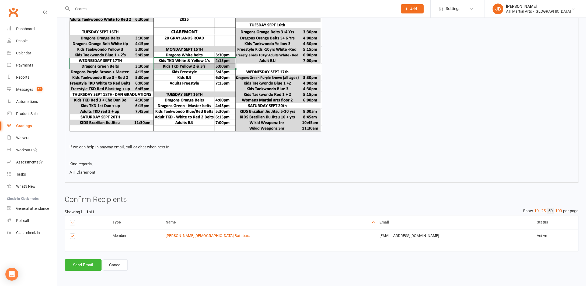
scroll to position [263, 0]
click at [80, 260] on button "Send Email" at bounding box center [83, 264] width 37 height 11
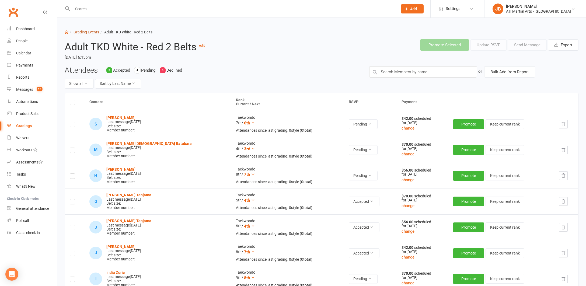
click at [84, 32] on link "Grading Events" at bounding box center [87, 32] width 26 height 4
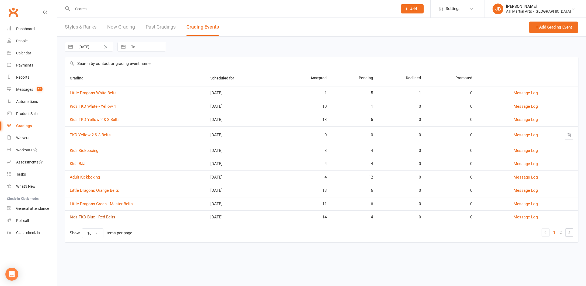
click at [91, 217] on link "Kids TKD Blue - Red Belts" at bounding box center [93, 217] width 46 height 5
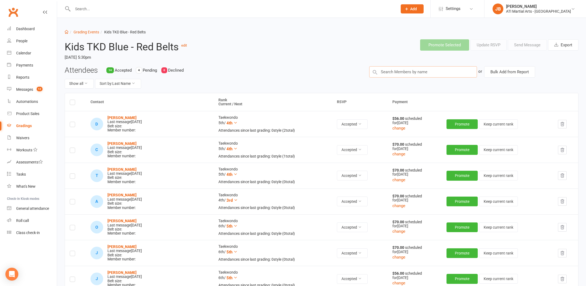
click at [385, 73] on input "text" at bounding box center [423, 71] width 108 height 11
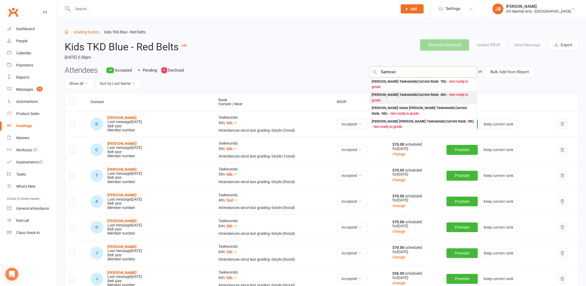
type input "Santoso"
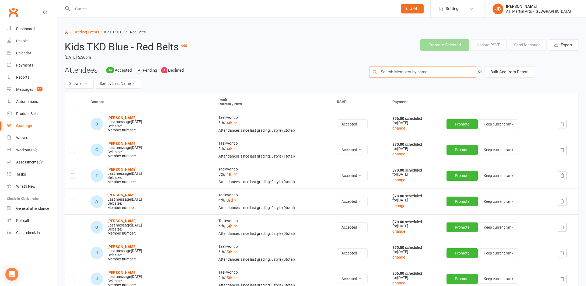
click at [396, 71] on input "text" at bounding box center [423, 71] width 108 height 11
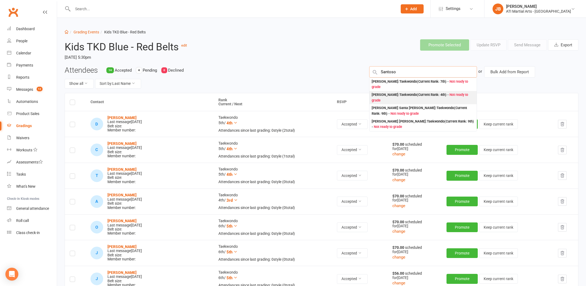
type input "Santoso"
click at [378, 95] on div "Hiroyuki Santoso : Taekwondo (Current Rank: 4th ) - Not ready to grade" at bounding box center [423, 97] width 103 height 11
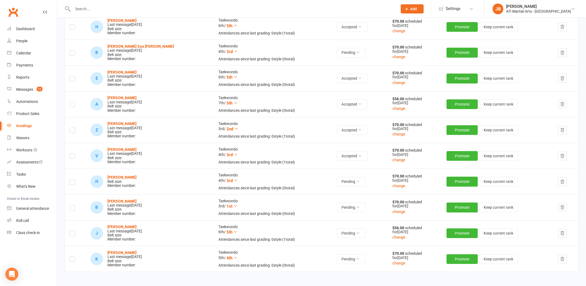
scroll to position [332, 0]
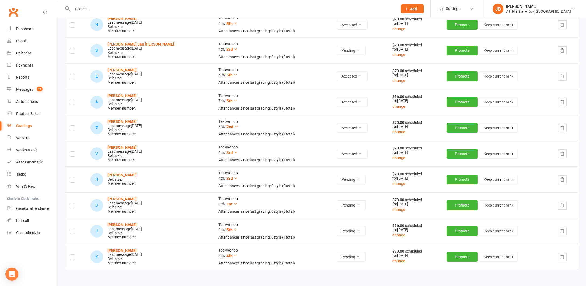
click at [234, 176] on icon at bounding box center [236, 178] width 4 height 4
click at [172, 250] on link "4th" at bounding box center [180, 249] width 73 height 11
click at [392, 180] on button "change" at bounding box center [398, 183] width 13 height 6
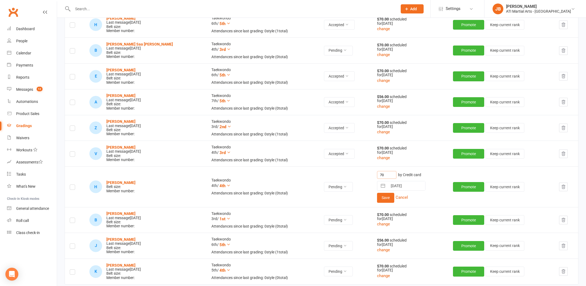
click at [377, 171] on input "70" at bounding box center [386, 175] width 19 height 8
type input "7"
type input "56"
click at [377, 193] on button "Save" at bounding box center [385, 198] width 17 height 10
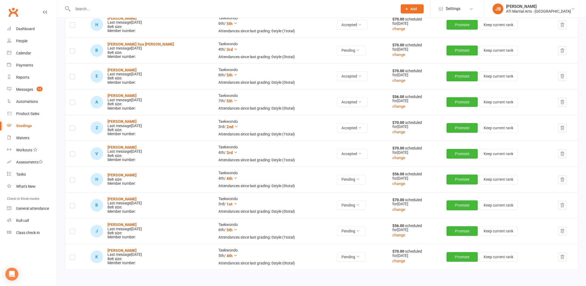
drag, startPoint x: 73, startPoint y: 177, endPoint x: 81, endPoint y: 177, distance: 8.1
click at [73, 181] on label at bounding box center [72, 181] width 5 height 0
click at [73, 177] on input "checkbox" at bounding box center [72, 177] width 5 height 0
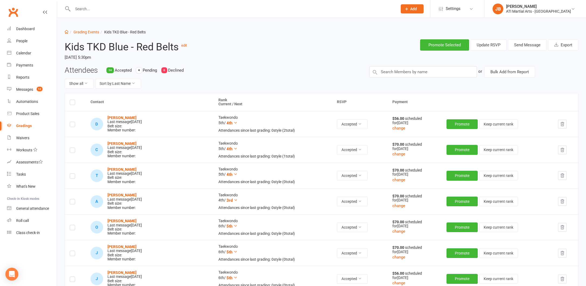
scroll to position [0, 0]
click at [520, 46] on button "Send Message" at bounding box center [527, 44] width 39 height 11
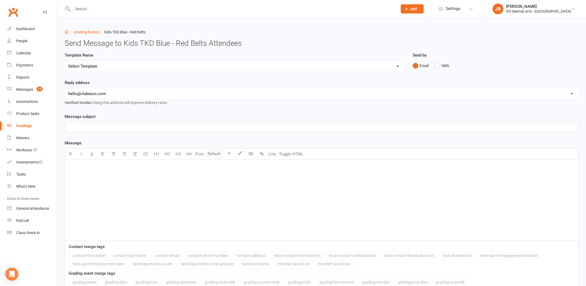
select select "2"
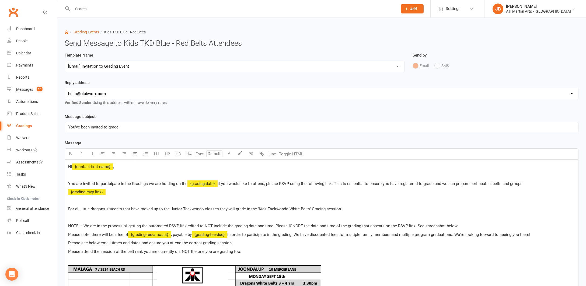
select select "1"
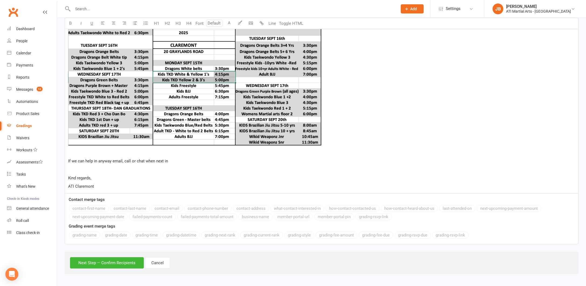
scroll to position [289, 0]
click at [120, 259] on button "Next Step — Confirm Recipients" at bounding box center [107, 262] width 74 height 11
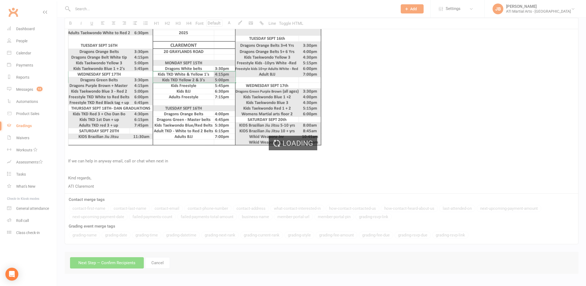
scroll to position [263, 0]
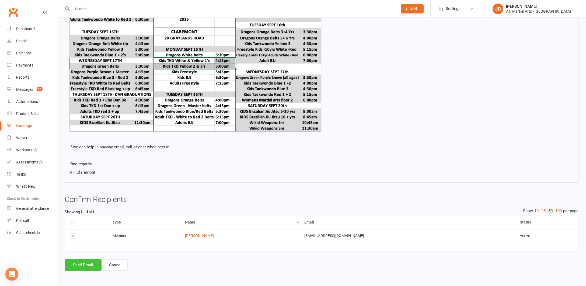
click at [81, 261] on button "Send Email" at bounding box center [83, 264] width 37 height 11
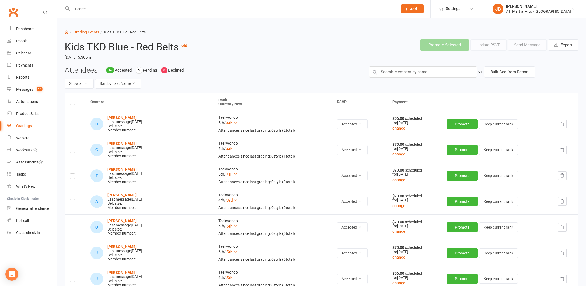
click at [13, 12] on link "Clubworx" at bounding box center [12, 11] width 13 height 13
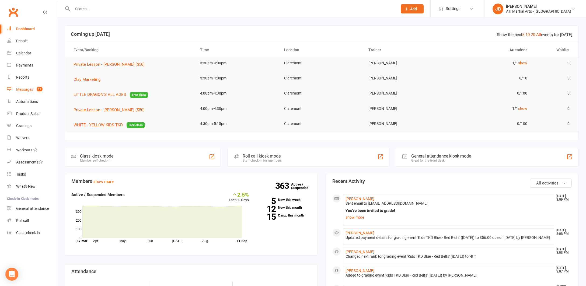
click at [27, 90] on div "Messages" at bounding box center [24, 89] width 17 height 4
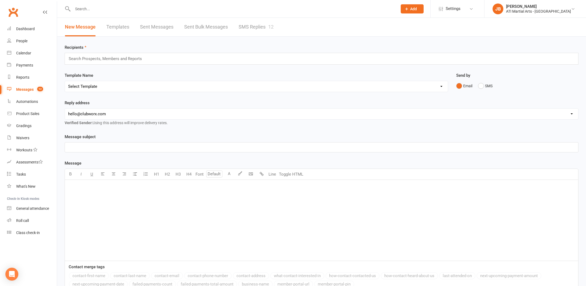
click at [246, 26] on link "SMS Replies 12" at bounding box center [256, 27] width 35 height 19
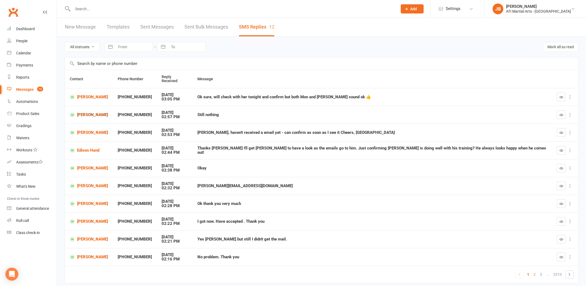
click at [86, 112] on link "[PERSON_NAME]" at bounding box center [89, 114] width 38 height 5
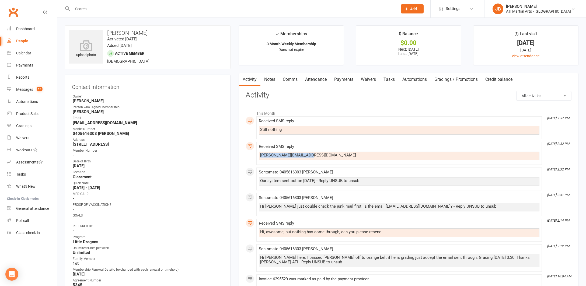
drag, startPoint x: 260, startPoint y: 154, endPoint x: 309, endPoint y: 155, distance: 48.8
click at [309, 155] on div "[PERSON_NAME][EMAIL_ADDRESS][DOMAIN_NAME]" at bounding box center [399, 155] width 278 height 5
copy div "[PERSON_NAME][EMAIL_ADDRESS][DOMAIN_NAME]"
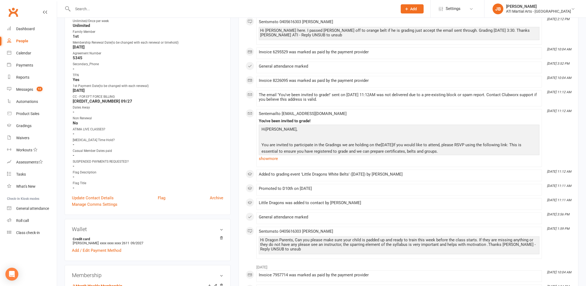
scroll to position [227, 0]
click at [92, 197] on link "Update Contact Details" at bounding box center [93, 197] width 42 height 6
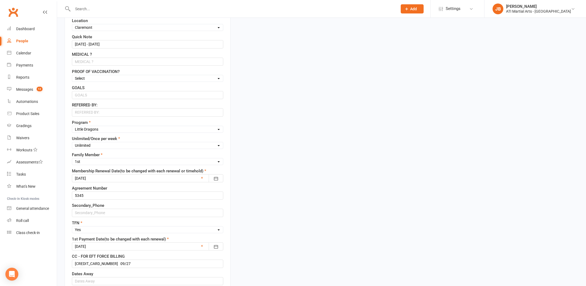
scroll to position [25, 0]
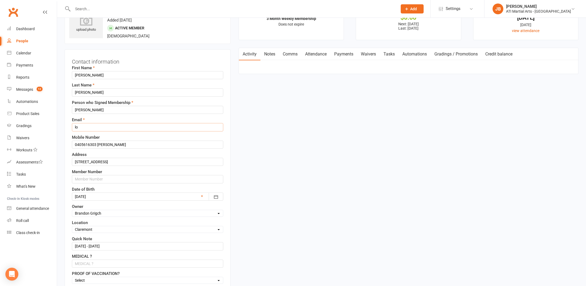
type input "l"
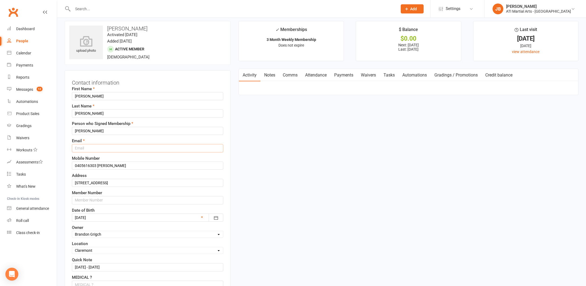
scroll to position [1, 0]
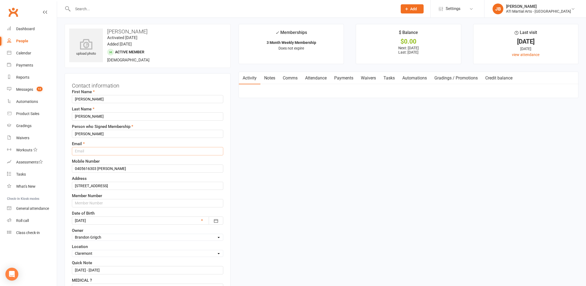
paste input "[PERSON_NAME][EMAIL_ADDRESS][DOMAIN_NAME]"
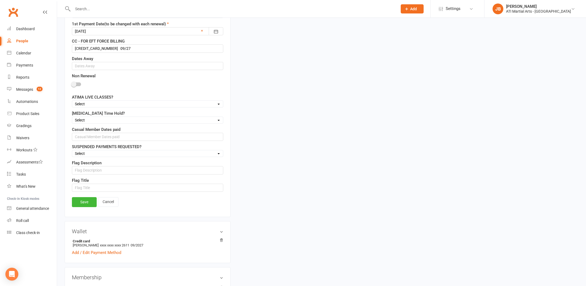
scroll to position [464, 0]
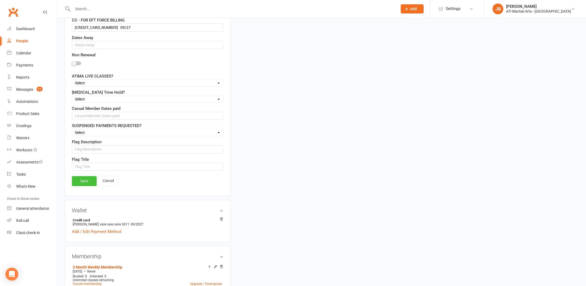
type input "[PERSON_NAME][EMAIL_ADDRESS][DOMAIN_NAME]"
click at [82, 182] on link "Save" at bounding box center [84, 181] width 25 height 10
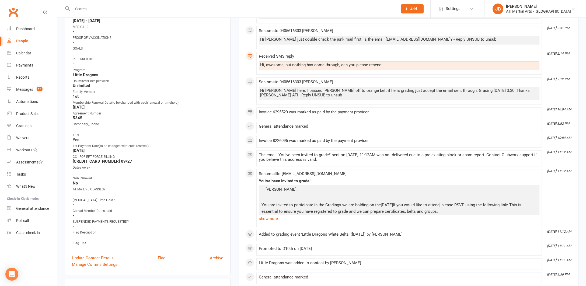
scroll to position [165, 0]
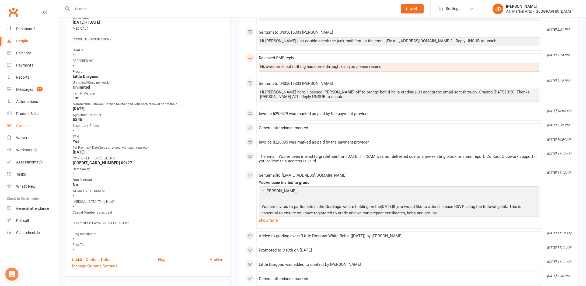
click at [25, 127] on div "Gradings" at bounding box center [23, 126] width 15 height 4
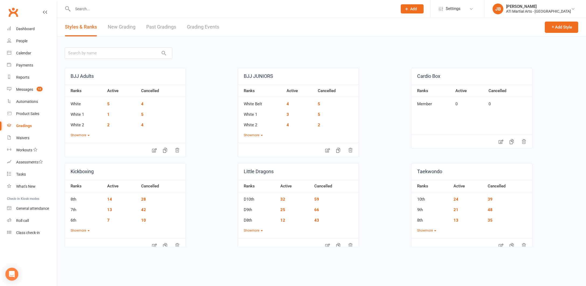
click at [192, 27] on link "Grading Events" at bounding box center [203, 27] width 32 height 19
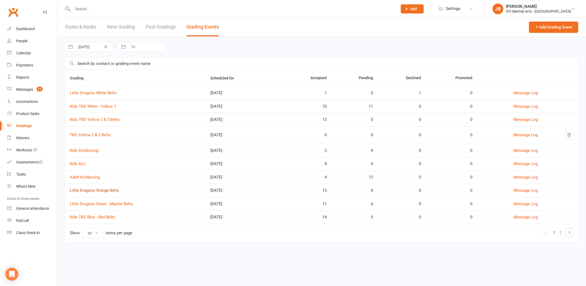
click at [103, 191] on link "Little Dragons Orange Belts" at bounding box center [94, 190] width 49 height 5
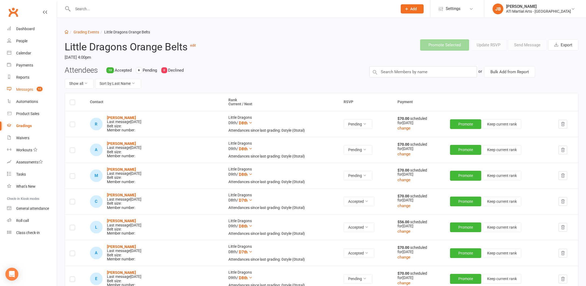
click at [23, 90] on div "Messages" at bounding box center [24, 89] width 17 height 4
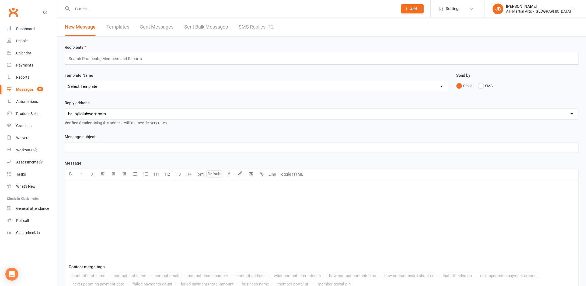
click at [248, 27] on link "SMS Replies 12" at bounding box center [256, 27] width 35 height 19
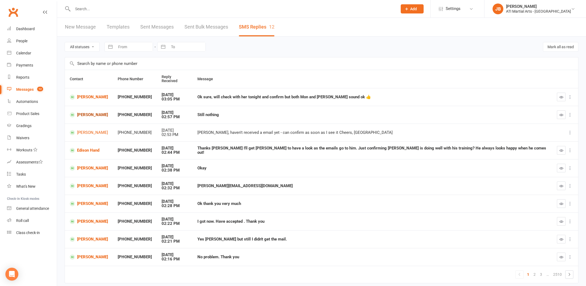
click at [93, 112] on link "[PERSON_NAME]" at bounding box center [89, 114] width 38 height 5
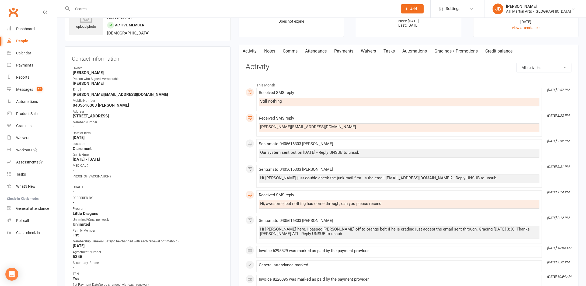
scroll to position [29, 0]
click at [23, 127] on div "Gradings" at bounding box center [23, 126] width 15 height 4
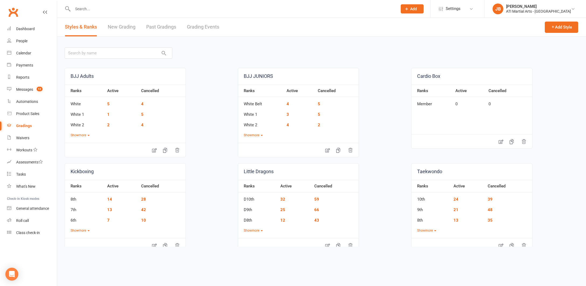
click at [194, 28] on link "Grading Events" at bounding box center [203, 27] width 32 height 19
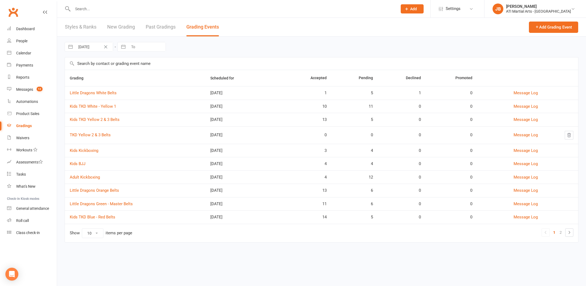
click at [91, 94] on link "Little Dragons White Belts" at bounding box center [93, 92] width 47 height 5
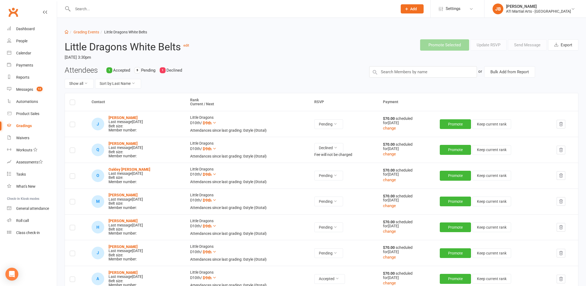
click at [72, 254] on label at bounding box center [72, 254] width 5 height 0
click at [72, 251] on input "checkbox" at bounding box center [72, 251] width 5 height 0
click at [515, 46] on button "Send Message" at bounding box center [527, 44] width 39 height 11
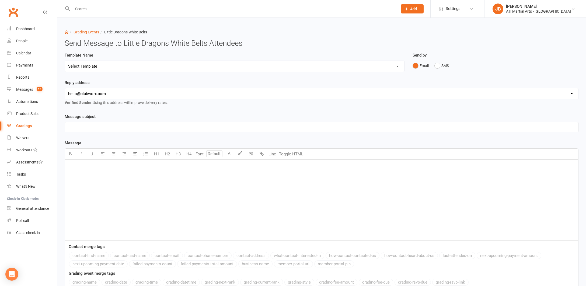
select select "2"
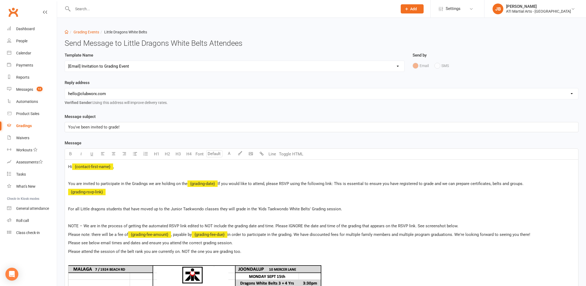
select select "1"
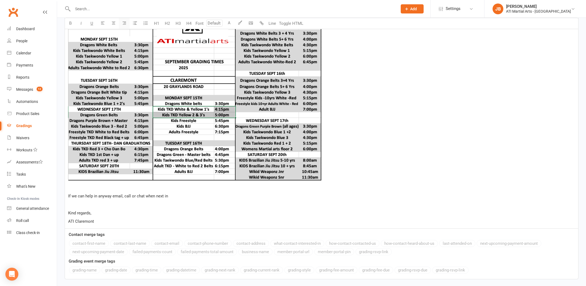
scroll to position [289, 0]
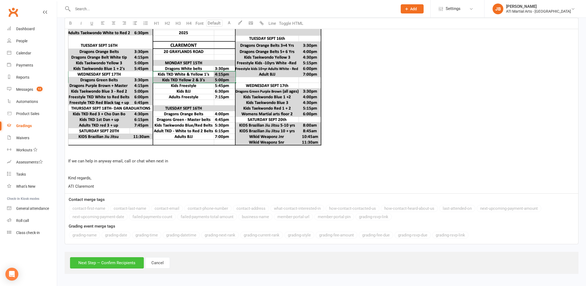
click at [110, 257] on button "Next Step — Confirm Recipients" at bounding box center [107, 262] width 74 height 11
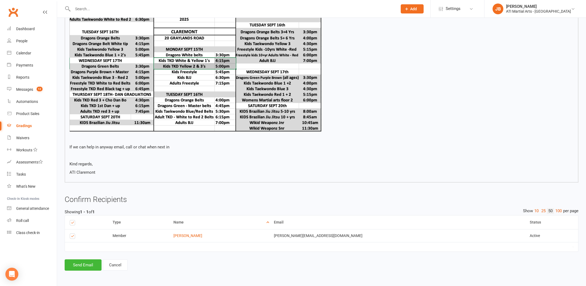
scroll to position [263, 0]
click at [92, 260] on button "Send Email" at bounding box center [83, 264] width 37 height 11
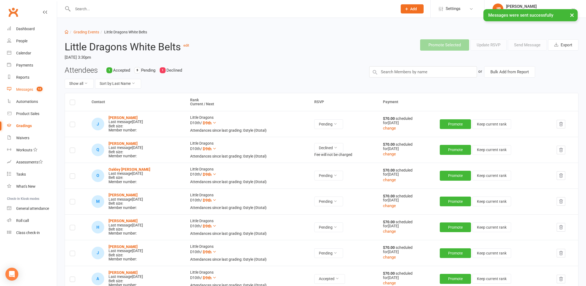
click at [22, 89] on div "Messages" at bounding box center [24, 89] width 17 height 4
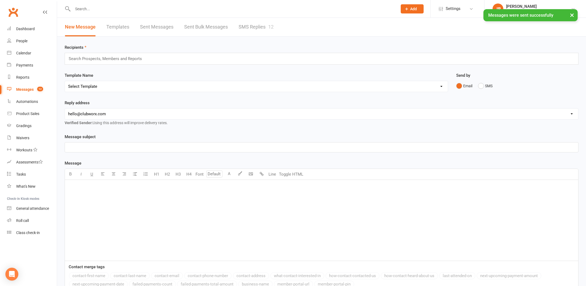
click at [246, 28] on link "SMS Replies 12" at bounding box center [256, 27] width 35 height 19
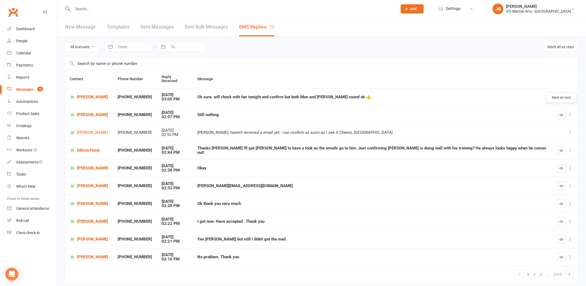
click at [561, 113] on icon "button" at bounding box center [561, 115] width 4 height 4
click at [89, 112] on link "[PERSON_NAME]" at bounding box center [89, 114] width 38 height 5
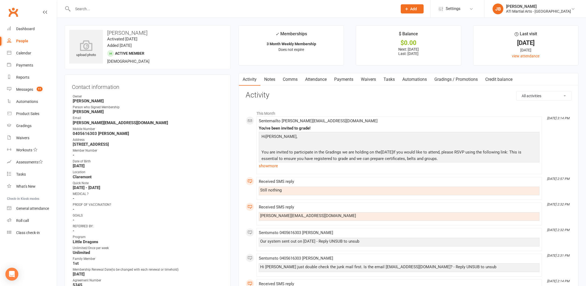
click at [291, 79] on link "Comms" at bounding box center [290, 79] width 22 height 12
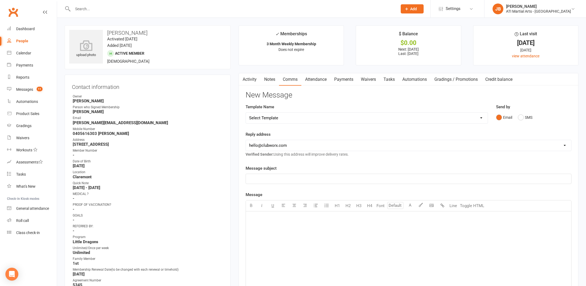
drag, startPoint x: 520, startPoint y: 117, endPoint x: 480, endPoint y: 122, distance: 40.2
click at [520, 117] on button "SMS" at bounding box center [525, 117] width 15 height 10
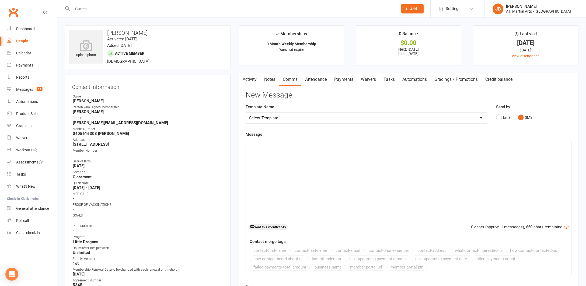
click at [280, 146] on p "﻿" at bounding box center [408, 145] width 319 height 6
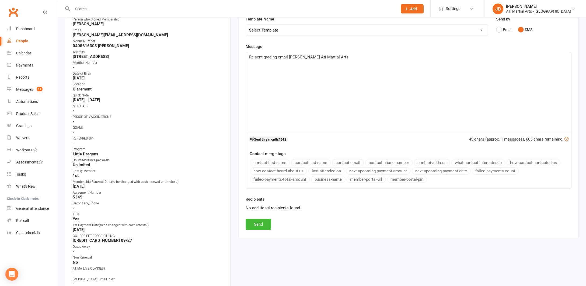
scroll to position [182, 0]
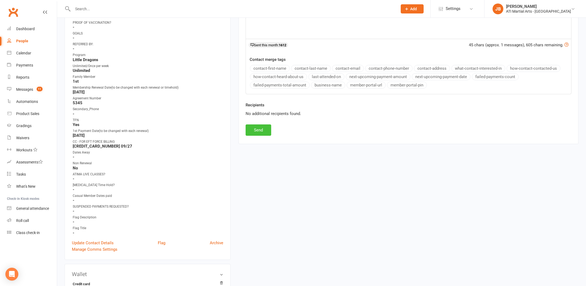
click at [258, 128] on button "Send" at bounding box center [259, 129] width 26 height 11
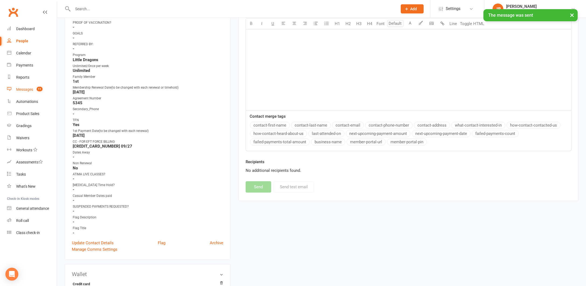
click at [26, 90] on div "Messages" at bounding box center [24, 89] width 17 height 4
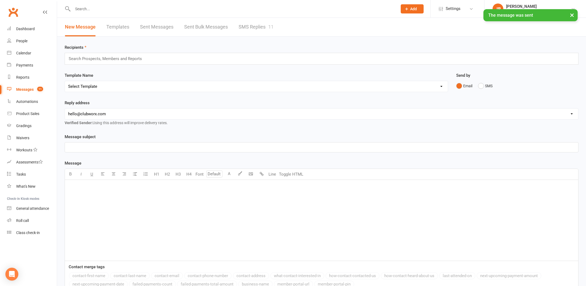
click at [241, 28] on link "SMS Replies 11" at bounding box center [256, 27] width 35 height 19
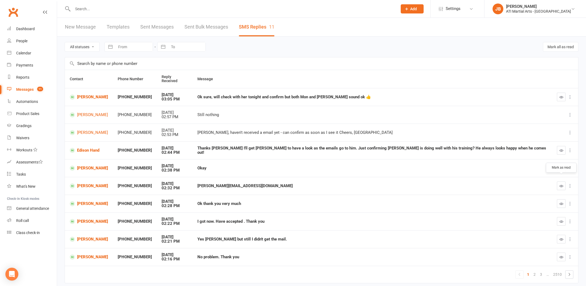
click at [560, 184] on icon "button" at bounding box center [561, 186] width 4 height 4
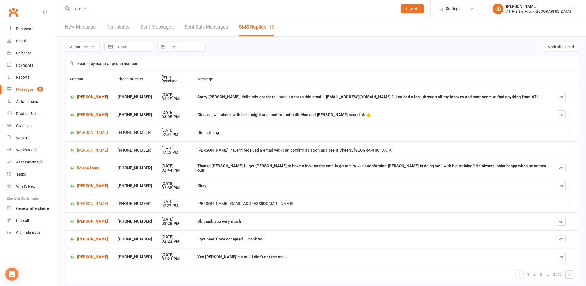
click at [90, 95] on link "[PERSON_NAME]" at bounding box center [89, 97] width 38 height 5
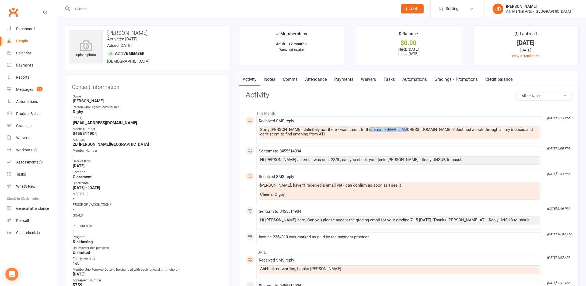
drag, startPoint x: 362, startPoint y: 129, endPoint x: 401, endPoint y: 129, distance: 39.1
click at [401, 129] on div "Sorry [PERSON_NAME], definitely not there - was it sent to this email - [EMAIL_…" at bounding box center [399, 131] width 278 height 9
copy div "digbyt38@gmail.com"
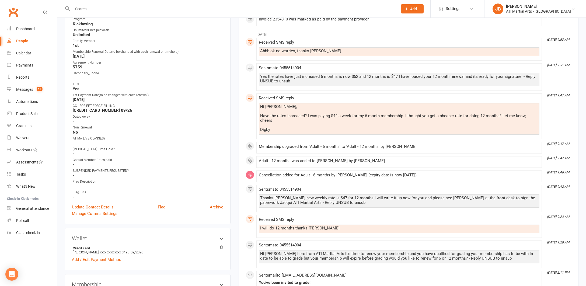
scroll to position [255, 0]
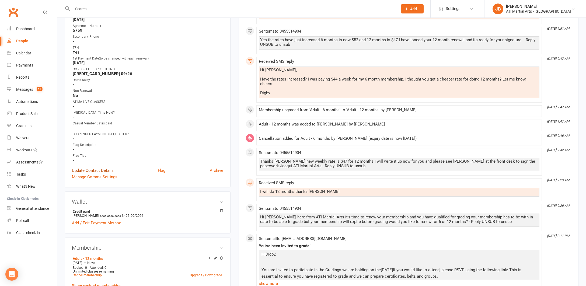
click at [93, 169] on link "Update Contact Details" at bounding box center [93, 170] width 42 height 6
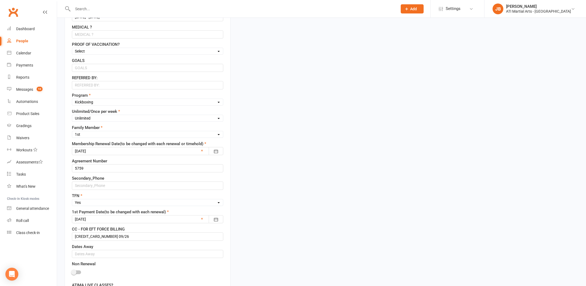
scroll to position [25, 0]
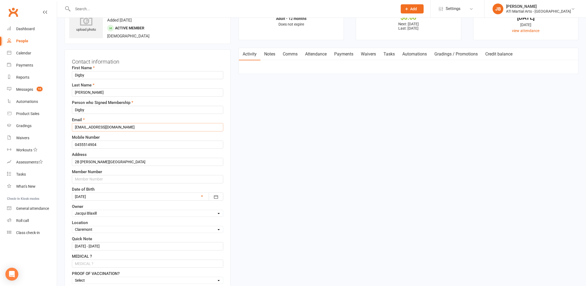
click at [113, 127] on input "digby138@gmail.com" at bounding box center [147, 127] width 151 height 8
type input "d"
paste input "digbyt38@gmail.com"
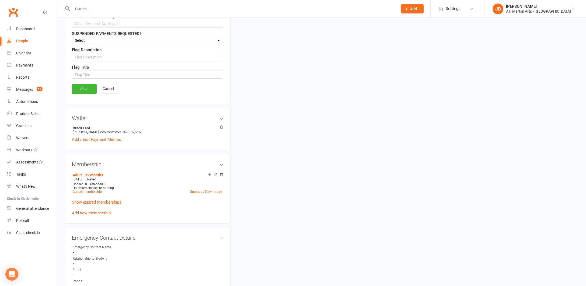
scroll to position [579, 0]
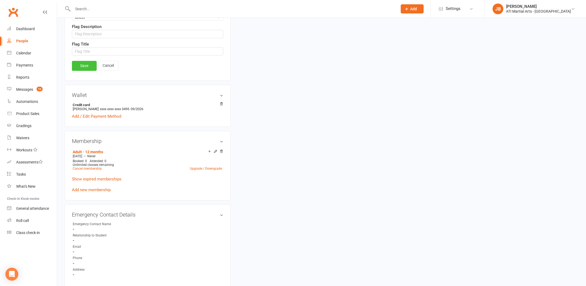
type input "digbyt38@gmail.com"
click at [85, 67] on link "Save" at bounding box center [84, 66] width 25 height 10
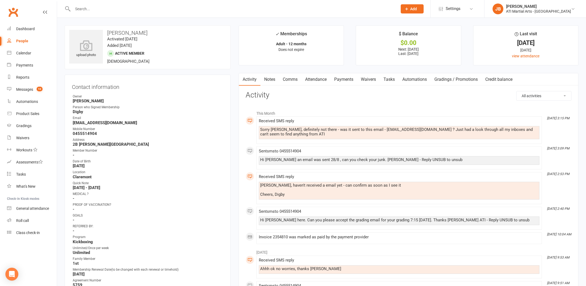
scroll to position [0, 0]
click at [24, 126] on div "Gradings" at bounding box center [23, 126] width 15 height 4
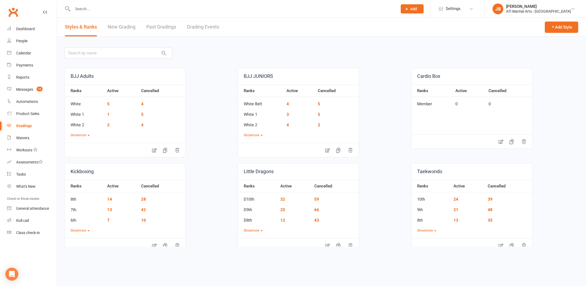
click at [195, 27] on link "Grading Events" at bounding box center [203, 27] width 32 height 19
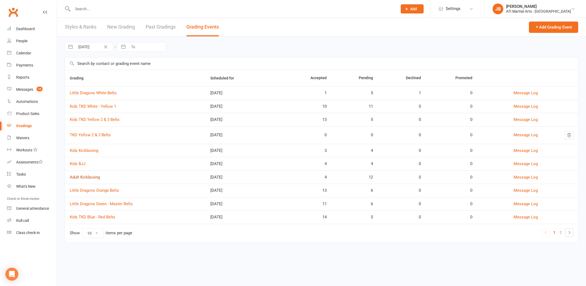
click at [95, 177] on link "Adult Kickboxing" at bounding box center [85, 177] width 30 height 5
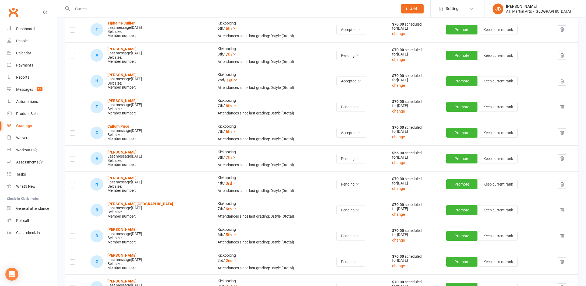
scroll to position [211, 0]
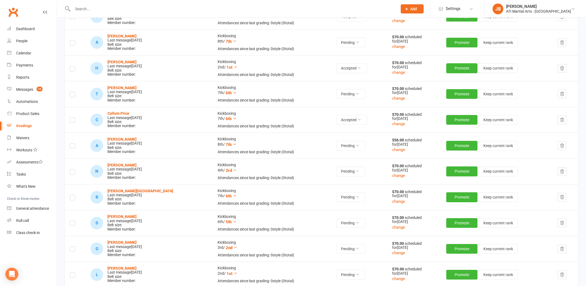
drag, startPoint x: 72, startPoint y: 220, endPoint x: 81, endPoint y: 219, distance: 8.8
click at [72, 224] on label at bounding box center [72, 224] width 5 height 0
click at [72, 221] on input "checkbox" at bounding box center [72, 221] width 5 height 0
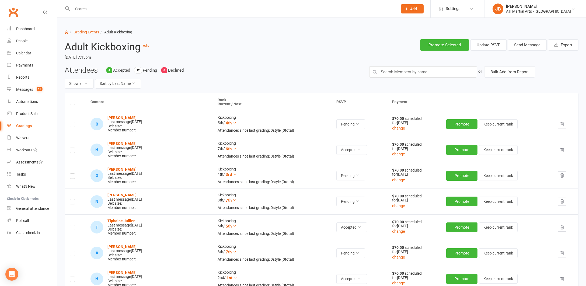
scroll to position [0, 0]
click at [521, 45] on button "Send Message" at bounding box center [527, 44] width 39 height 11
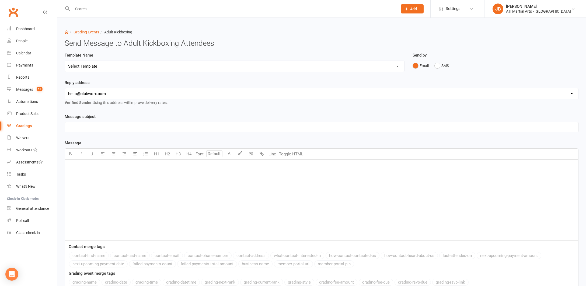
select select "2"
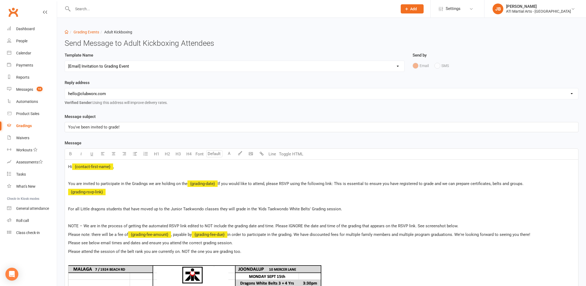
select select "1"
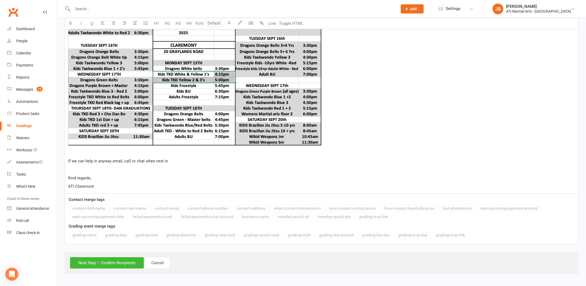
scroll to position [289, 0]
click at [131, 258] on button "Next Step — Confirm Recipients" at bounding box center [107, 262] width 74 height 11
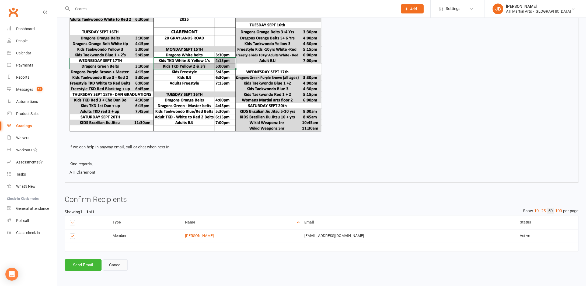
scroll to position [263, 0]
click at [92, 260] on button "Send Email" at bounding box center [83, 264] width 37 height 11
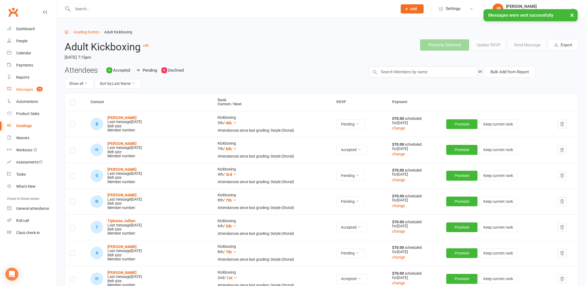
click at [25, 89] on div "Messages" at bounding box center [24, 89] width 17 height 4
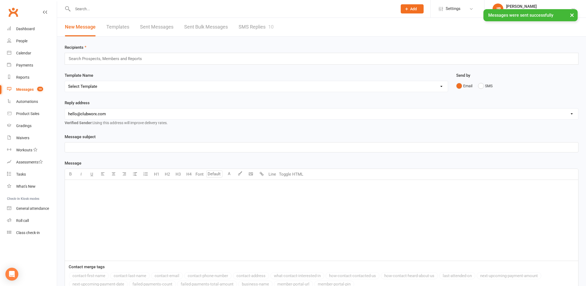
click at [252, 26] on link "SMS Replies 10" at bounding box center [256, 27] width 35 height 19
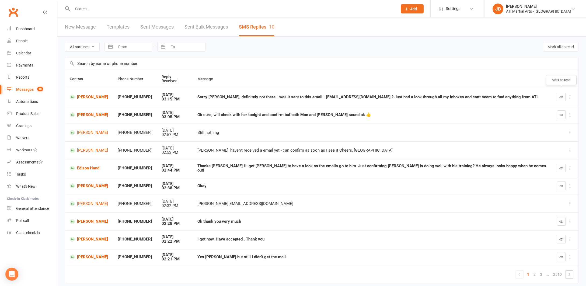
click at [561, 95] on icon "button" at bounding box center [561, 97] width 4 height 4
click at [87, 95] on link "[PERSON_NAME]" at bounding box center [89, 97] width 38 height 5
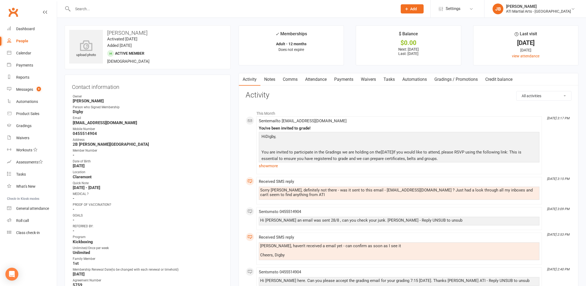
click at [289, 78] on link "Comms" at bounding box center [290, 79] width 22 height 12
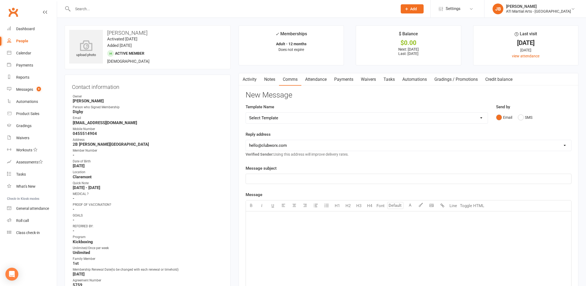
drag, startPoint x: 521, startPoint y: 116, endPoint x: 509, endPoint y: 117, distance: 11.7
click at [520, 116] on button "SMS" at bounding box center [525, 117] width 15 height 10
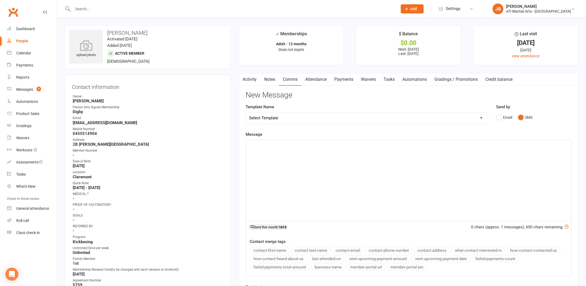
click at [271, 145] on p "﻿" at bounding box center [408, 145] width 319 height 6
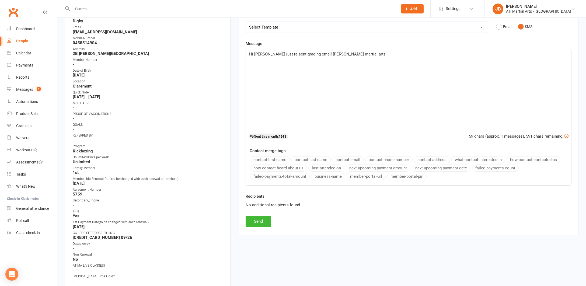
scroll to position [106, 0]
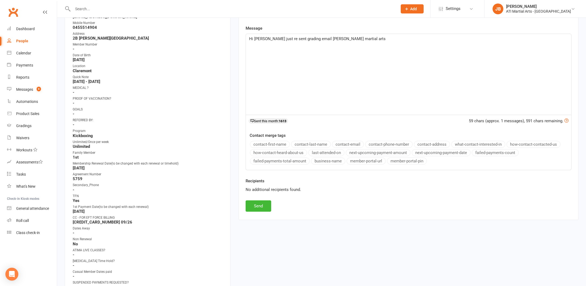
click at [253, 206] on button "Send" at bounding box center [259, 205] width 26 height 11
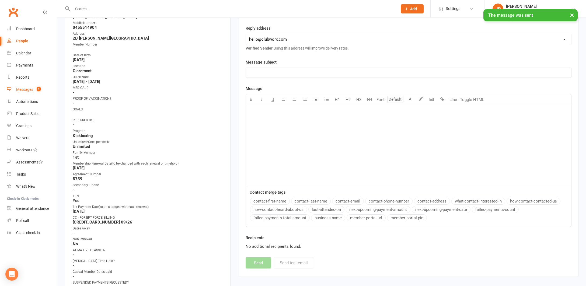
click at [23, 90] on div "Messages" at bounding box center [24, 89] width 17 height 4
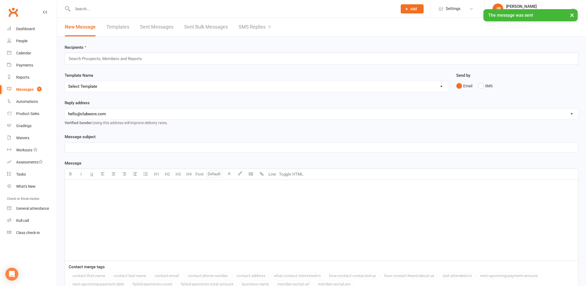
click at [251, 27] on link "SMS Replies 9" at bounding box center [255, 27] width 32 height 19
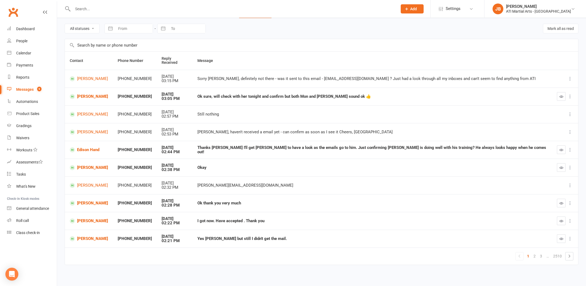
scroll to position [18, 0]
click at [560, 220] on icon "button" at bounding box center [561, 222] width 4 height 4
click at [559, 237] on icon "button" at bounding box center [561, 239] width 4 height 4
click at [534, 253] on link "2" at bounding box center [534, 257] width 6 height 8
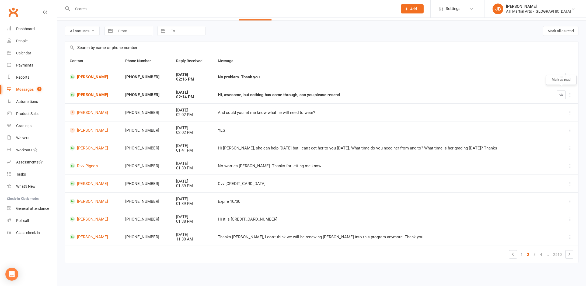
click at [562, 93] on icon "button" at bounding box center [561, 95] width 4 height 4
click at [84, 217] on link "[PERSON_NAME]" at bounding box center [93, 219] width 46 height 5
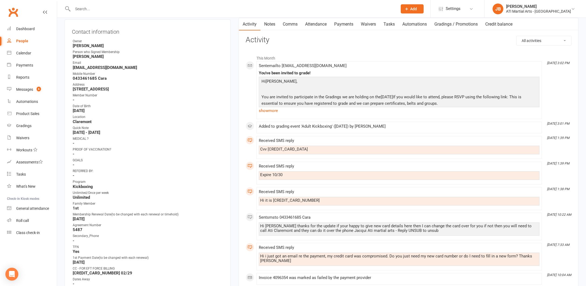
scroll to position [56, 0]
drag, startPoint x: 260, startPoint y: 199, endPoint x: 310, endPoint y: 199, distance: 49.6
click at [310, 199] on div "Hi it is 5404820059695801" at bounding box center [399, 200] width 278 height 5
copy div "Hi it is 5404820059695801"
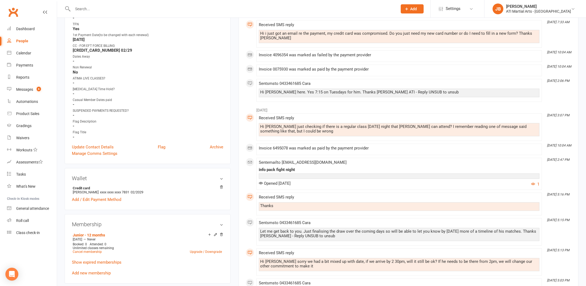
scroll to position [276, 0]
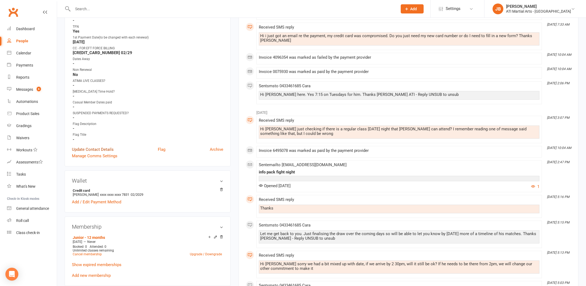
click at [96, 149] on link "Update Contact Details" at bounding box center [93, 149] width 42 height 6
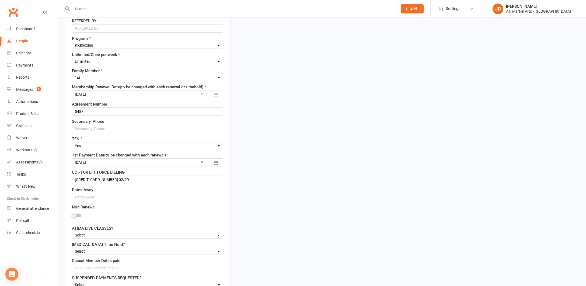
scroll to position [318, 0]
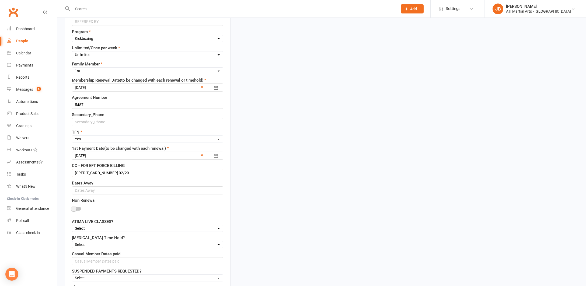
click at [127, 174] on input "5404 8279 0115 7831 02/29" at bounding box center [147, 173] width 151 height 8
type input "5"
paste input "Hi it is 5404820059695801"
click at [85, 173] on input "Hi it is 5404820059695801" at bounding box center [147, 173] width 151 height 8
click at [85, 173] on input "5404820059695801" at bounding box center [147, 173] width 151 height 8
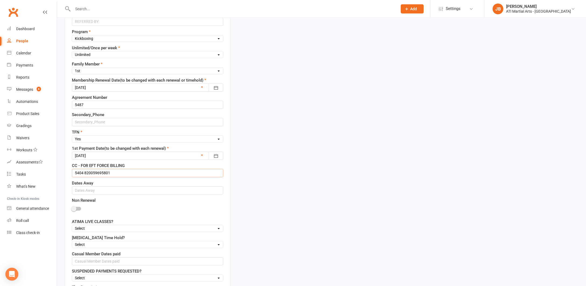
click at [94, 173] on input "5404 820059695801" at bounding box center [147, 173] width 151 height 8
click at [103, 173] on input "5404 8200 59695801" at bounding box center [147, 173] width 151 height 8
click at [114, 173] on input "5404 8200 5969 5801" at bounding box center [147, 173] width 151 height 8
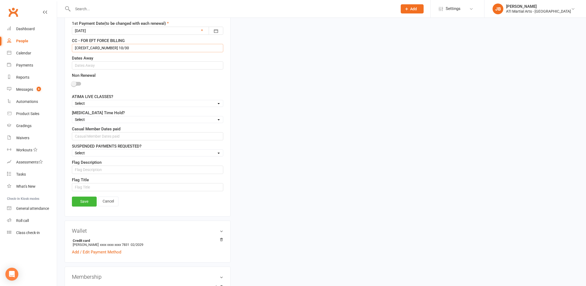
scroll to position [447, 0]
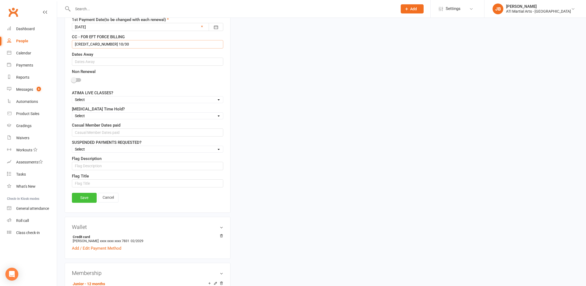
type input "5404 8200 5969 5801 10/30"
click at [84, 197] on link "Save" at bounding box center [84, 198] width 25 height 10
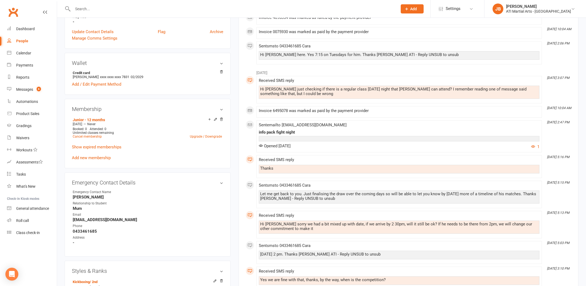
scroll to position [386, 0]
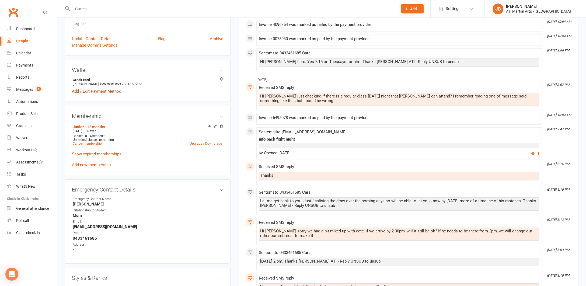
click at [88, 90] on link "Add / Edit Payment Method" at bounding box center [96, 91] width 49 height 6
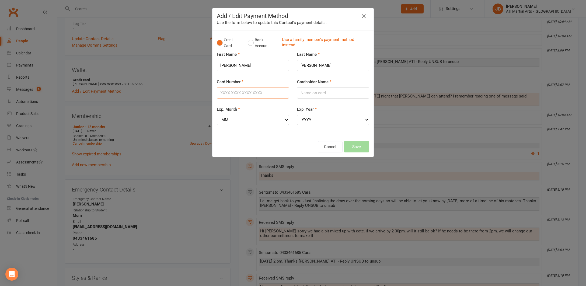
click at [229, 90] on input "Card Number" at bounding box center [253, 92] width 72 height 11
type input "5404820059695801"
click at [315, 92] on input "Cardholder Name" at bounding box center [333, 92] width 72 height 11
type input "Yang Gao"
select select "10"
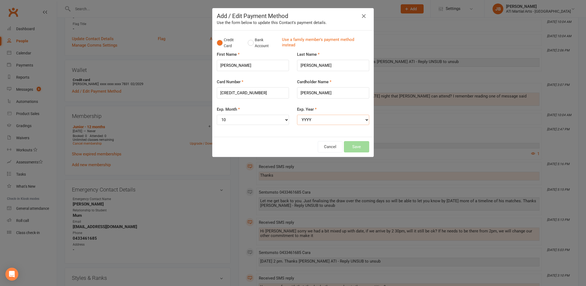
select select "2030"
click at [357, 141] on button "Save" at bounding box center [356, 146] width 25 height 11
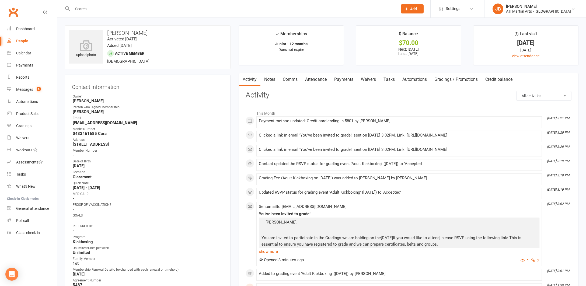
scroll to position [0, 0]
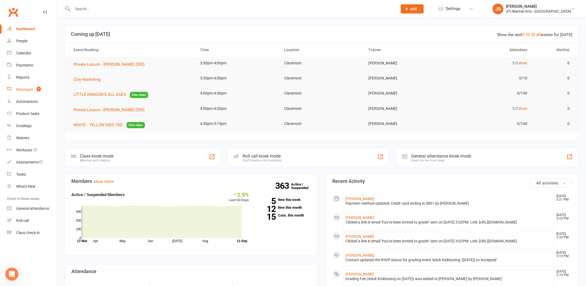
click at [28, 90] on div "Messages" at bounding box center [24, 89] width 17 height 4
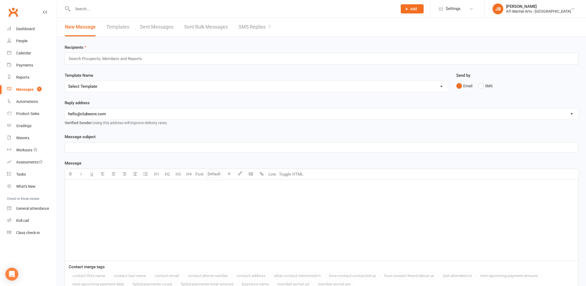
click at [250, 26] on link "SMS Replies 7" at bounding box center [255, 27] width 32 height 19
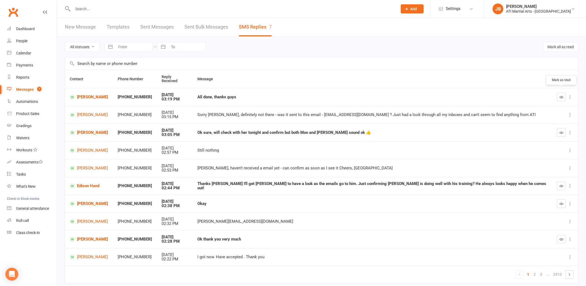
click at [562, 95] on icon "button" at bounding box center [561, 97] width 4 height 4
click at [12, 12] on link "Clubworx" at bounding box center [12, 11] width 13 height 13
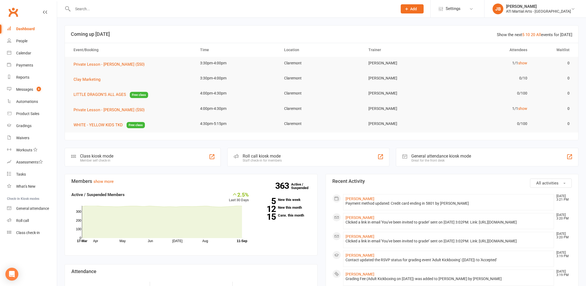
click at [13, 13] on link "Clubworx" at bounding box center [12, 11] width 13 height 13
click at [27, 90] on div "Messages" at bounding box center [24, 89] width 17 height 4
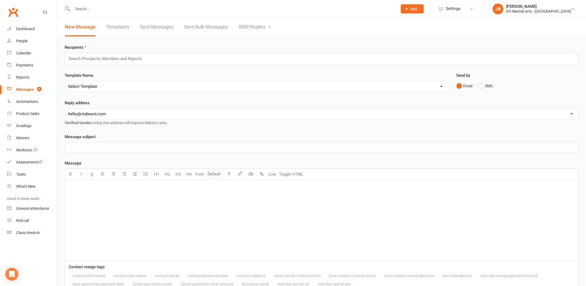
click at [245, 27] on link "SMS Replies 6" at bounding box center [255, 27] width 32 height 19
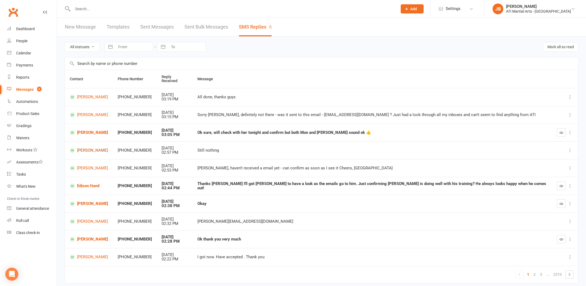
click at [86, 148] on link "[PERSON_NAME]" at bounding box center [89, 150] width 38 height 5
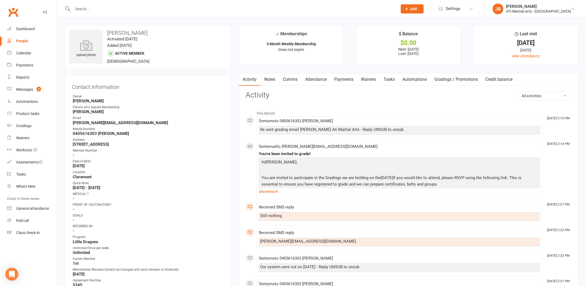
click at [12, 12] on link "Clubworx" at bounding box center [12, 11] width 13 height 13
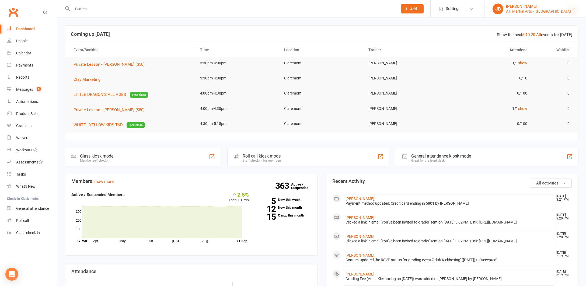
click at [573, 9] on icon at bounding box center [573, 9] width 4 height 4
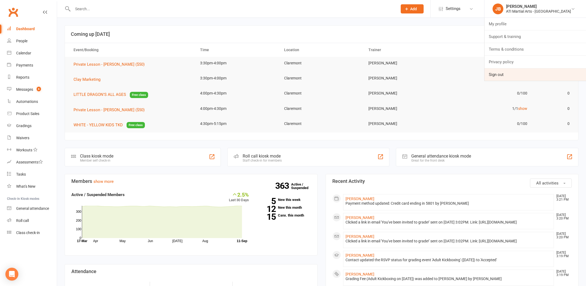
click at [517, 75] on link "Sign out" at bounding box center [536, 74] width 102 height 12
